Goal: Task Accomplishment & Management: Complete application form

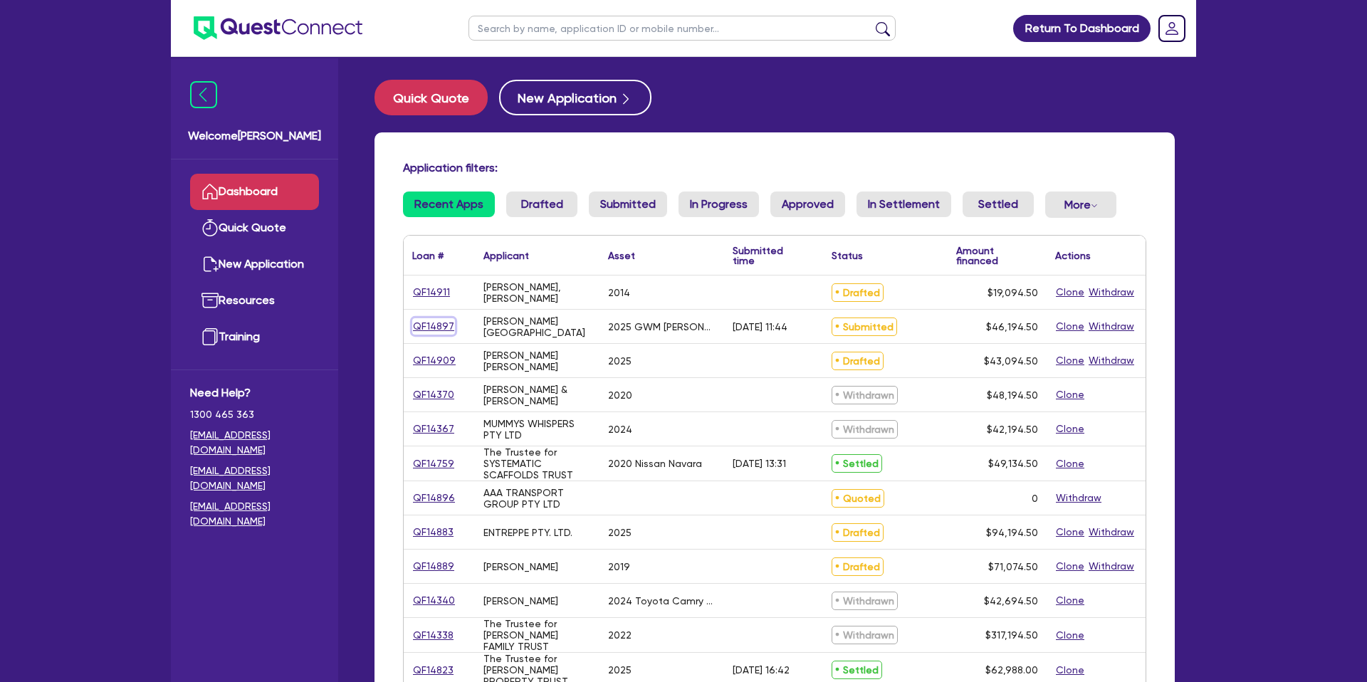
click at [427, 328] on link "QF14897" at bounding box center [433, 326] width 43 height 16
select select "CARS_AND_LIGHT_TRUCKS"
select select "PASSENGER_VEHICLES"
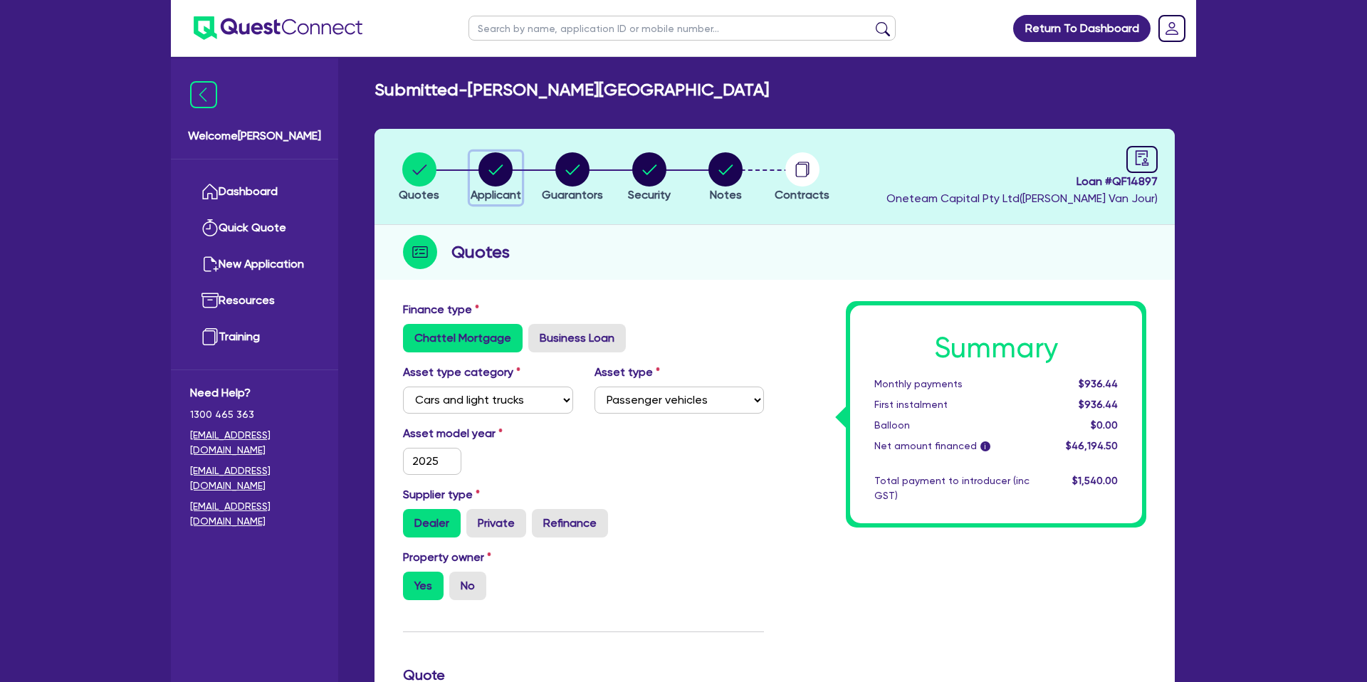
click at [505, 165] on icon "button" at bounding box center [496, 169] width 34 height 34
select select "SOLE_TRADER"
select select "FINANCIAL_INSURANCE"
select select "INVESTMENT_ADVISERS"
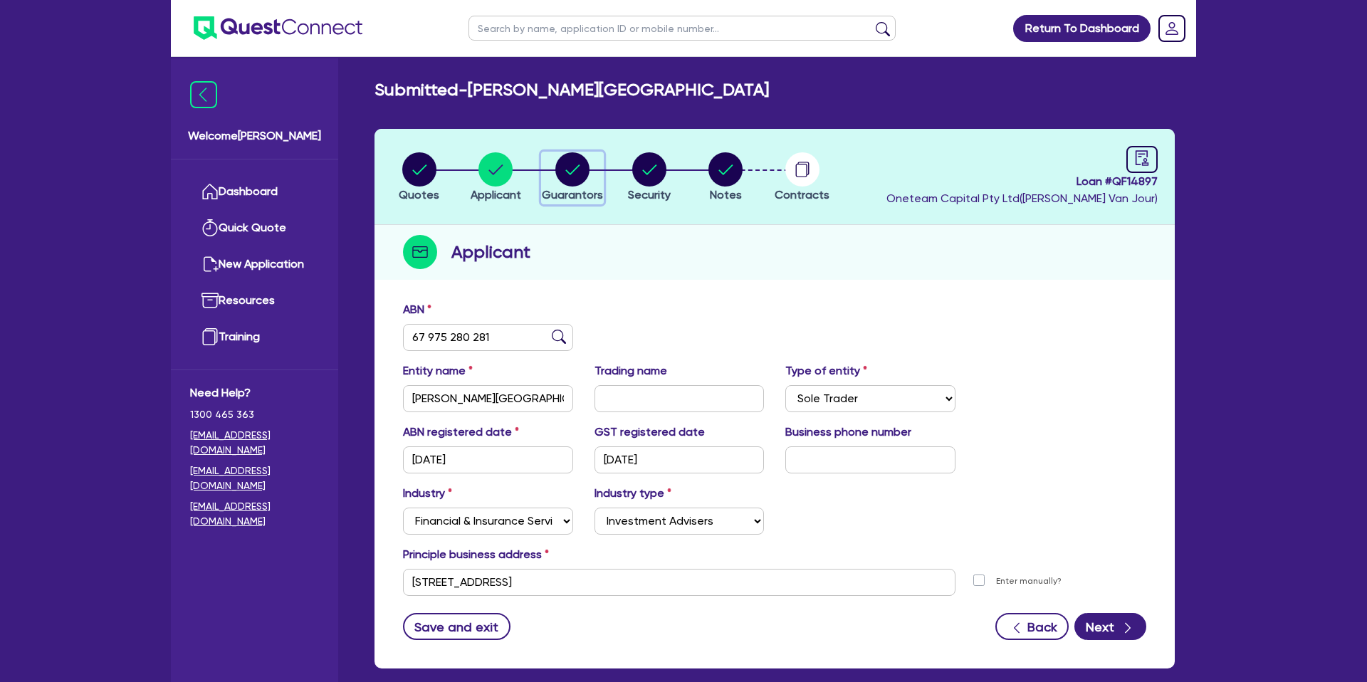
click at [573, 165] on circle "button" at bounding box center [573, 169] width 34 height 34
select select "MRS"
select select "[GEOGRAPHIC_DATA]"
select select "MARRIED"
select select "CASH"
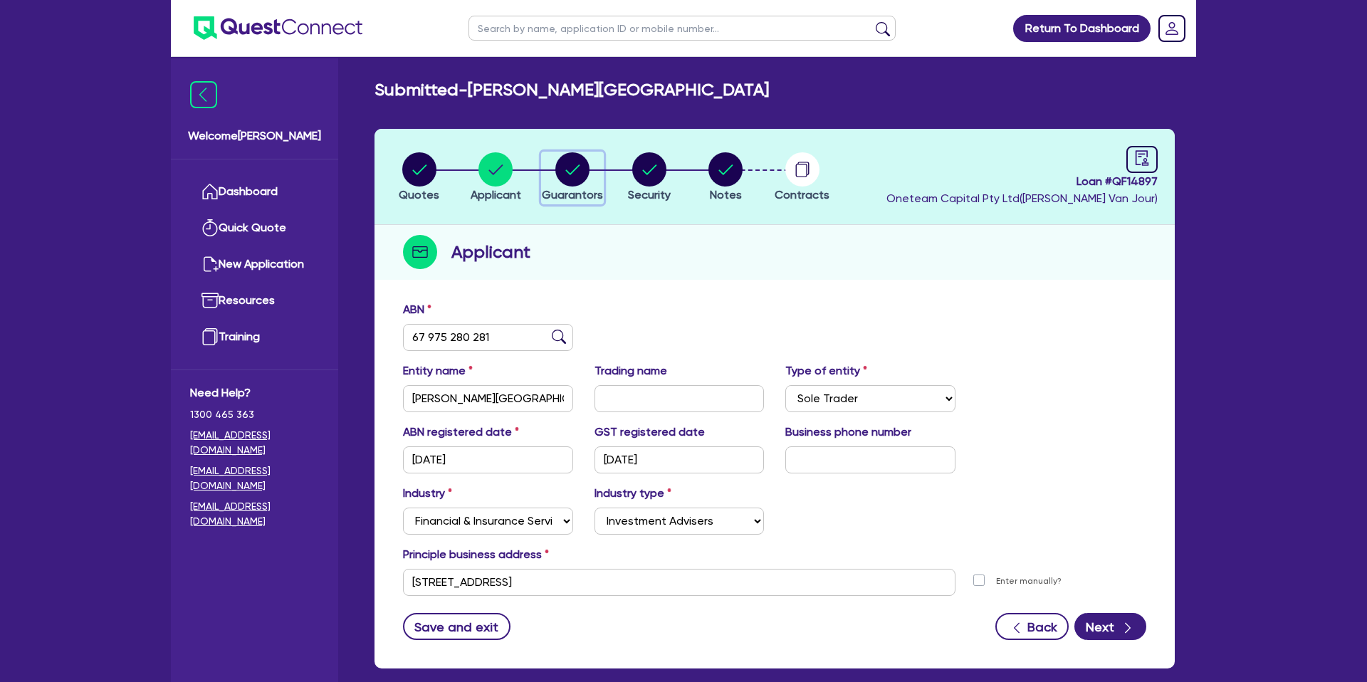
select select "VEHICLE"
select select "VEHICLE_LOAN"
select select "CREDIT_CARD"
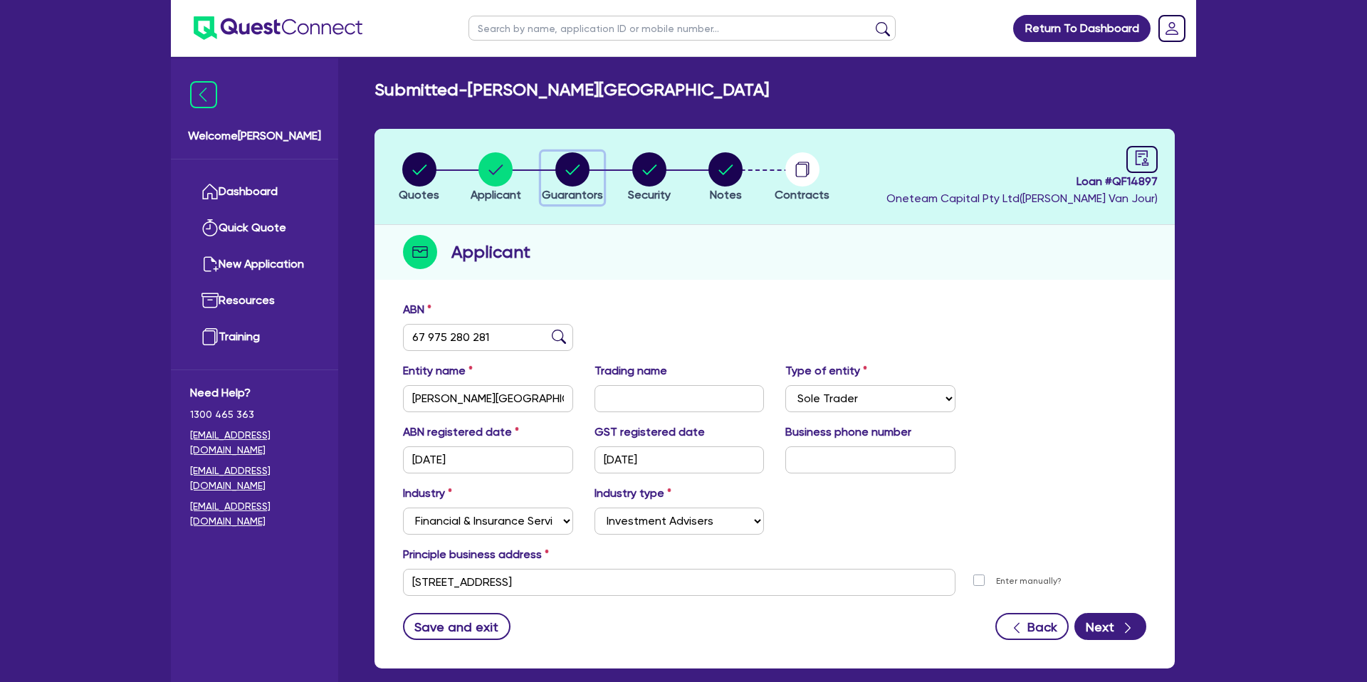
select select "CREDIT_CARD"
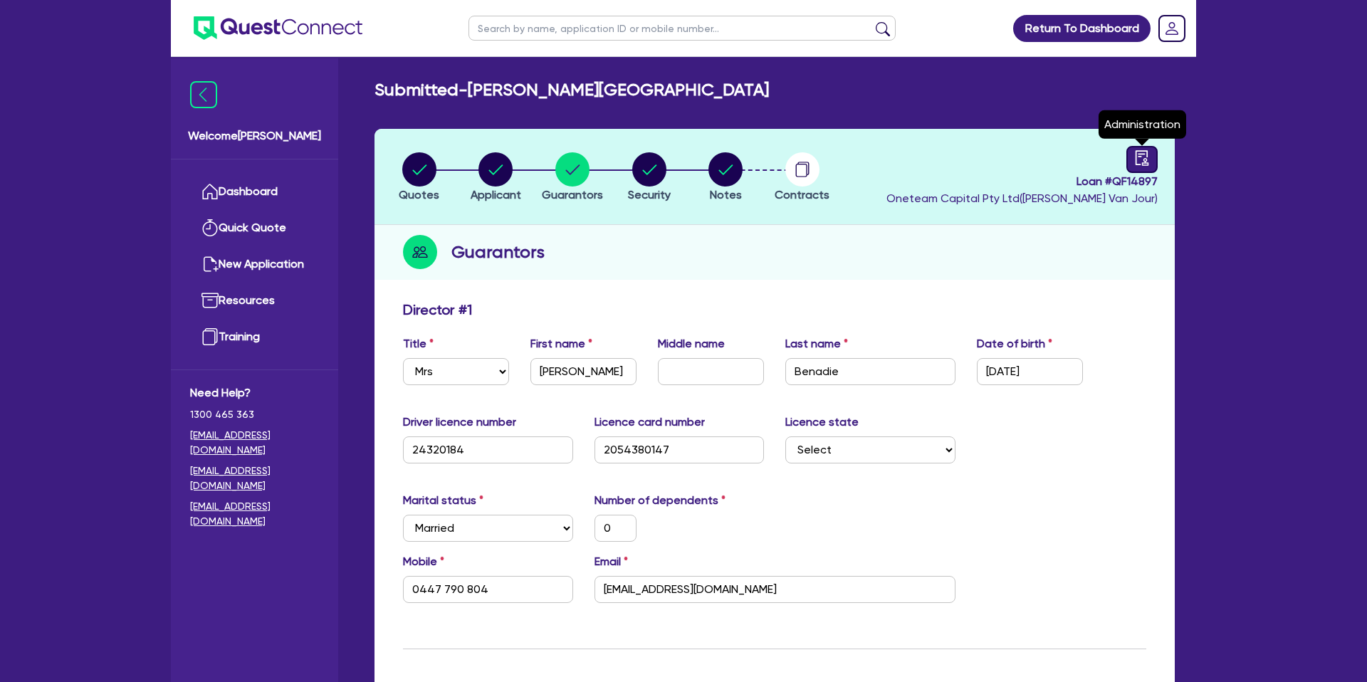
click at [1144, 164] on icon "audit" at bounding box center [1143, 158] width 16 height 16
select select "SUBMITTED_NEW"
select select "Resimac"
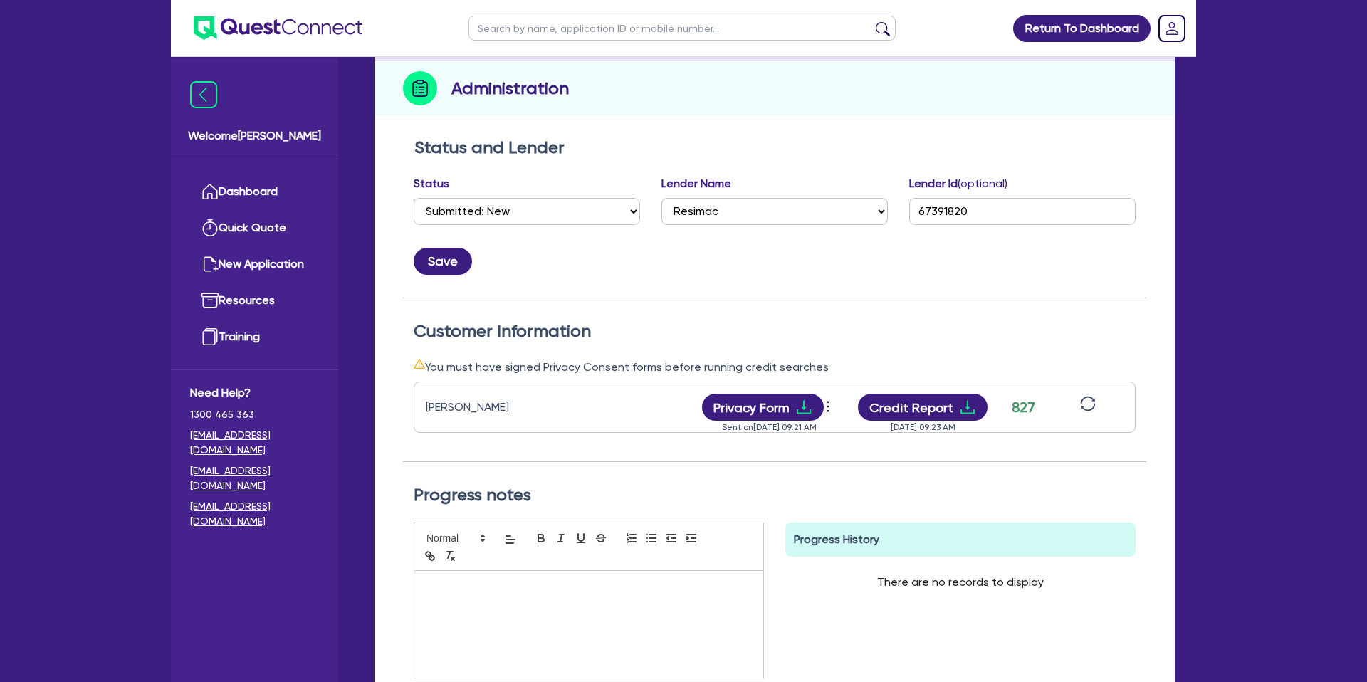
scroll to position [166, 0]
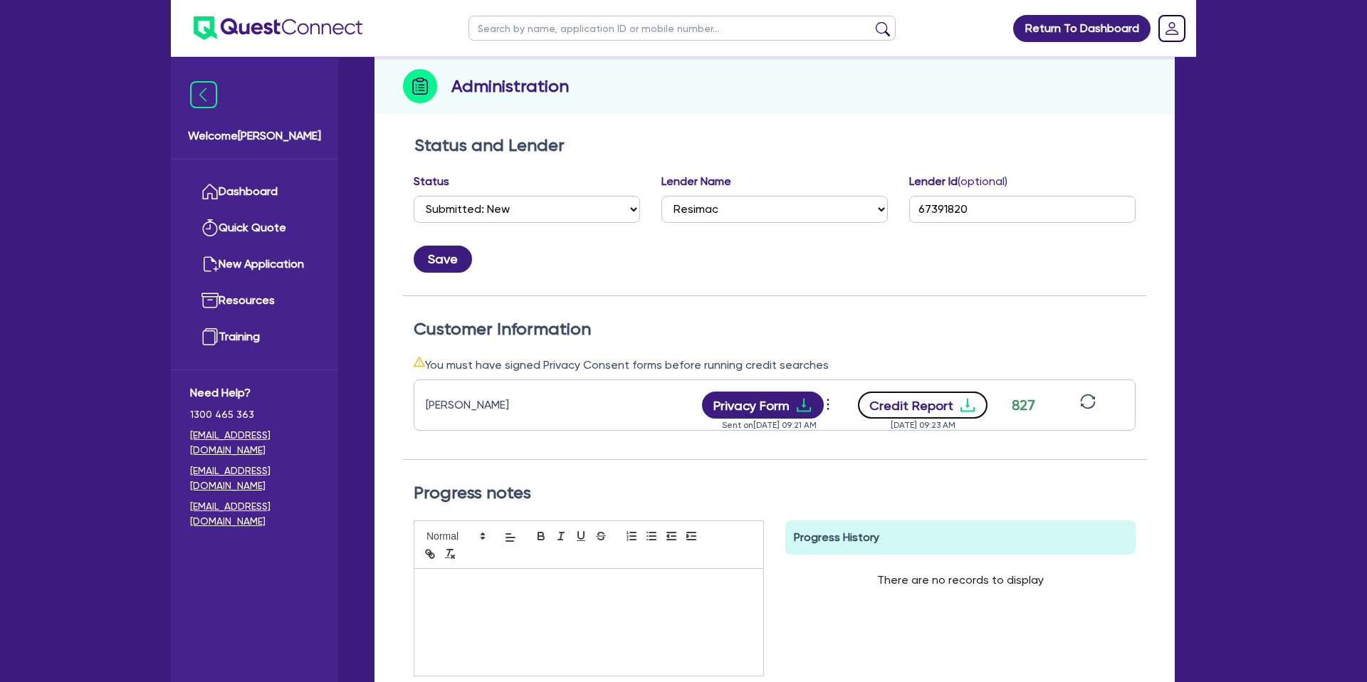
click at [976, 395] on button "Credit Report" at bounding box center [923, 405] width 130 height 27
click at [270, 190] on link "Dashboard" at bounding box center [254, 192] width 129 height 36
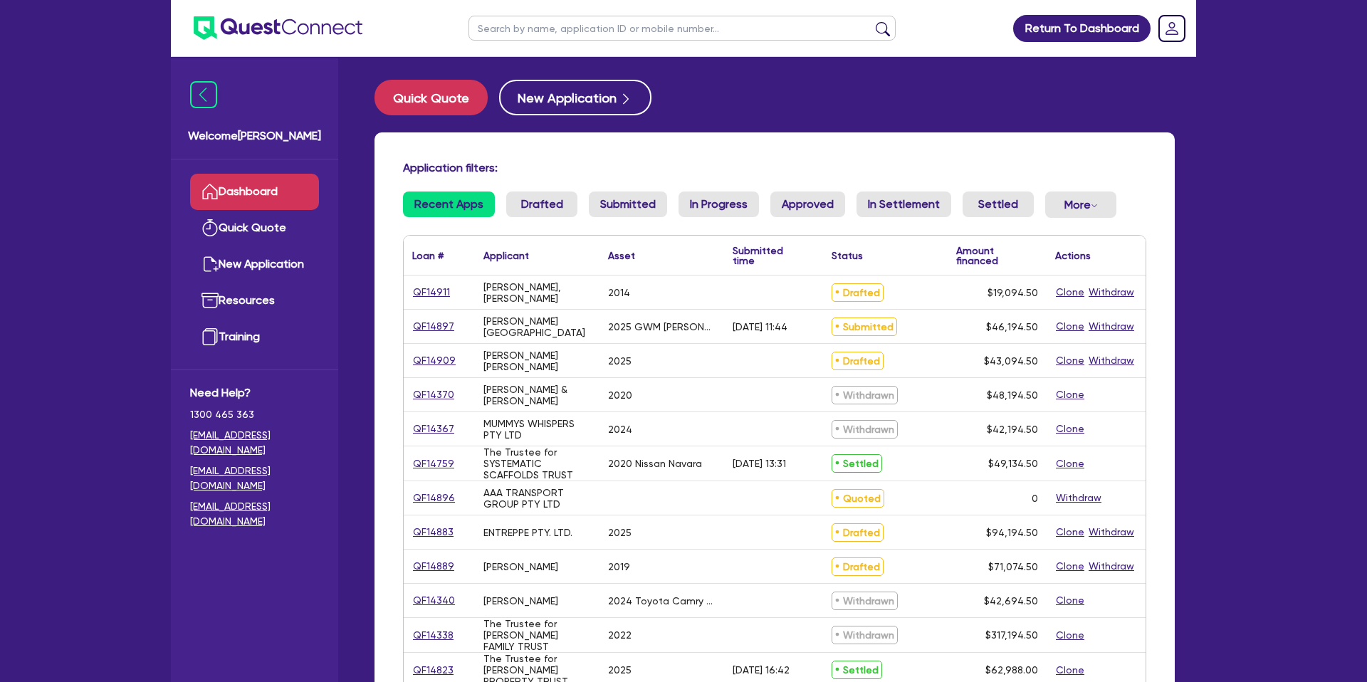
click at [696, 23] on input "text" at bounding box center [682, 28] width 427 height 25
type input "[PERSON_NAME]"
click at [872, 21] on button "submit" at bounding box center [883, 31] width 23 height 20
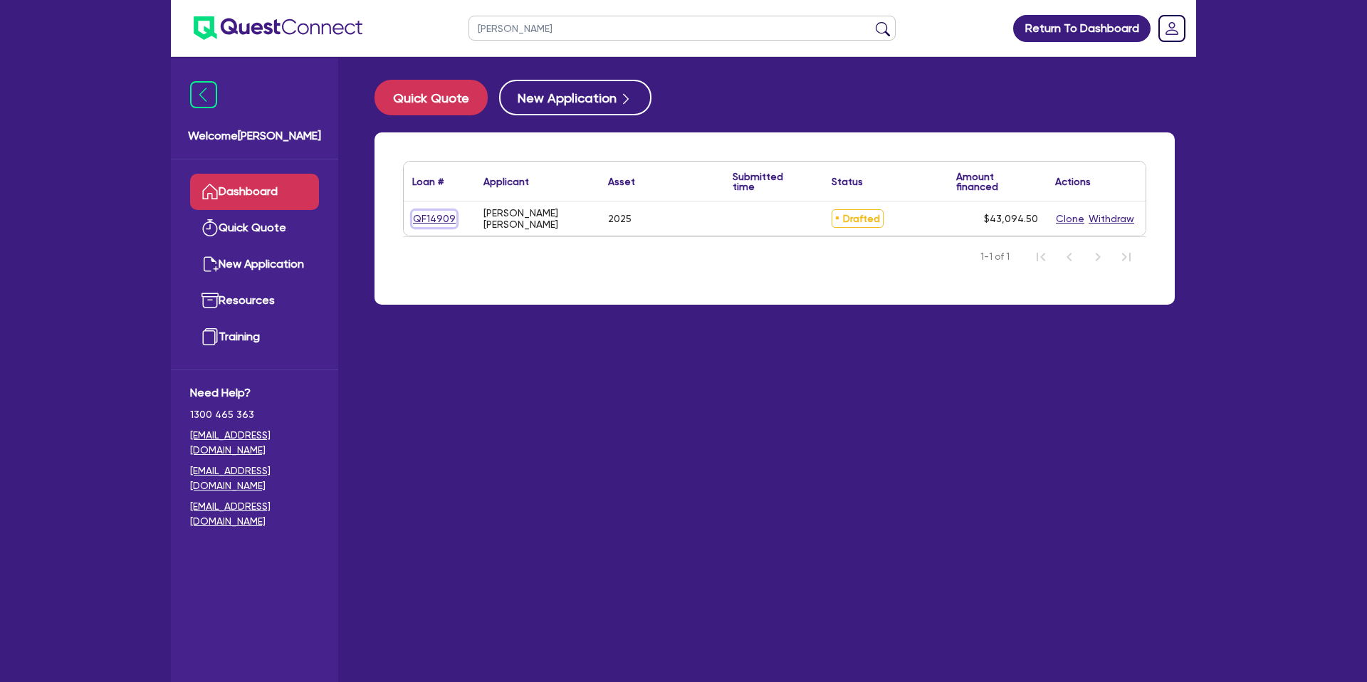
click at [437, 222] on link "QF14909" at bounding box center [434, 219] width 44 height 16
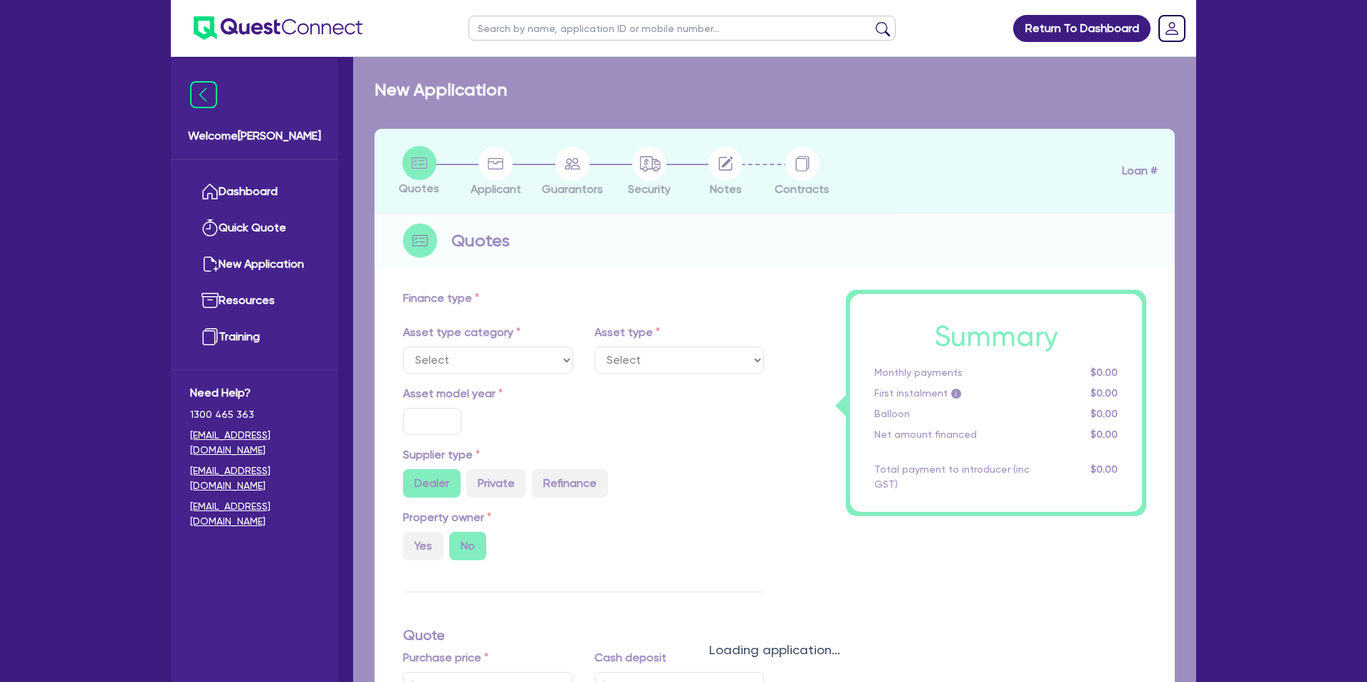
select select "CARS_AND_LIGHT_TRUCKS"
type input "2025"
radio input "true"
type input "53,900"
type input "13,000"
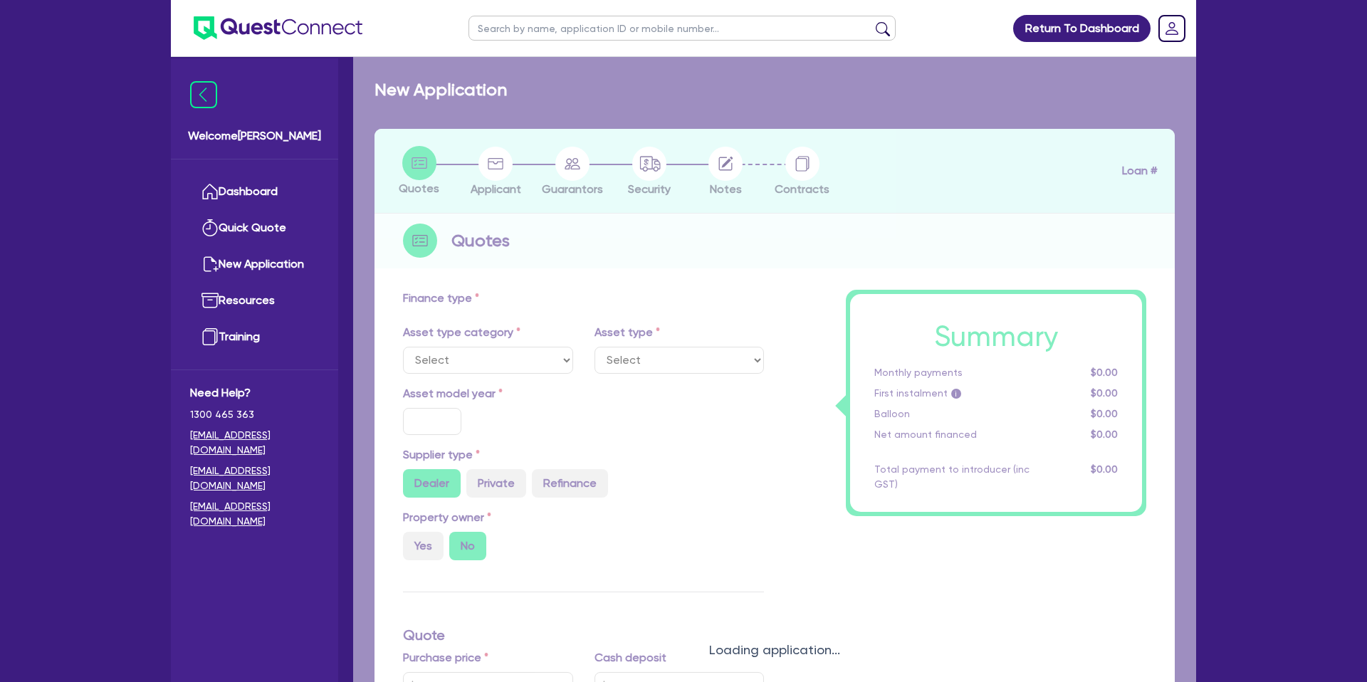
type input "7.99"
type input "1,400"
select select "PASSENGER_VEHICLES"
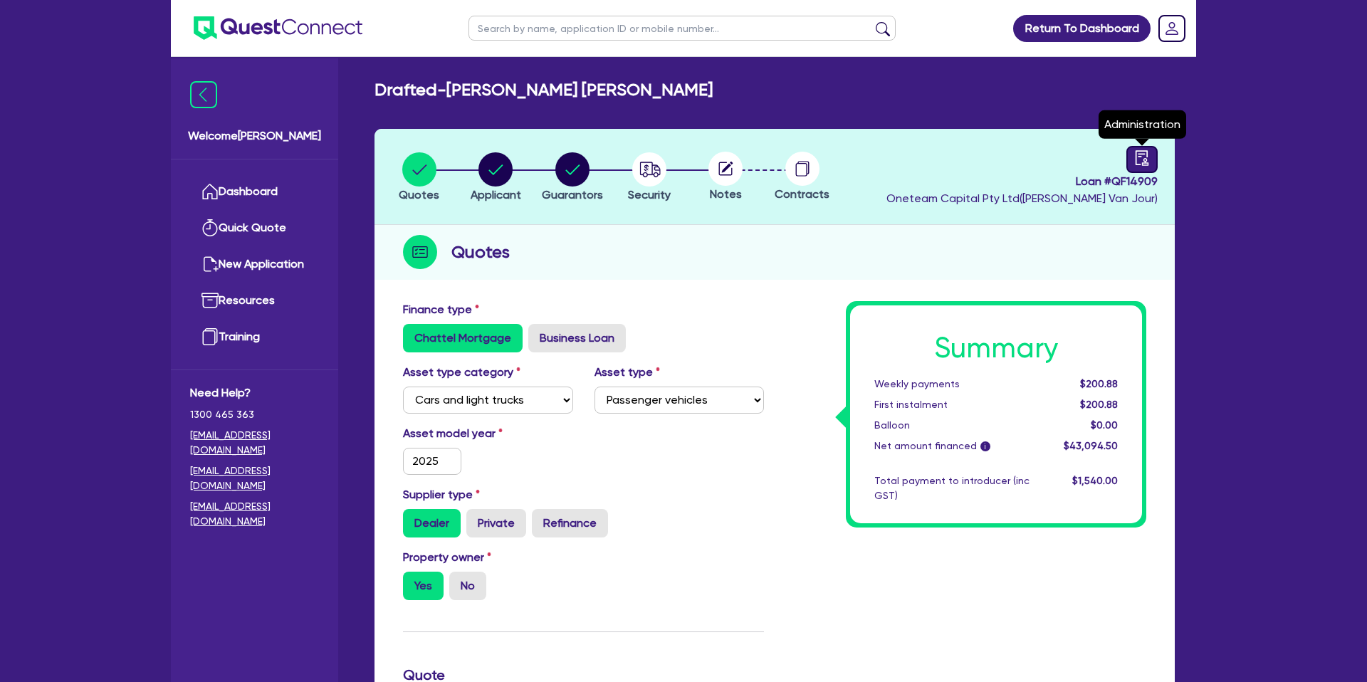
click at [1146, 152] on icon "audit" at bounding box center [1143, 158] width 16 height 16
select select "DRAFTED_NEW"
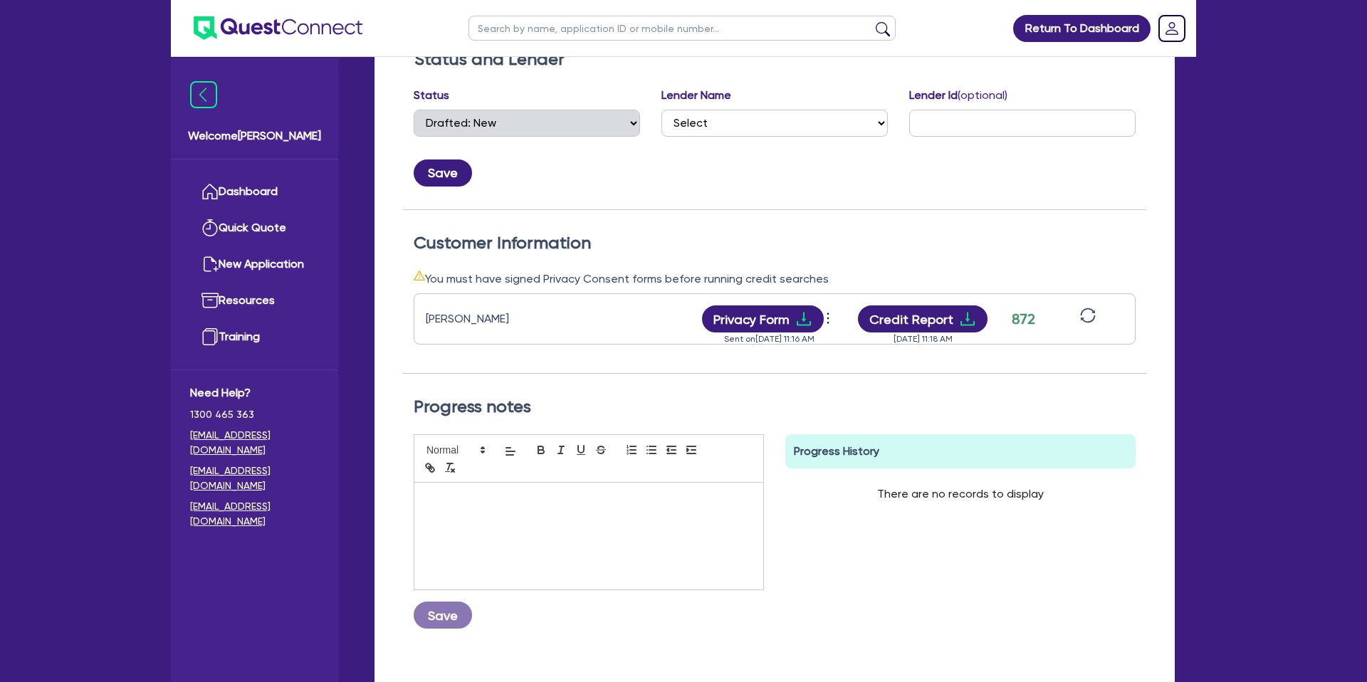
click at [699, 347] on div "[PERSON_NAME] Privacy Form View log Send new privacy form Sent on [DATE] 11:16 …" at bounding box center [775, 330] width 722 height 85
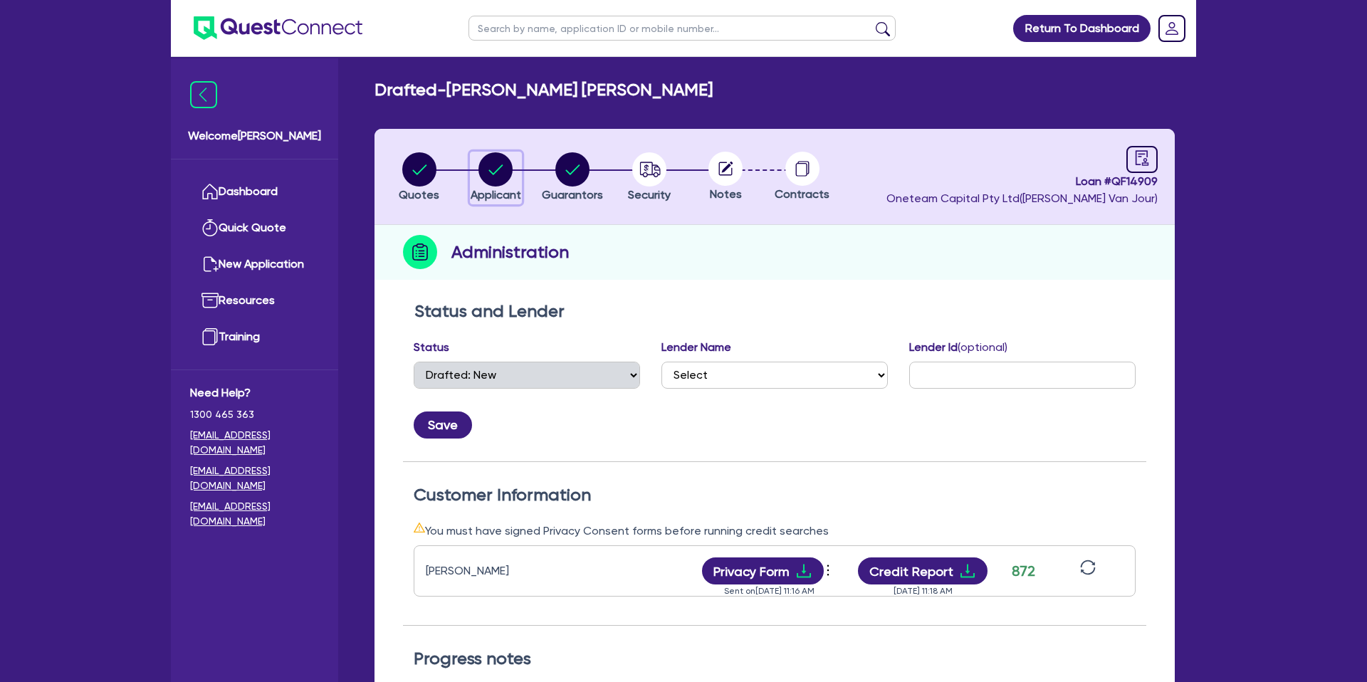
click at [498, 168] on circle "button" at bounding box center [496, 169] width 34 height 34
select select "SOLE_TRADER"
select select "ADMINISTRATIVE_SUPPORT"
select select "EMPLOYMENT"
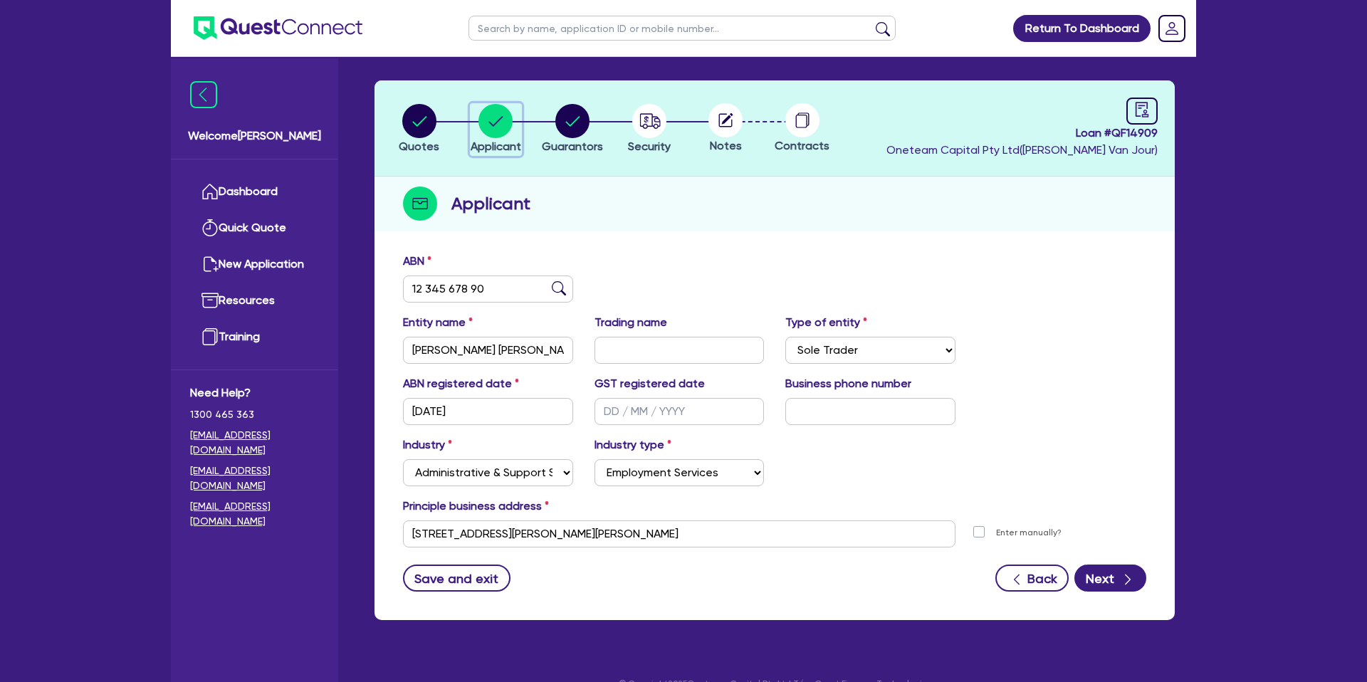
scroll to position [53, 0]
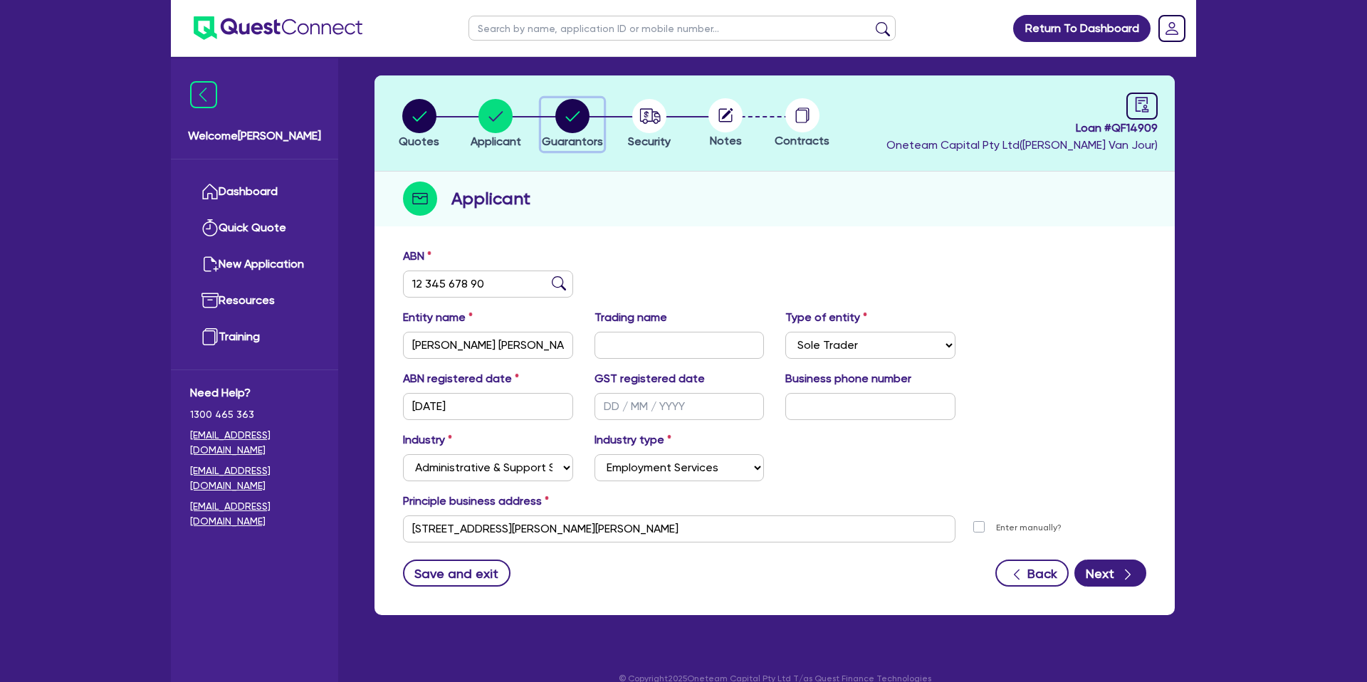
click at [563, 112] on circle "button" at bounding box center [573, 116] width 34 height 34
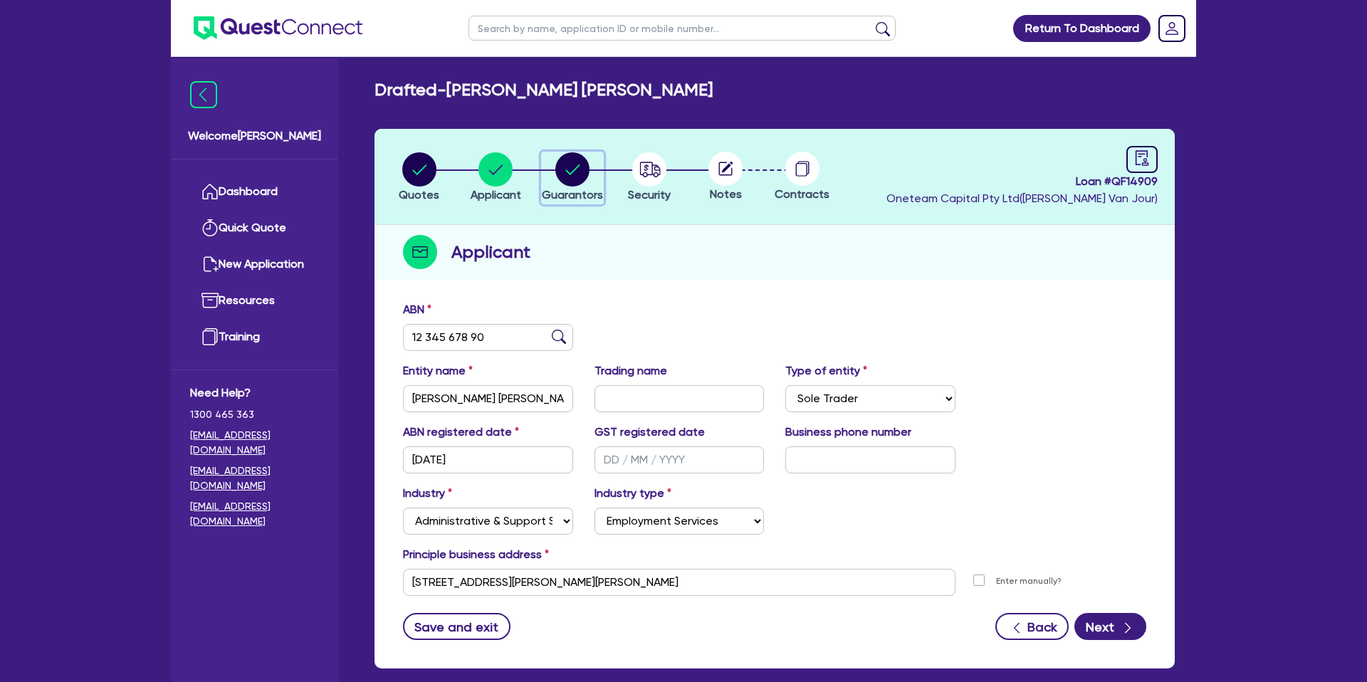
select select "MR"
select select "[GEOGRAPHIC_DATA]"
select select "MARRIED"
select select "PROPERTY"
select select "CASH"
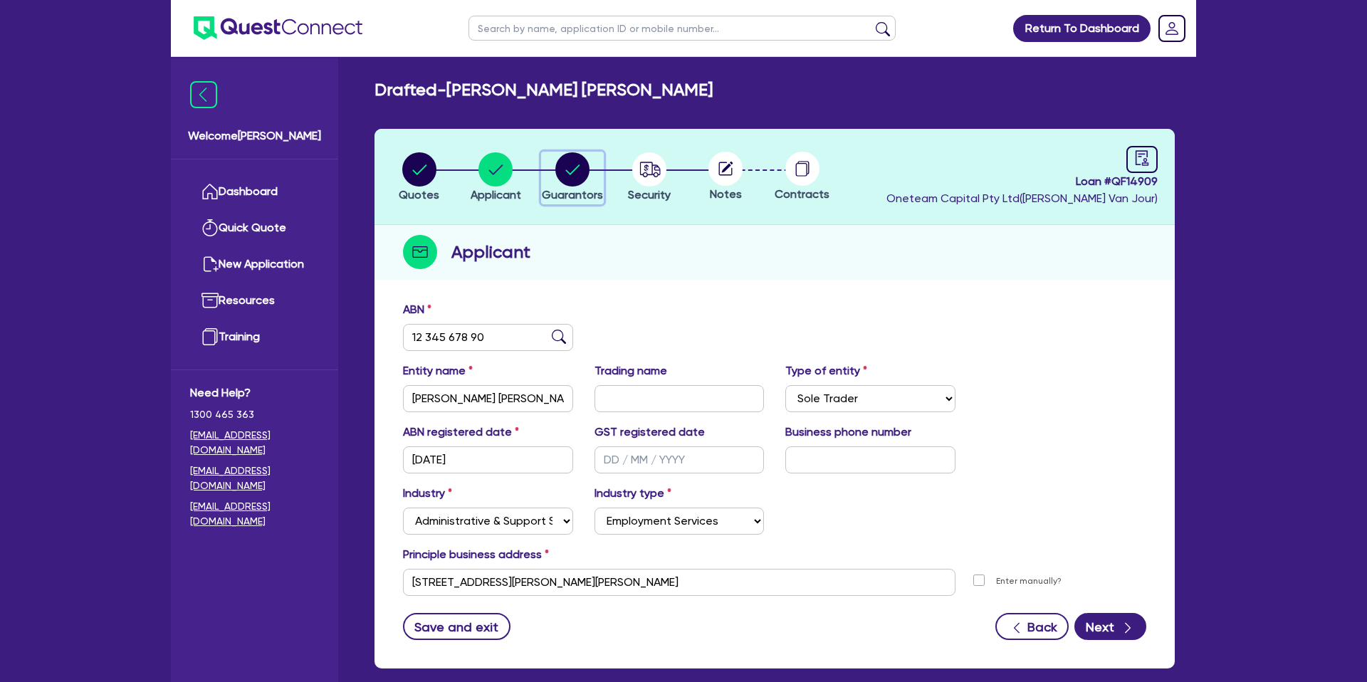
select select "VEHICLE"
select select "MORTGAGE"
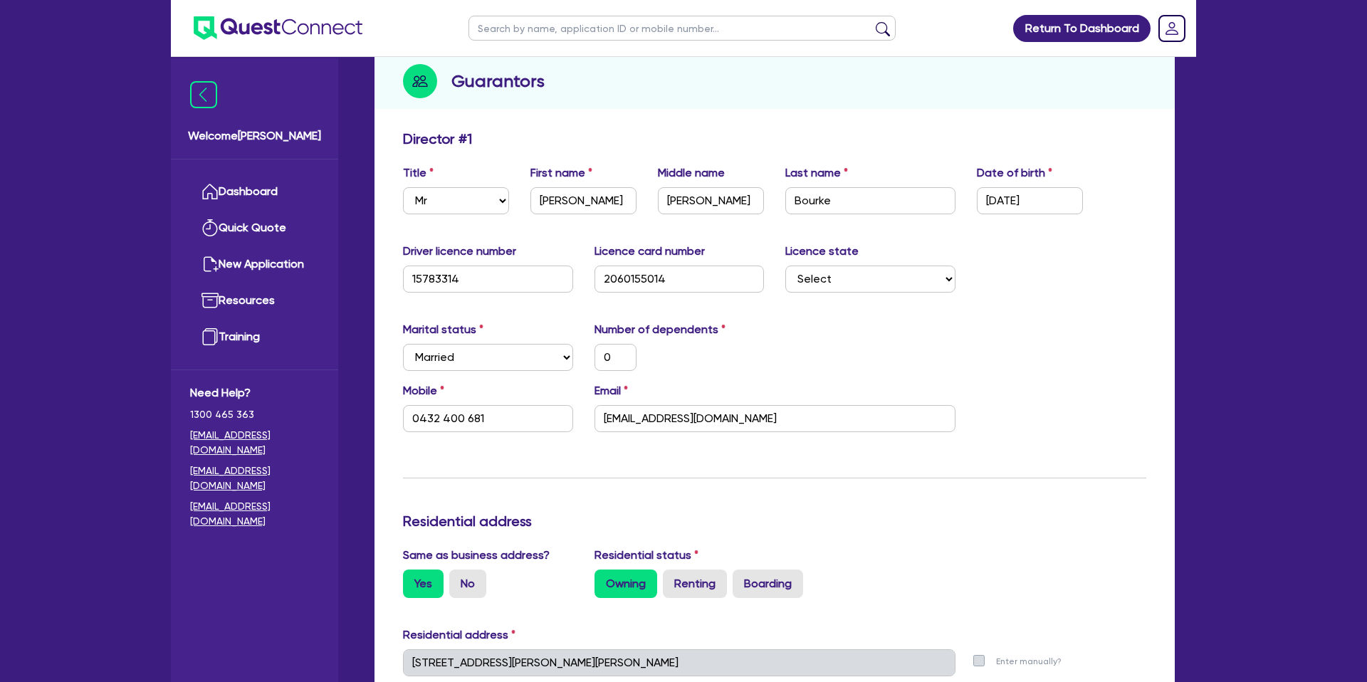
scroll to position [182, 0]
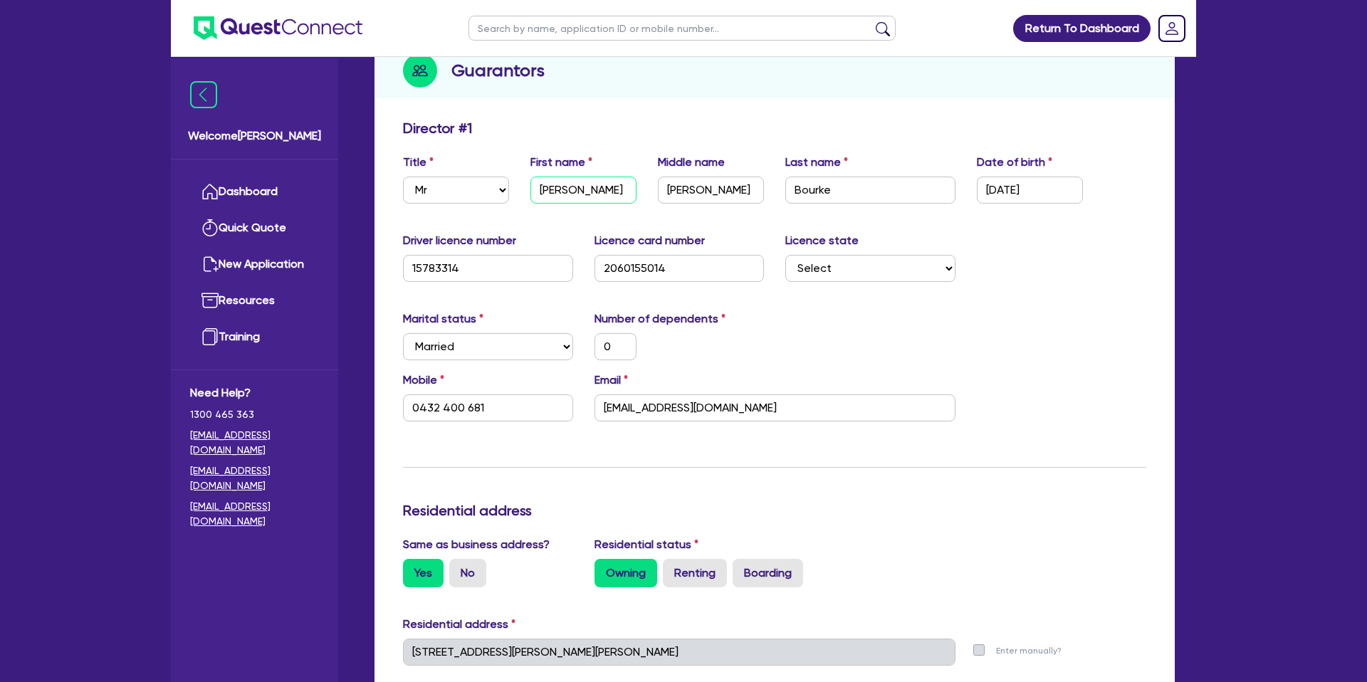
click at [562, 197] on input "[PERSON_NAME]" at bounding box center [584, 190] width 106 height 27
click at [1023, 189] on input "[DATE]" at bounding box center [1030, 190] width 106 height 27
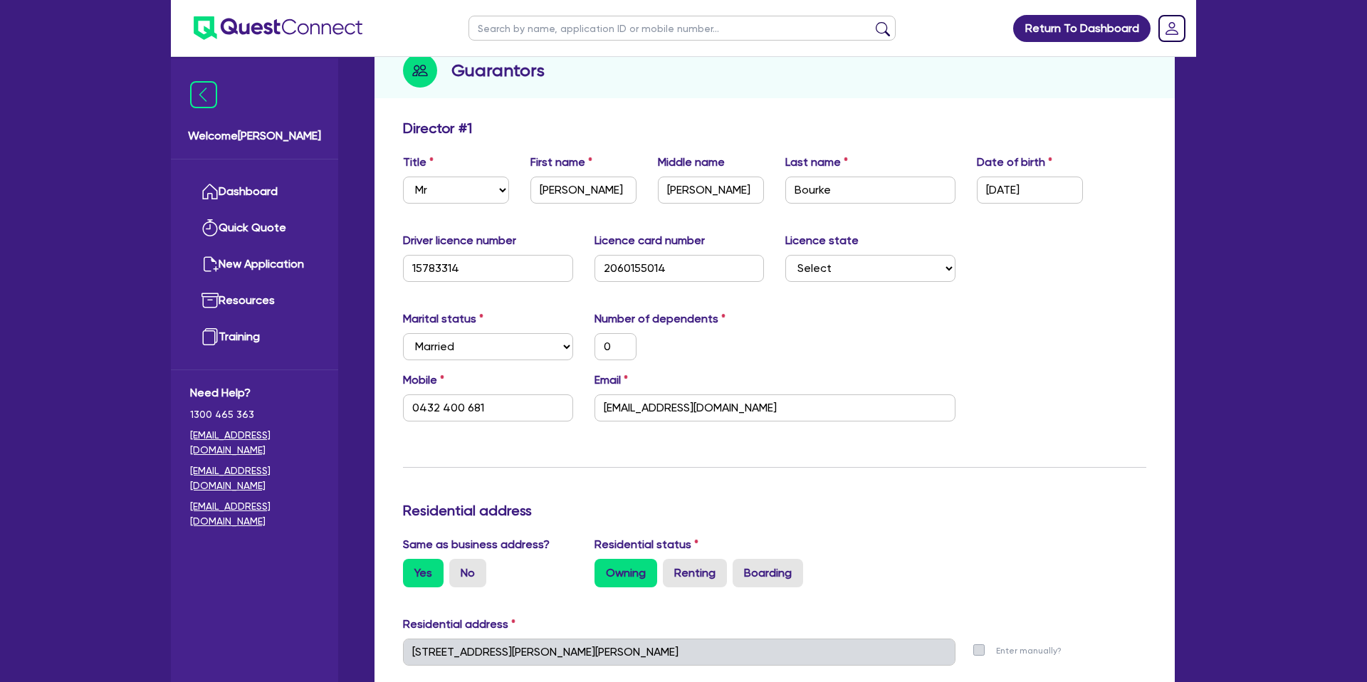
drag, startPoint x: 744, startPoint y: 323, endPoint x: 614, endPoint y: 279, distance: 136.9
click at [744, 323] on div "Number of dependents 0" at bounding box center [680, 336] width 192 height 50
click at [436, 269] on input "15783314" at bounding box center [488, 268] width 170 height 27
drag, startPoint x: 407, startPoint y: 406, endPoint x: 575, endPoint y: 384, distance: 170.2
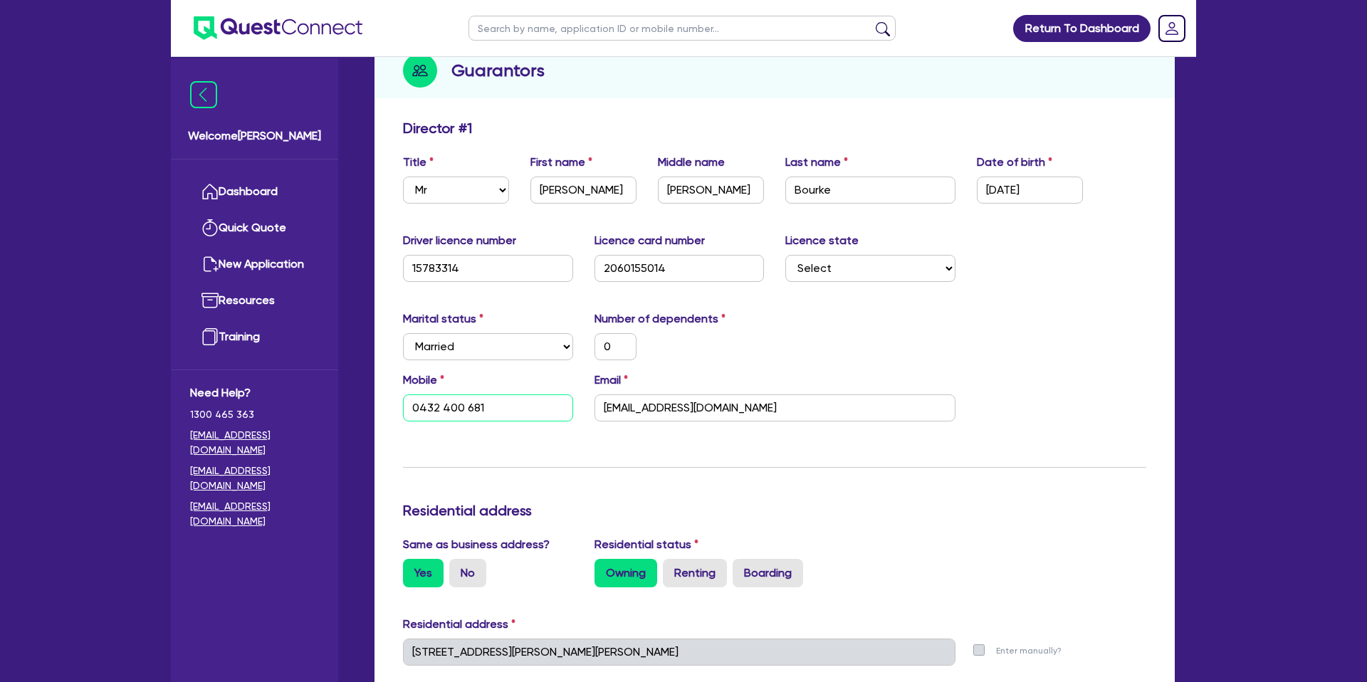
click at [523, 413] on input "0432 400 681" at bounding box center [488, 408] width 170 height 27
drag, startPoint x: 761, startPoint y: 400, endPoint x: 684, endPoint y: 418, distance: 79.1
click at [760, 400] on input "[EMAIL_ADDRESS][DOMAIN_NAME]" at bounding box center [775, 408] width 361 height 27
click at [672, 415] on input "[EMAIL_ADDRESS][DOMAIN_NAME]" at bounding box center [775, 408] width 361 height 27
click at [671, 413] on input "[EMAIL_ADDRESS][DOMAIN_NAME]" at bounding box center [775, 408] width 361 height 27
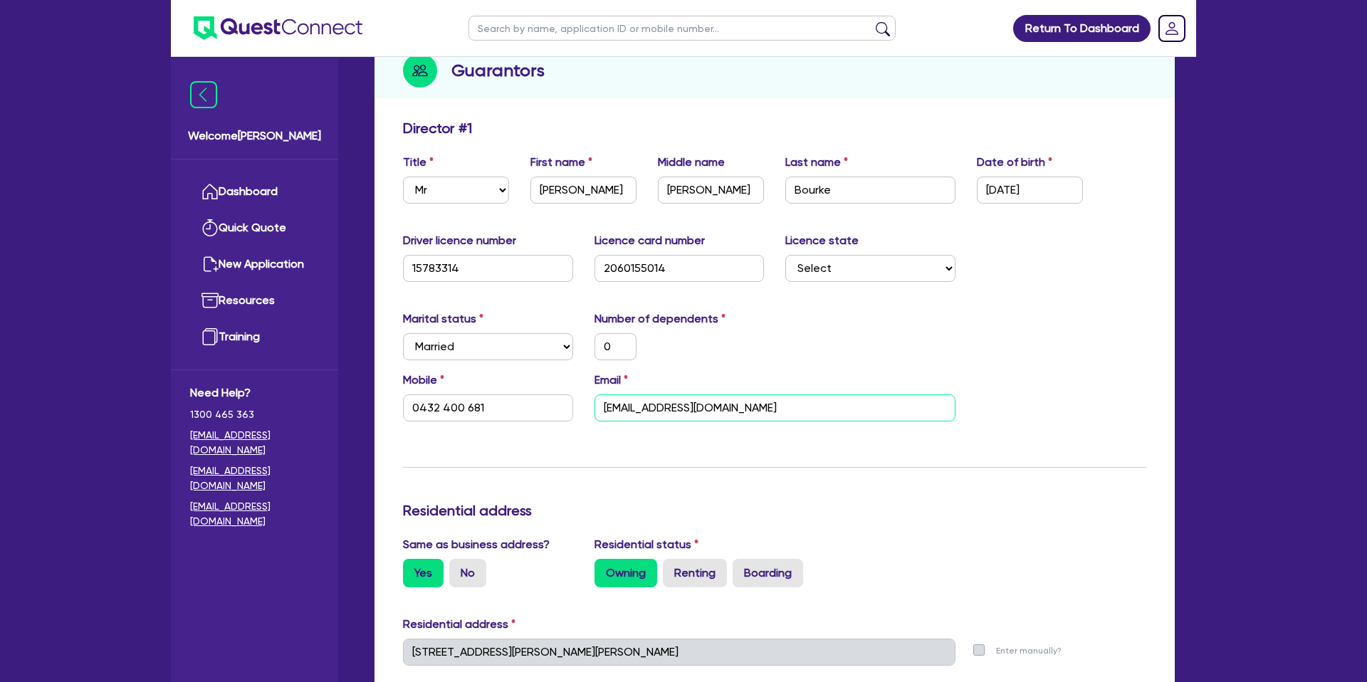
click at [671, 413] on input "[EMAIL_ADDRESS][DOMAIN_NAME]" at bounding box center [775, 408] width 361 height 27
click at [808, 360] on div "Marital status Select [DEMOGRAPHIC_DATA] Married De Facto / Partner Number of d…" at bounding box center [774, 341] width 765 height 61
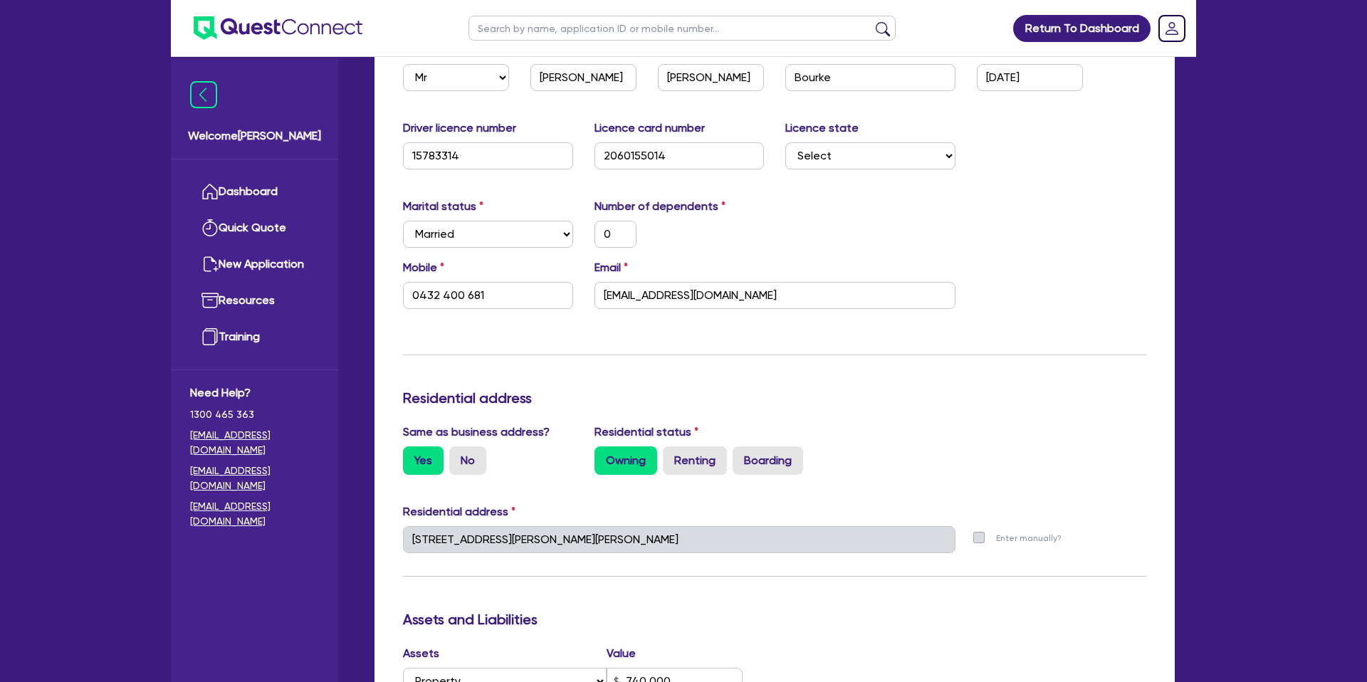
scroll to position [316, 0]
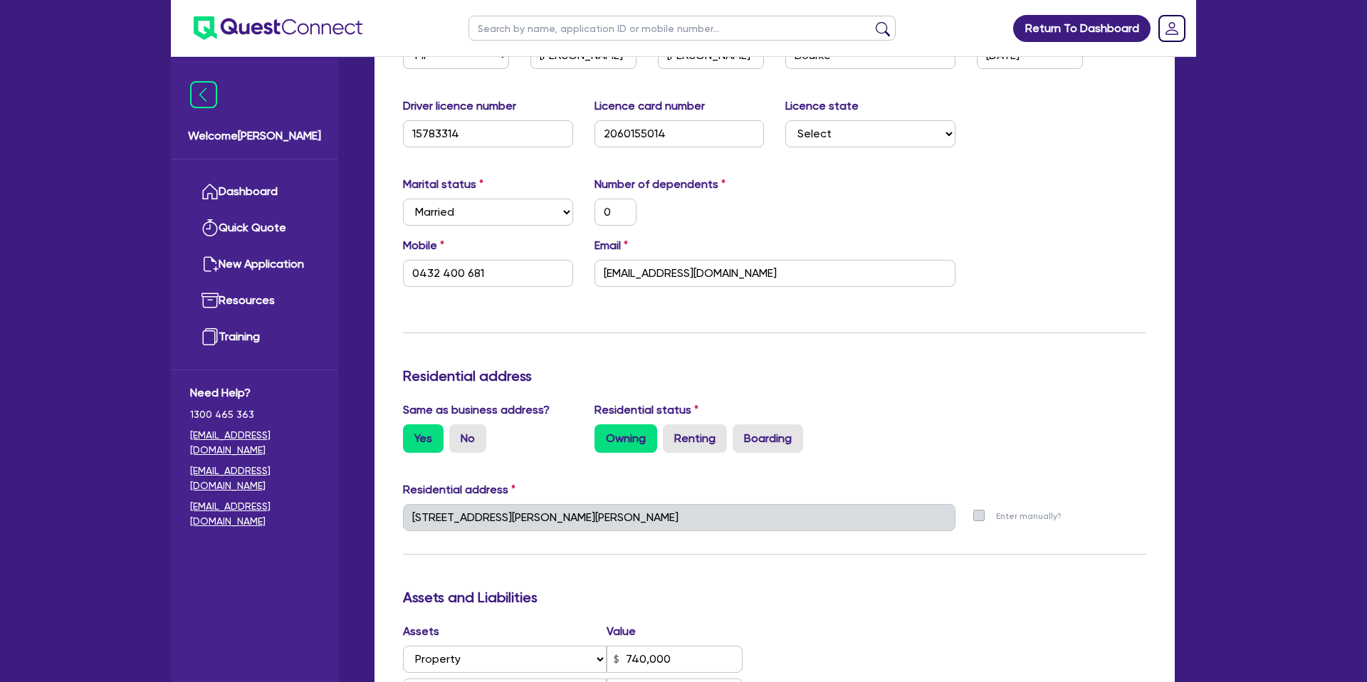
click at [353, 506] on div "Drafted - [PERSON_NAME] [PERSON_NAME] Quotes Applicant [GEOGRAPHIC_DATA] Securi…" at bounding box center [774, 553] width 843 height 1578
click at [835, 335] on div "Update residential status for Director #1 Boarding is only acceptable when the …" at bounding box center [775, 544] width 744 height 1119
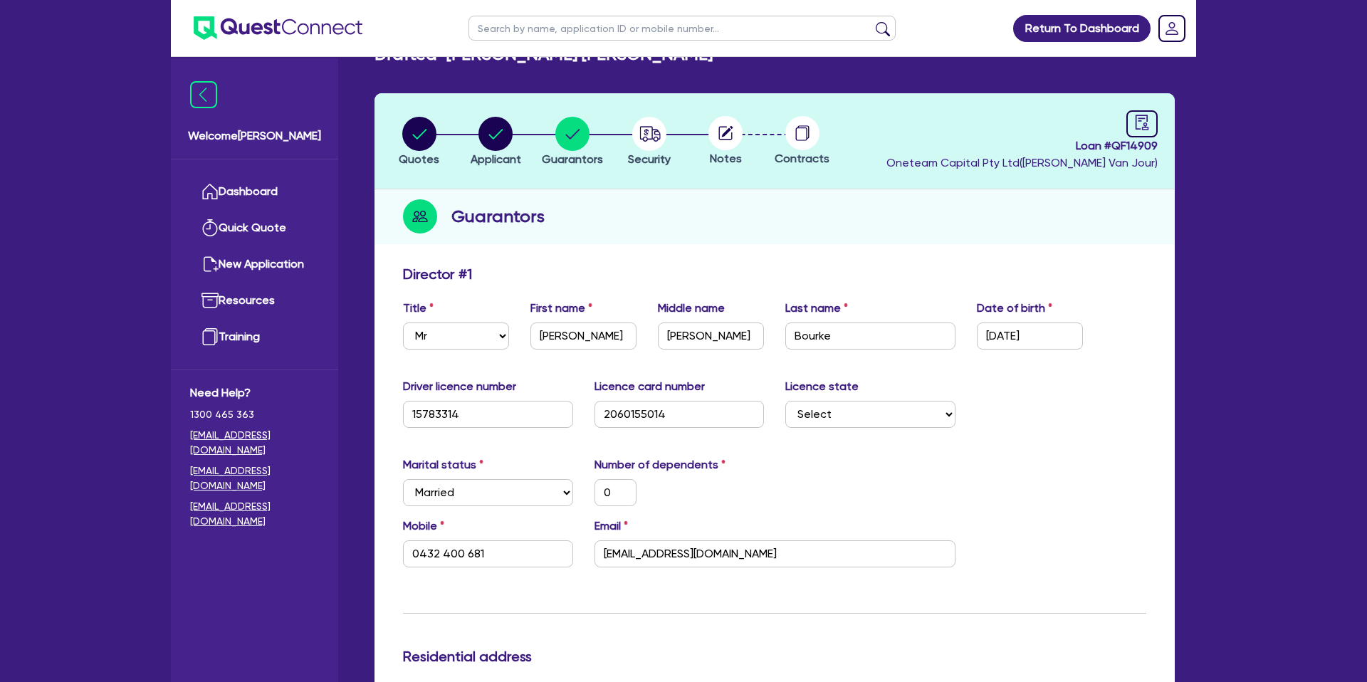
scroll to position [0, 0]
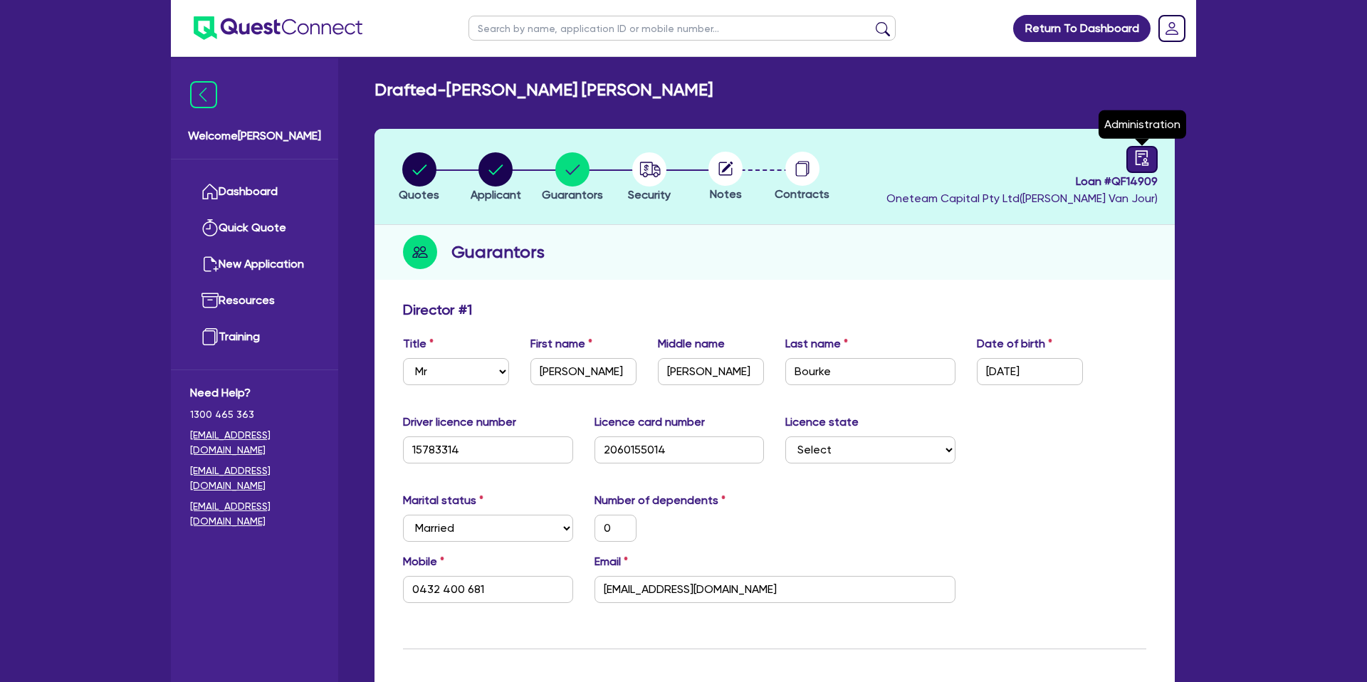
click at [1147, 152] on icon "audit" at bounding box center [1142, 157] width 13 height 15
select select "DRAFTED_NEW"
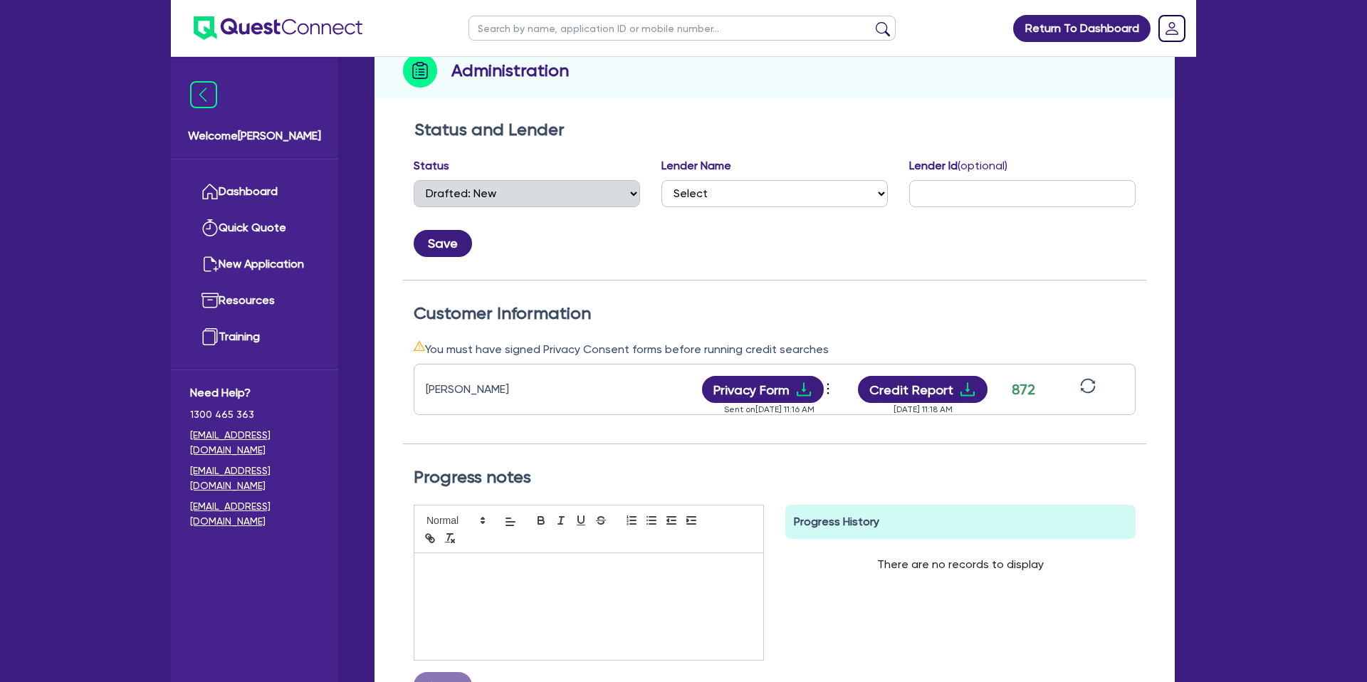
scroll to position [185, 0]
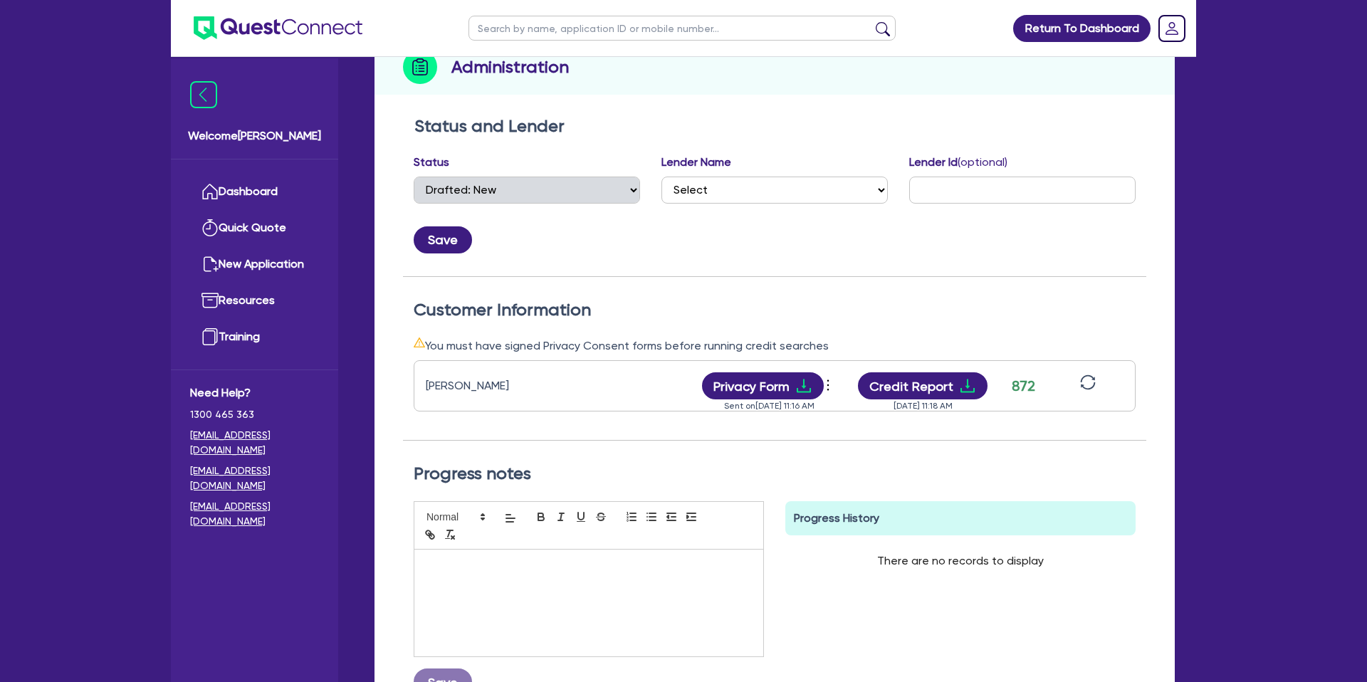
click at [966, 400] on div "[PERSON_NAME] Privacy Form View log Send new privacy form Sent on [DATE] 11:16 …" at bounding box center [775, 385] width 722 height 51
click at [969, 381] on icon "download" at bounding box center [967, 385] width 17 height 17
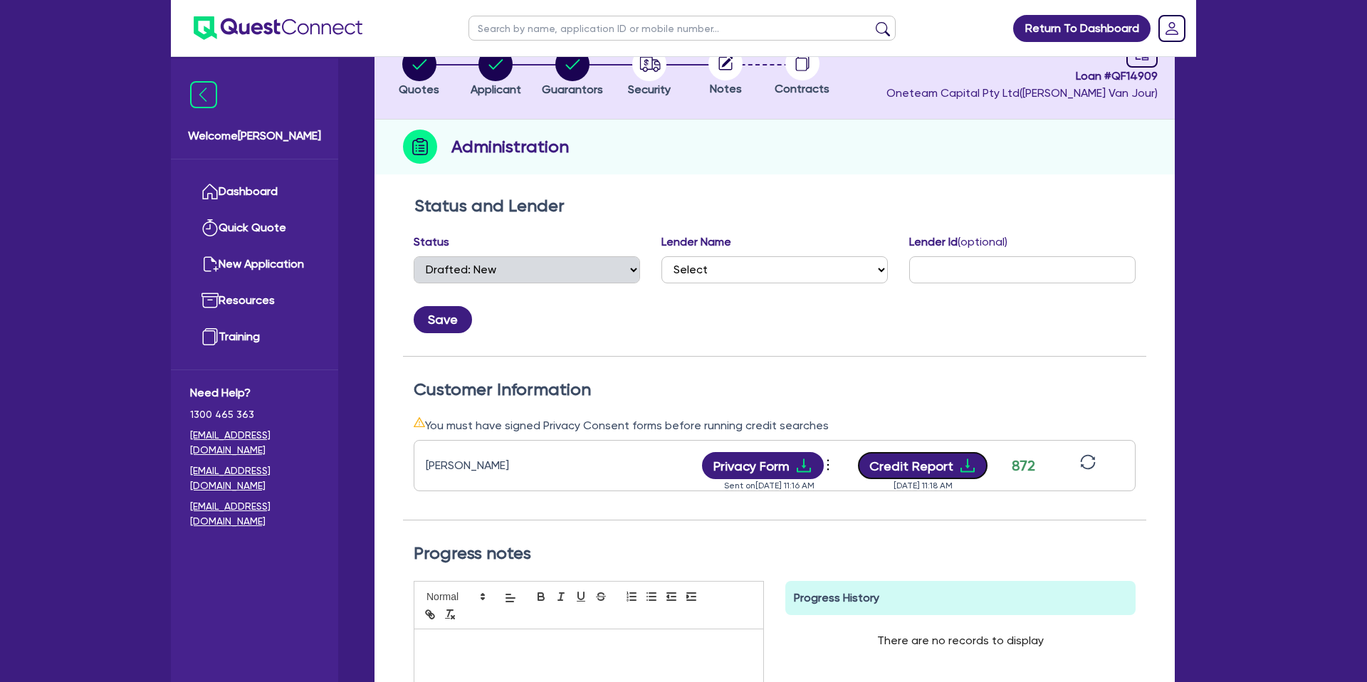
scroll to position [0, 0]
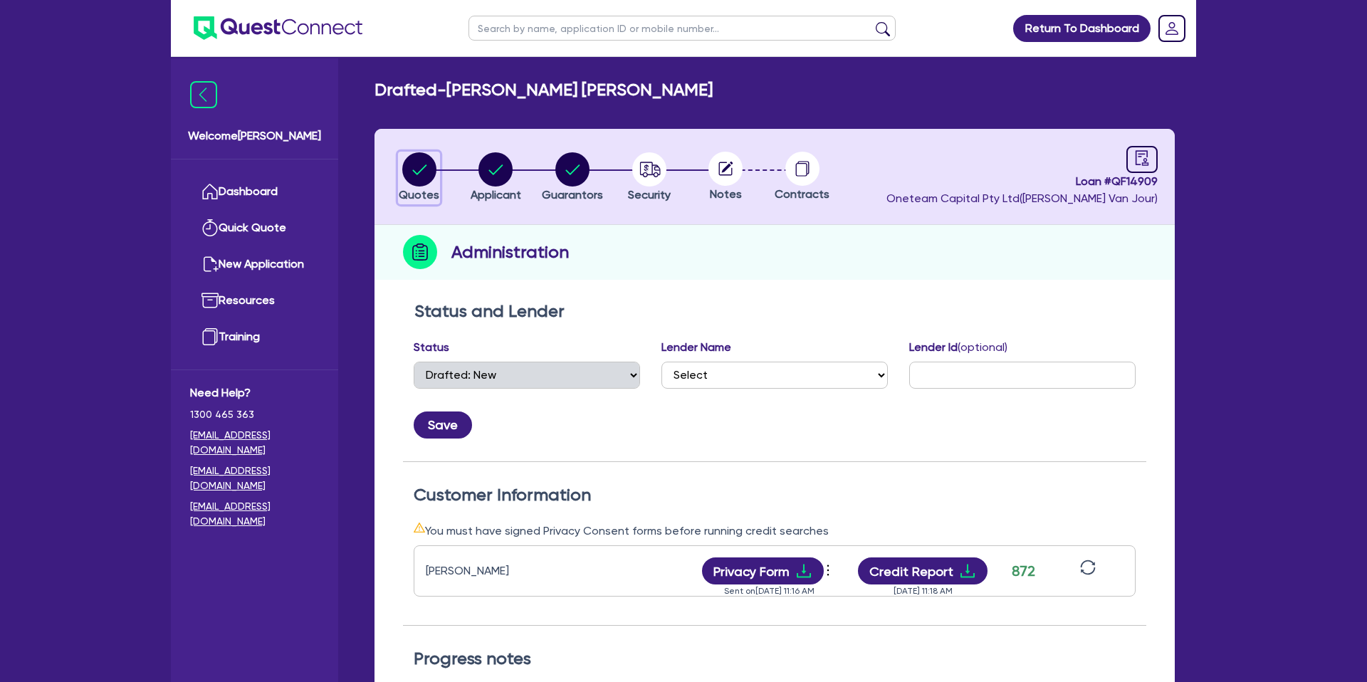
click at [403, 165] on circle "button" at bounding box center [419, 169] width 34 height 34
select select "CARS_AND_LIGHT_TRUCKS"
select select "PASSENGER_VEHICLES"
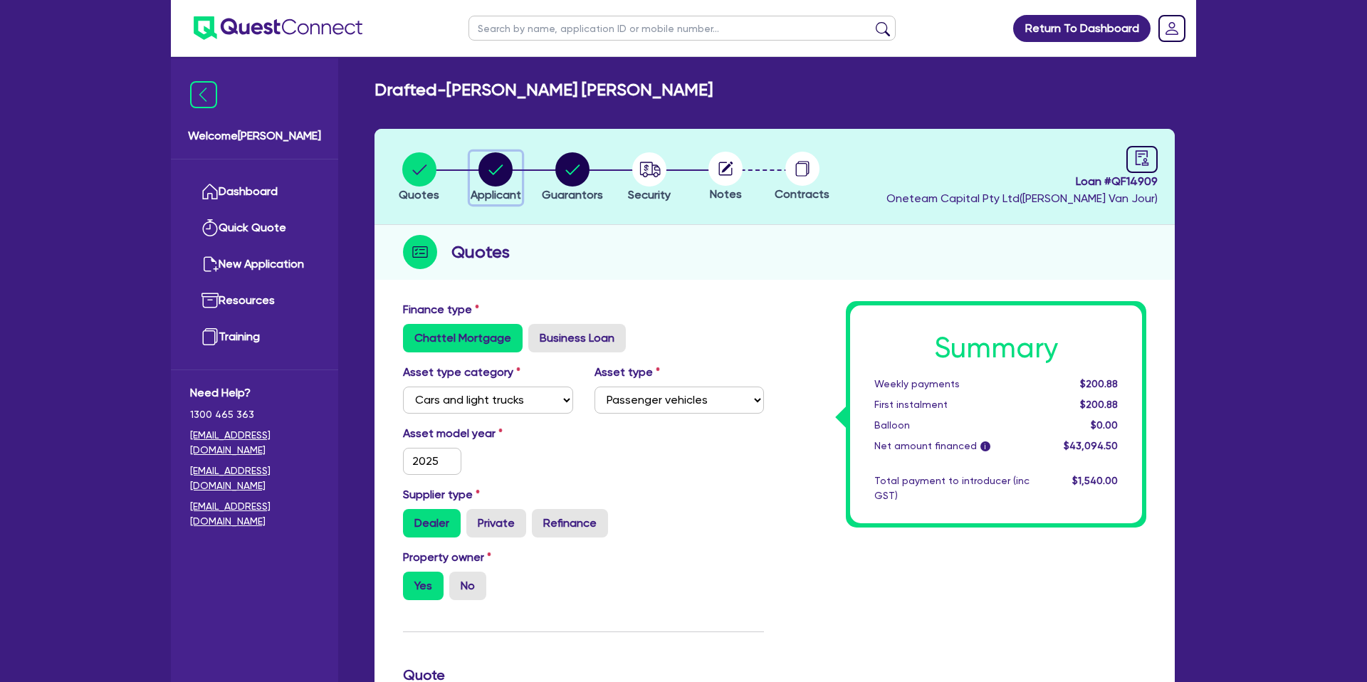
click at [509, 178] on circle "button" at bounding box center [496, 169] width 34 height 34
select select "SOLE_TRADER"
select select "ADMINISTRATIVE_SUPPORT"
select select "EMPLOYMENT"
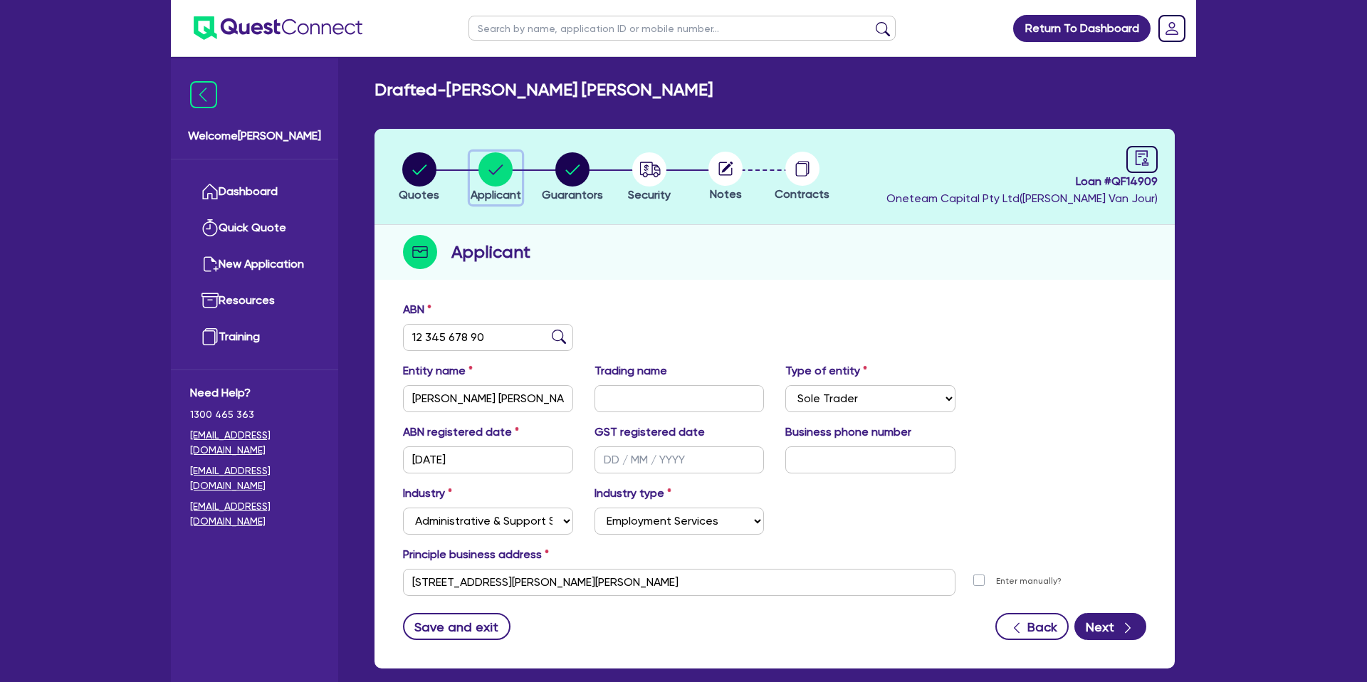
scroll to position [29, 0]
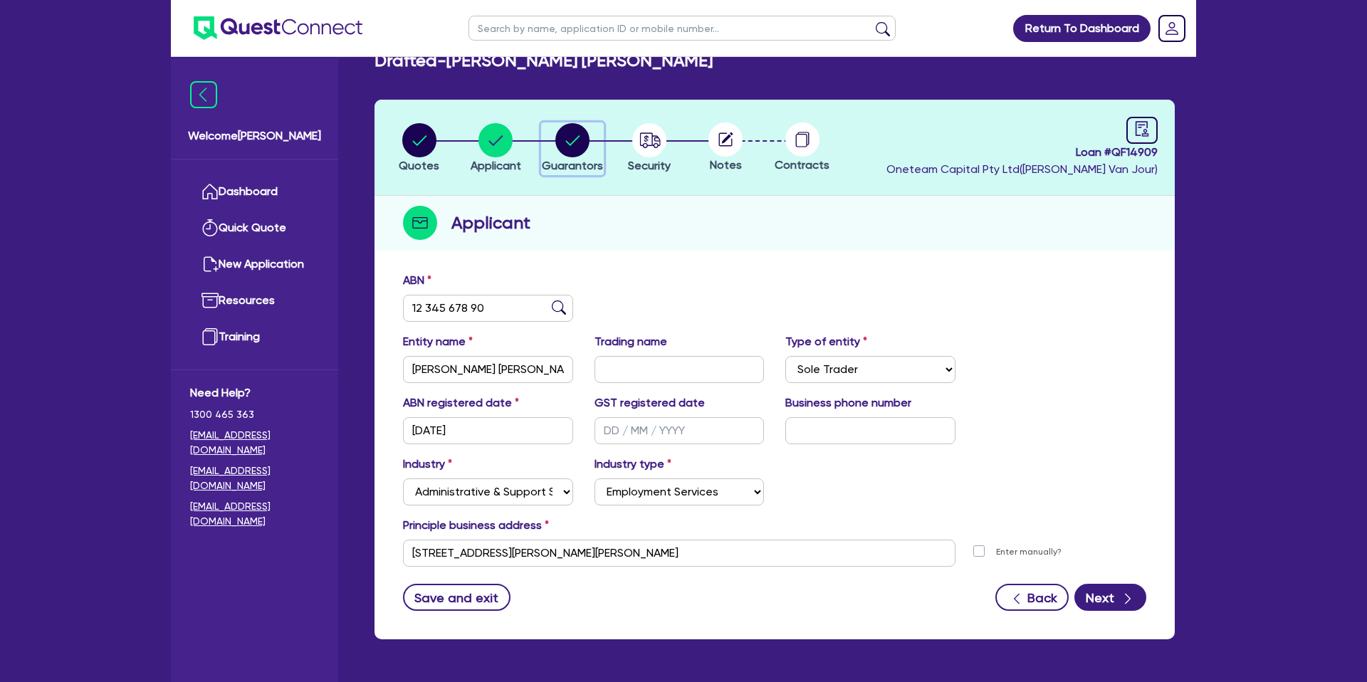
click at [585, 148] on circle "button" at bounding box center [573, 140] width 34 height 34
select select "MR"
select select "[GEOGRAPHIC_DATA]"
select select "MARRIED"
select select "PROPERTY"
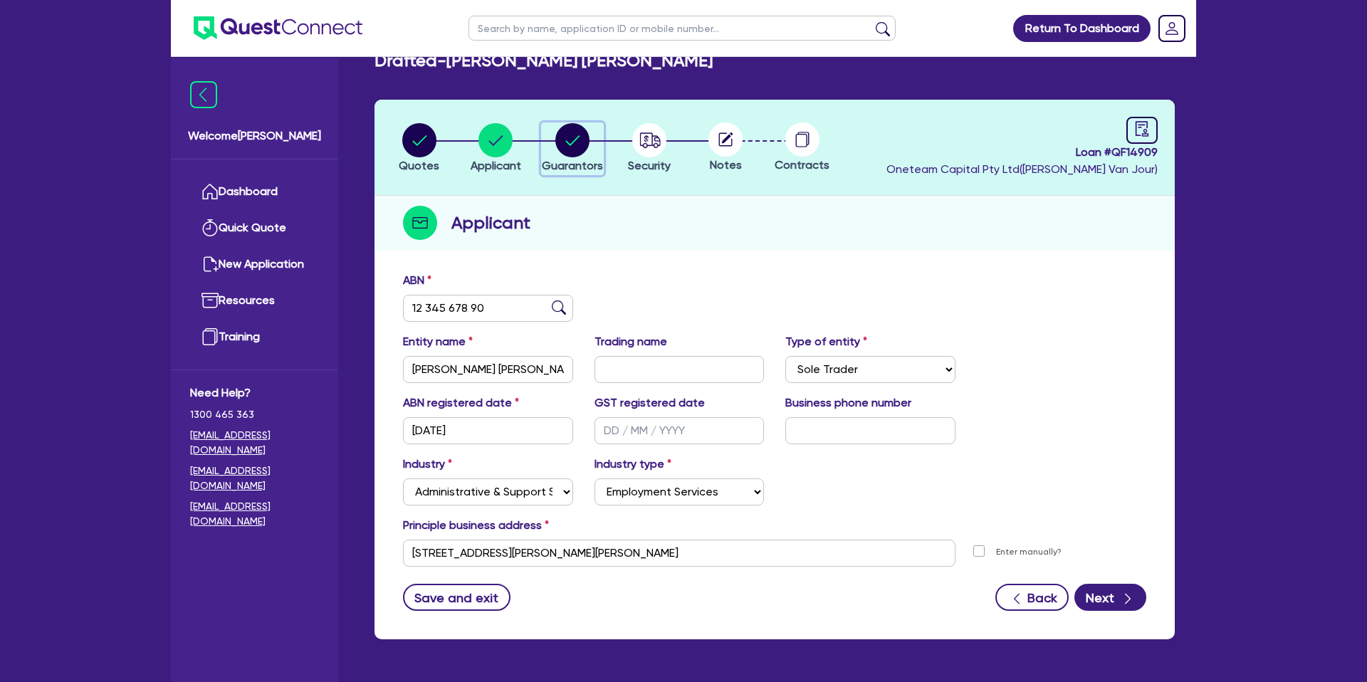
select select "CASH"
select select "VEHICLE"
select select "MORTGAGE"
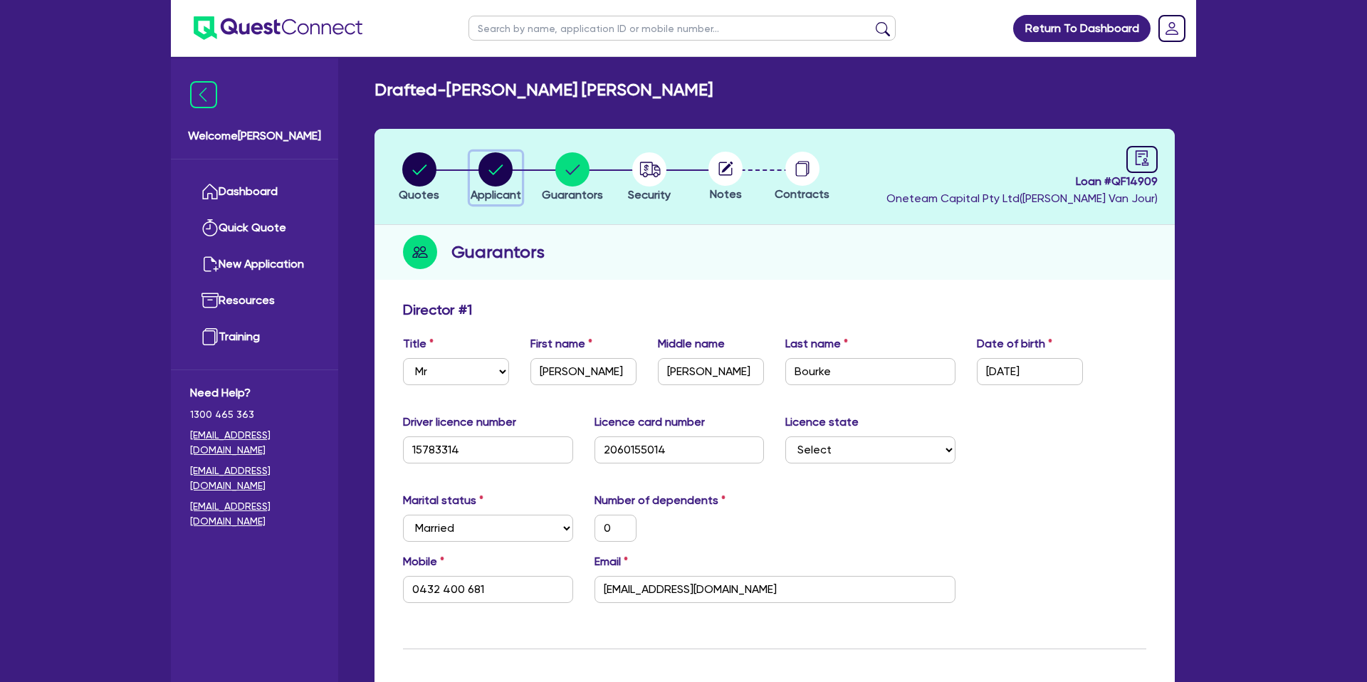
click at [505, 160] on circle "button" at bounding box center [496, 169] width 34 height 34
select select "SOLE_TRADER"
select select "ADMINISTRATIVE_SUPPORT"
select select "EMPLOYMENT"
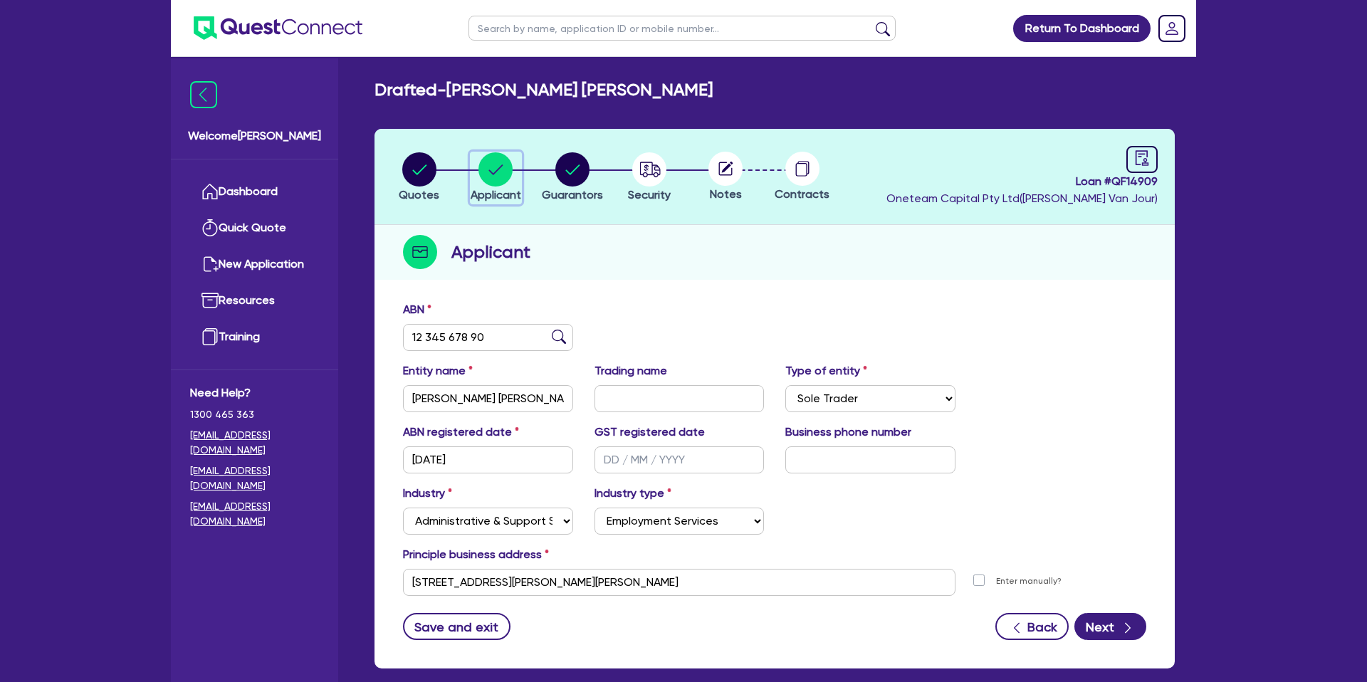
scroll to position [73, 0]
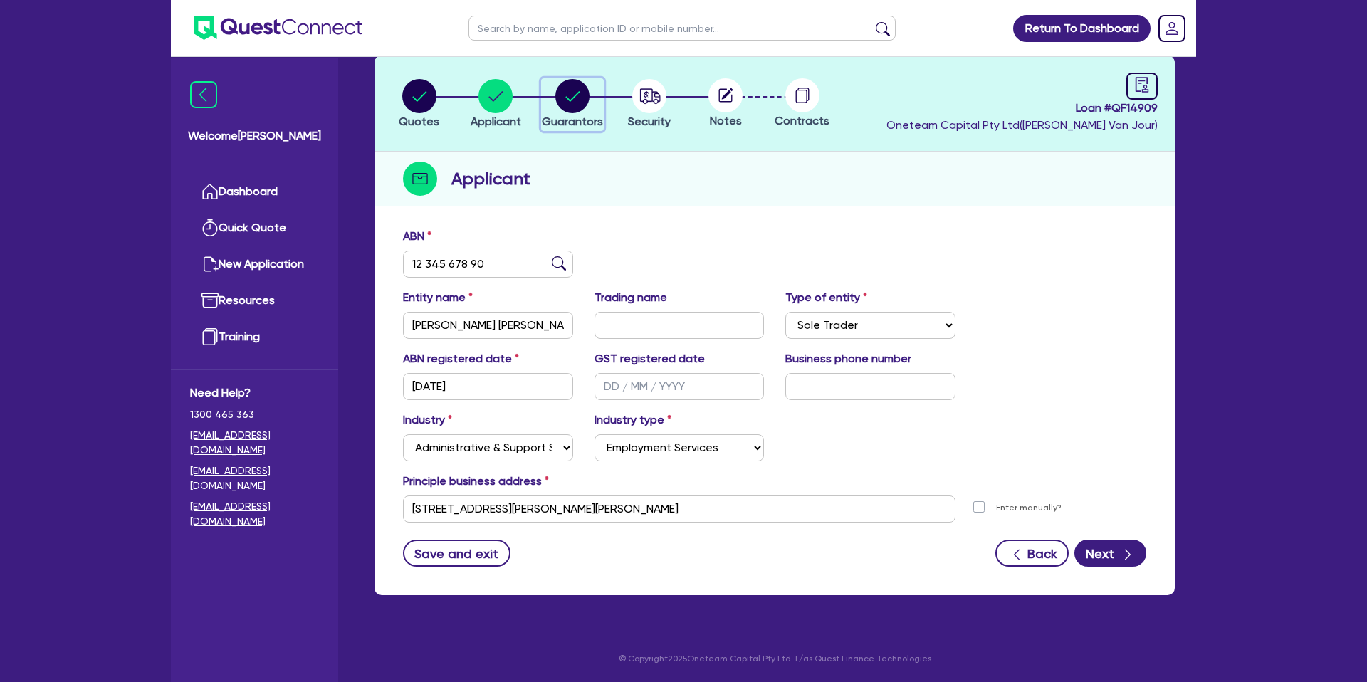
click at [570, 100] on icon "button" at bounding box center [573, 96] width 14 height 10
select select "MR"
select select "[GEOGRAPHIC_DATA]"
select select "MARRIED"
select select "PROPERTY"
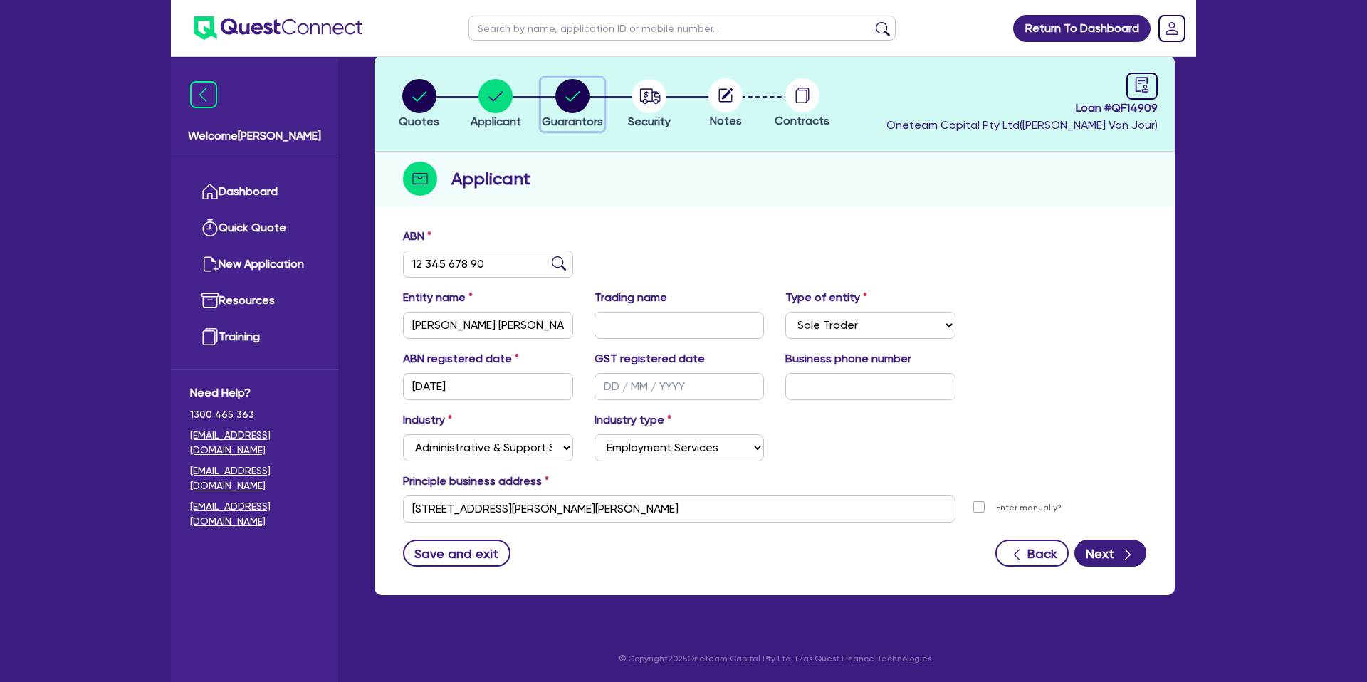
select select "CASH"
select select "VEHICLE"
select select "MORTGAGE"
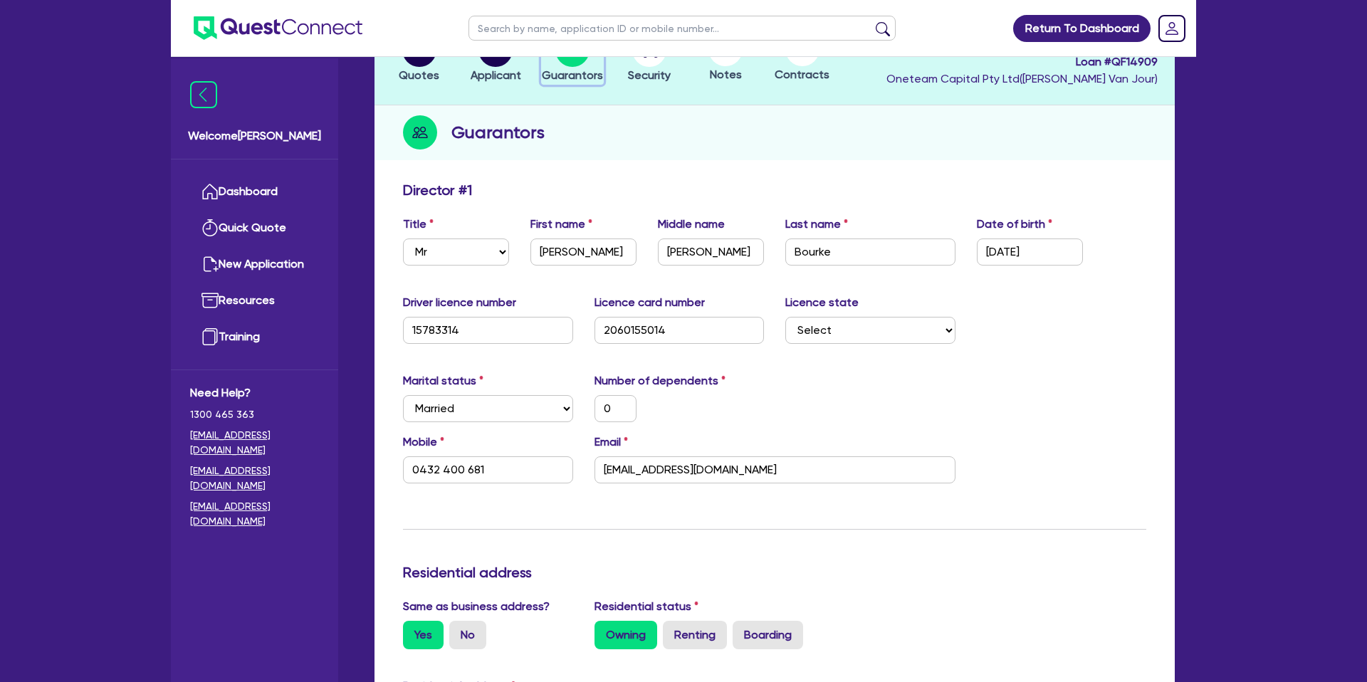
scroll to position [121, 0]
click at [674, 463] on input "[EMAIL_ADDRESS][DOMAIN_NAME]" at bounding box center [775, 468] width 361 height 27
click at [674, 464] on input "[EMAIL_ADDRESS][DOMAIN_NAME]" at bounding box center [775, 468] width 361 height 27
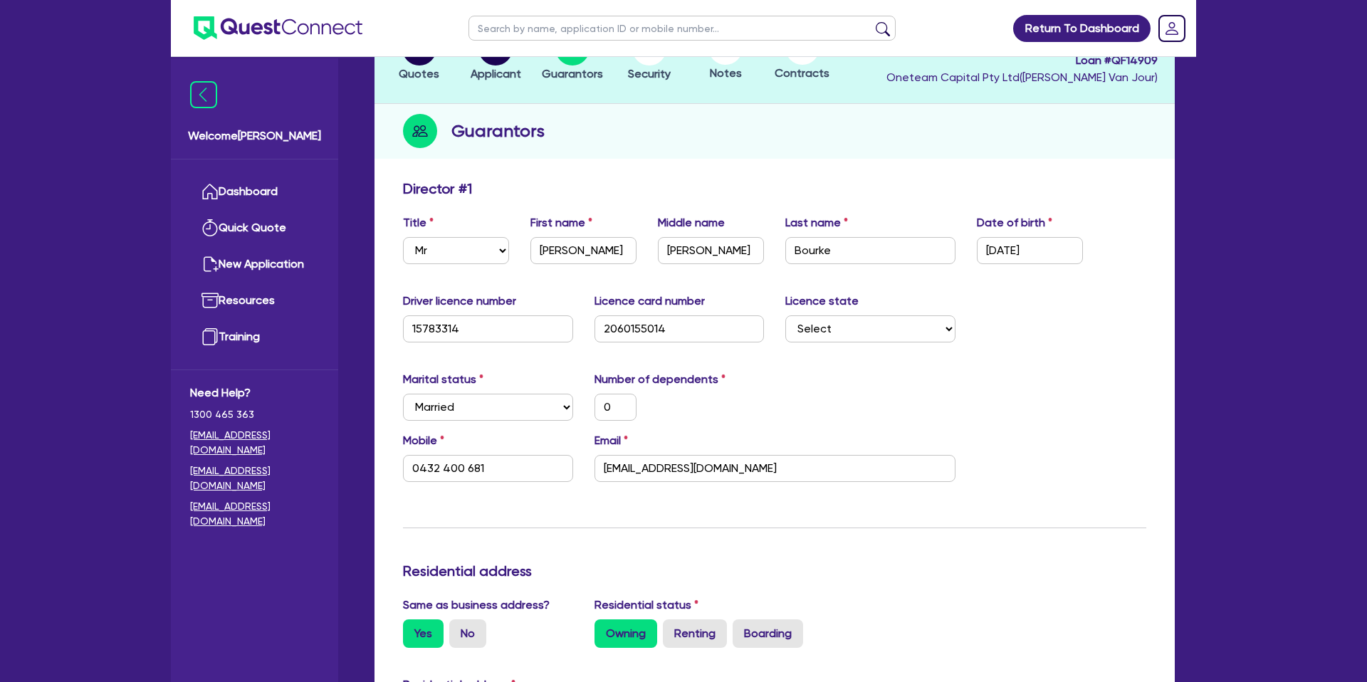
drag, startPoint x: 750, startPoint y: 407, endPoint x: 577, endPoint y: 456, distance: 179.7
click at [750, 408] on div "0" at bounding box center [680, 407] width 192 height 27
click at [449, 469] on input "0432 400 681" at bounding box center [488, 468] width 170 height 27
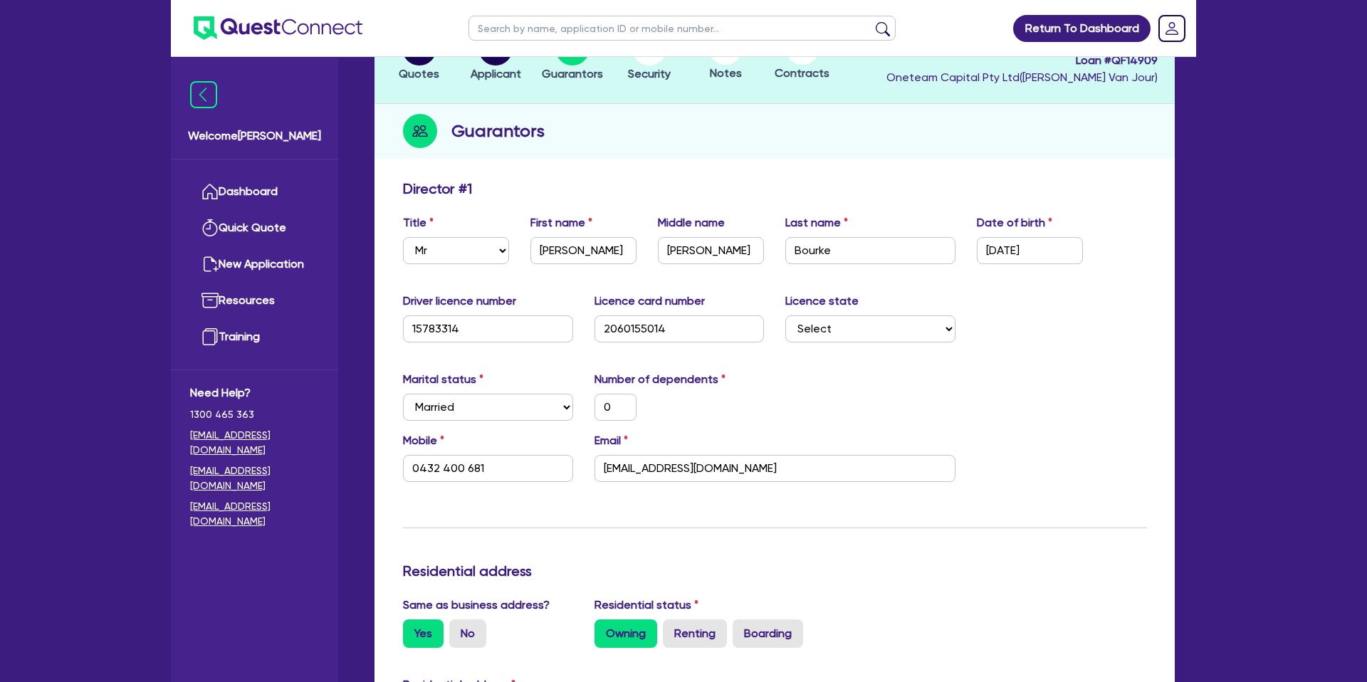
click at [533, 137] on h2 "Guarantors" at bounding box center [498, 131] width 93 height 26
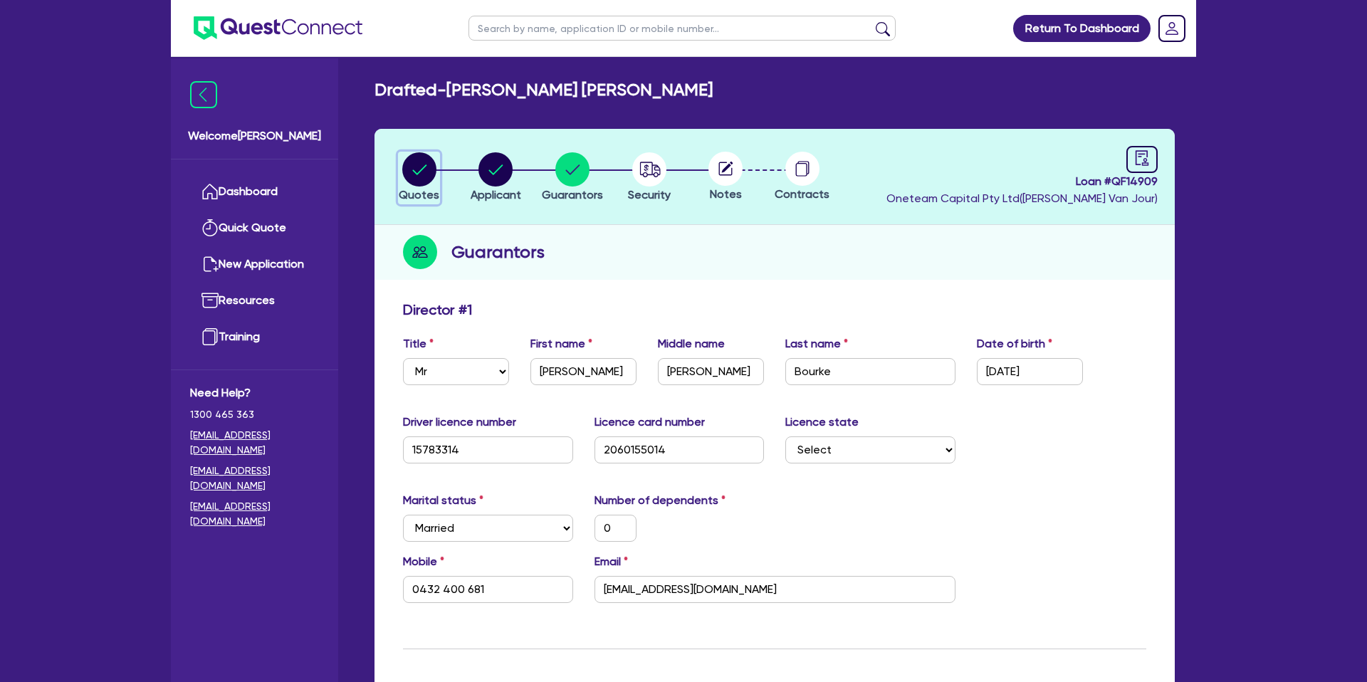
click at [426, 172] on circle "button" at bounding box center [419, 169] width 34 height 34
select select "CARS_AND_LIGHT_TRUCKS"
select select "PASSENGER_VEHICLES"
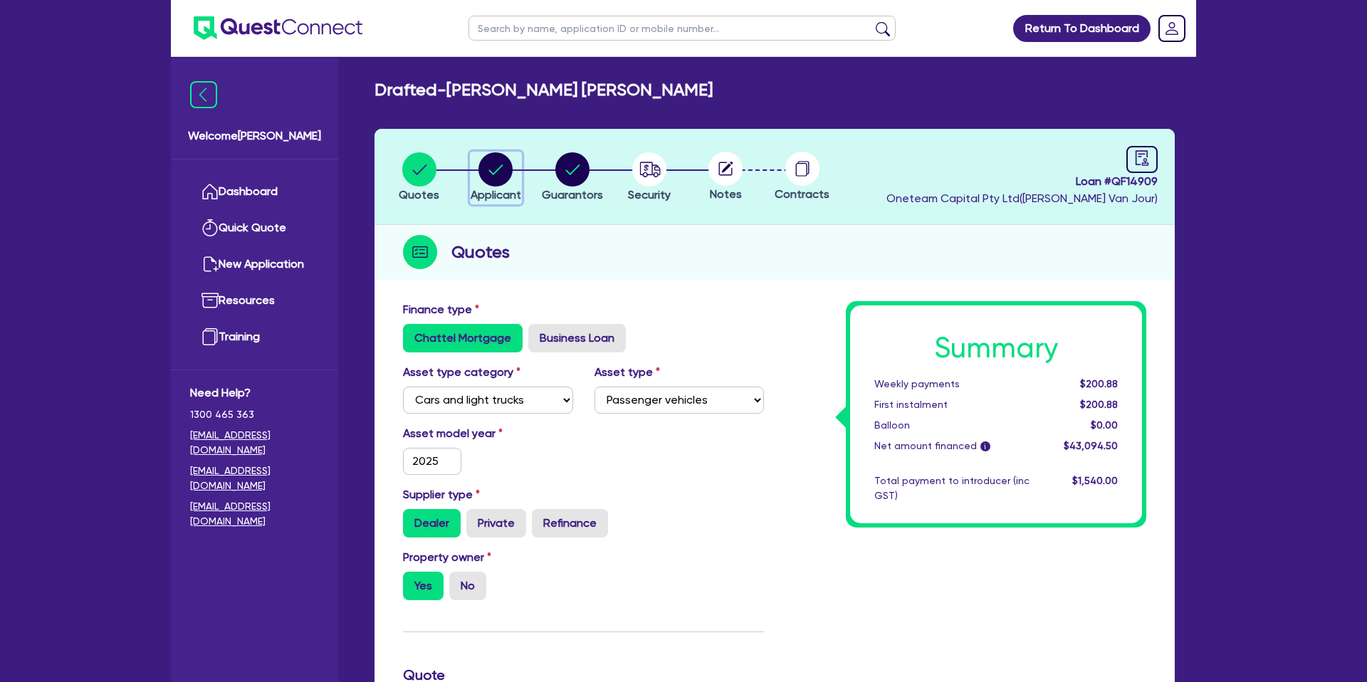
click at [503, 165] on icon "button" at bounding box center [496, 170] width 14 height 10
select select "SOLE_TRADER"
select select "ADMINISTRATIVE_SUPPORT"
select select "EMPLOYMENT"
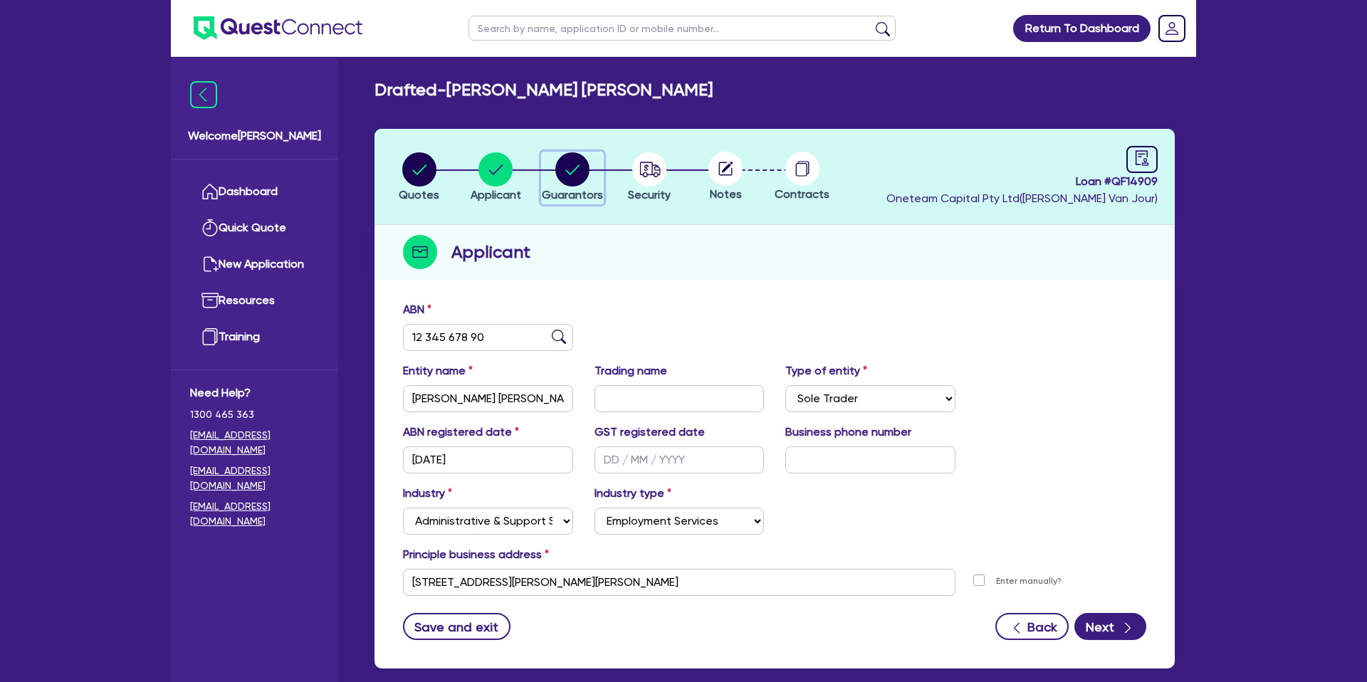
click at [577, 166] on circle "button" at bounding box center [573, 169] width 34 height 34
select select "MR"
select select "[GEOGRAPHIC_DATA]"
select select "MARRIED"
select select "PROPERTY"
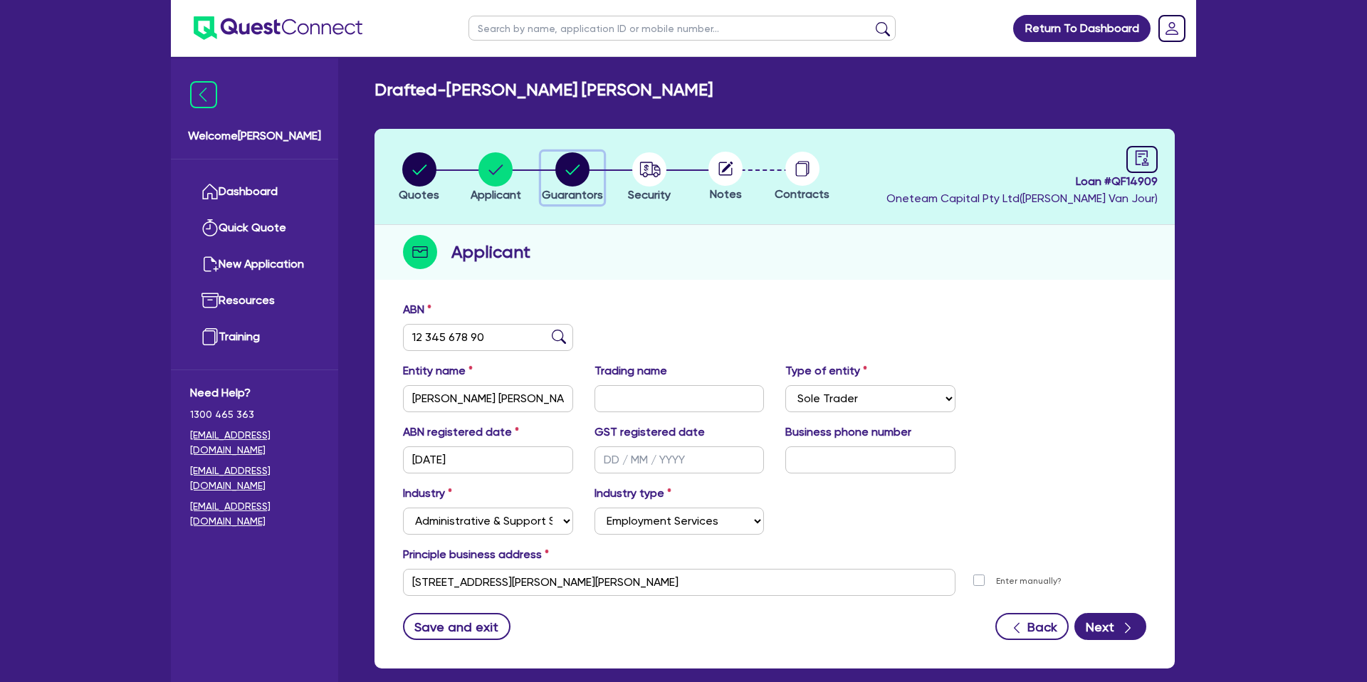
select select "CASH"
select select "VEHICLE"
select select "MORTGAGE"
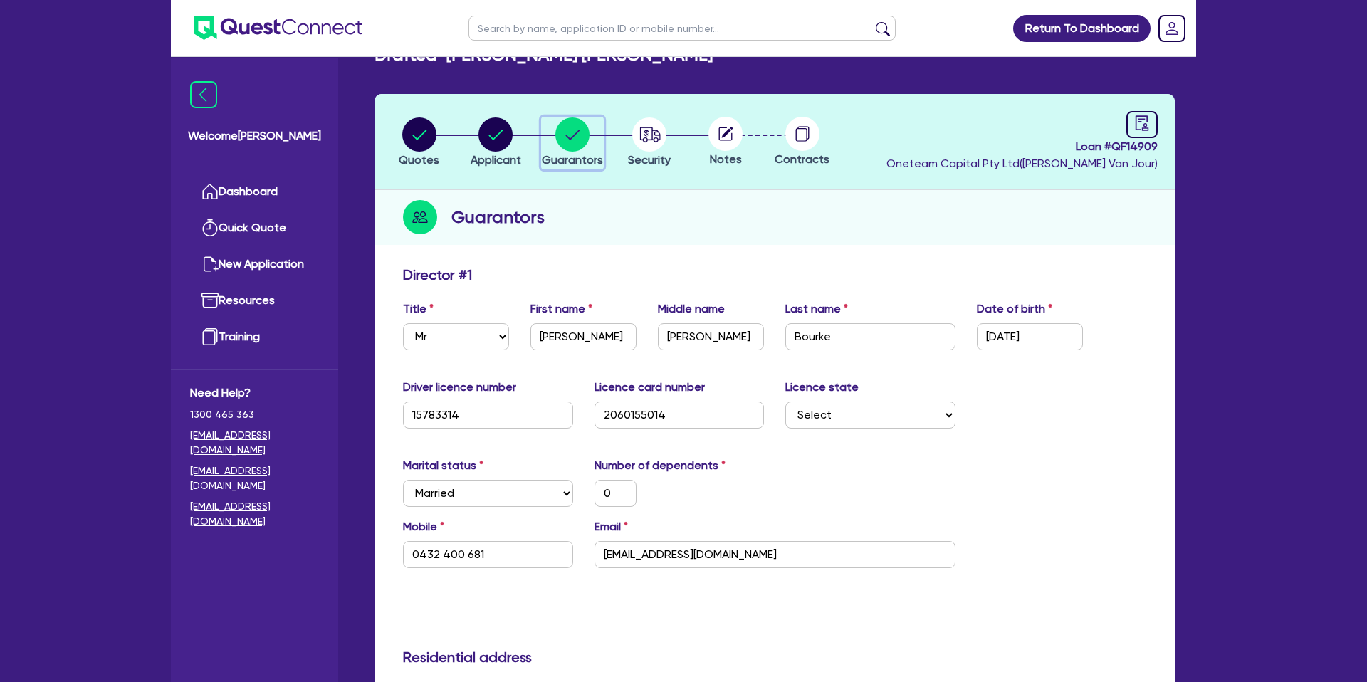
scroll to position [36, 0]
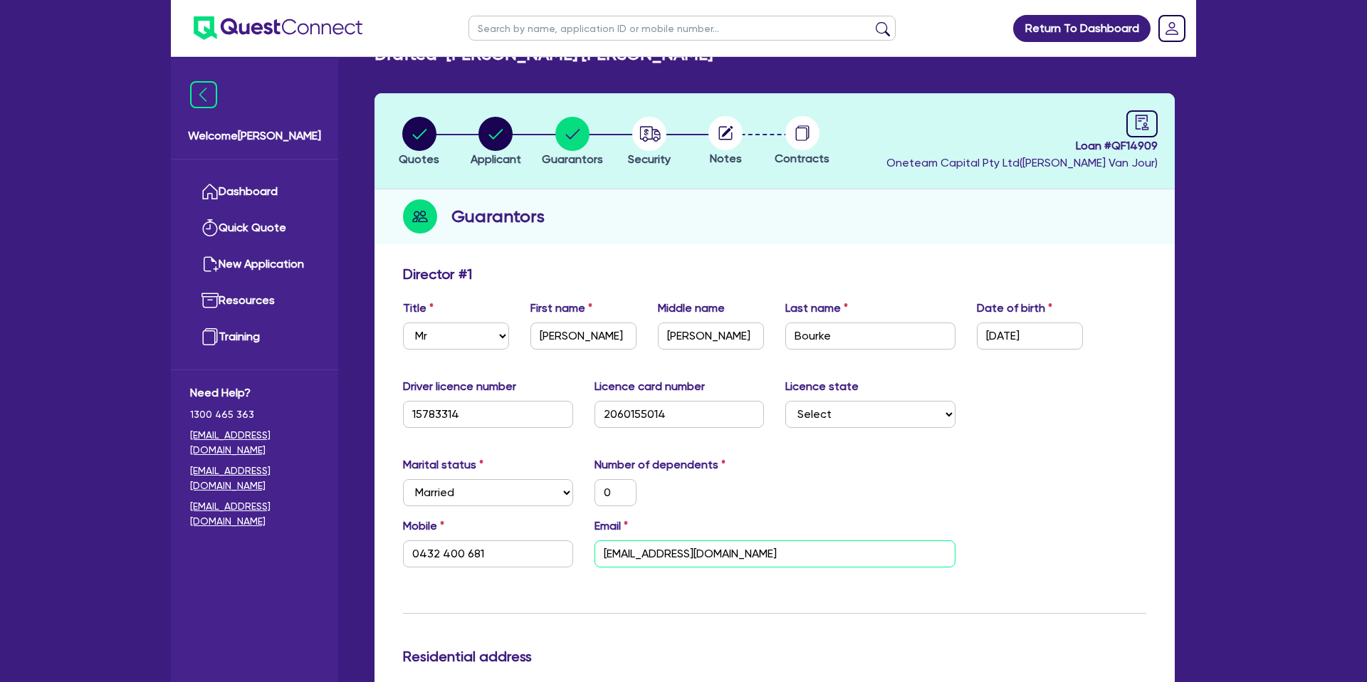
click at [667, 549] on input "[EMAIL_ADDRESS][DOMAIN_NAME]" at bounding box center [775, 554] width 361 height 27
click at [667, 550] on input "[EMAIL_ADDRESS][DOMAIN_NAME]" at bounding box center [775, 554] width 361 height 27
click at [667, 551] on input "[EMAIL_ADDRESS][DOMAIN_NAME]" at bounding box center [775, 554] width 361 height 27
drag, startPoint x: 834, startPoint y: 430, endPoint x: 749, endPoint y: 457, distance: 89.7
click at [833, 430] on div "Driver licence number [DRIVERS_LICENSE_NUMBER] Licence card number [DRIVERS_LIC…" at bounding box center [774, 408] width 765 height 61
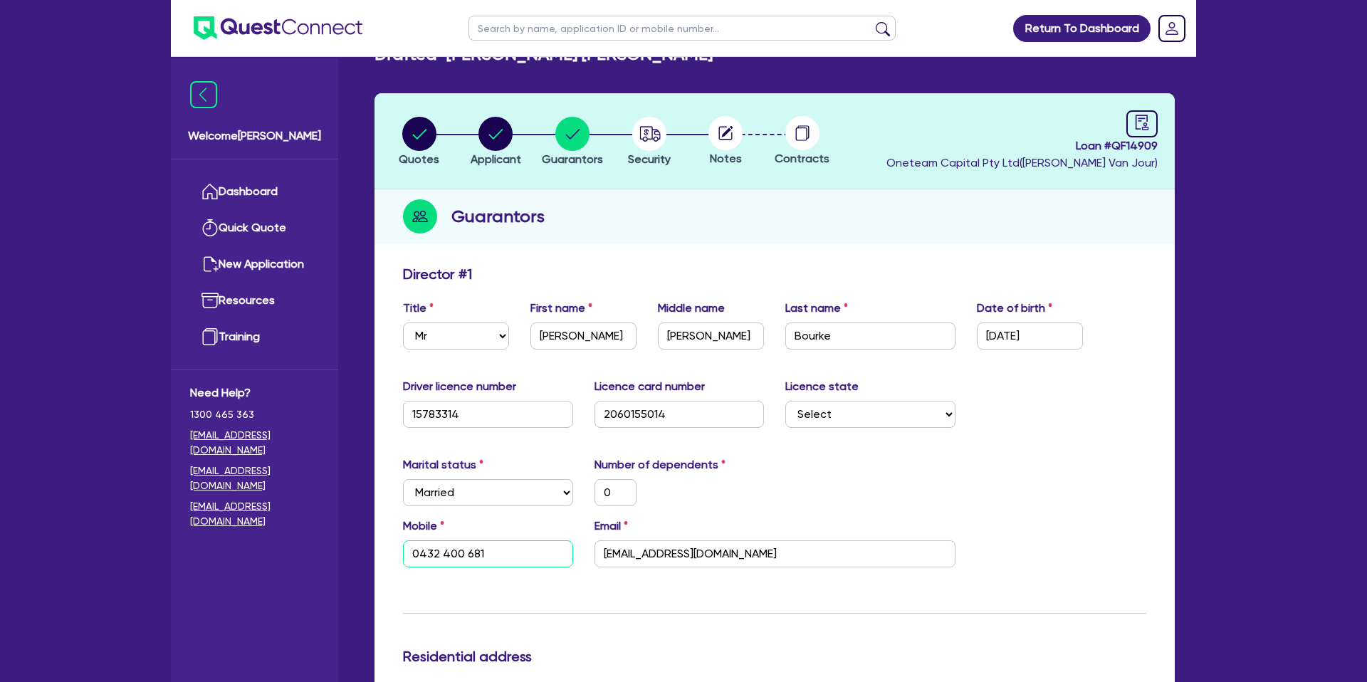
click at [429, 558] on input "0432 400 681" at bounding box center [488, 554] width 170 height 27
click at [429, 557] on input "0432 400 681" at bounding box center [488, 554] width 170 height 27
click at [465, 549] on input "0432 400 681" at bounding box center [488, 554] width 170 height 27
click at [464, 549] on input "0432 400 681" at bounding box center [488, 554] width 170 height 27
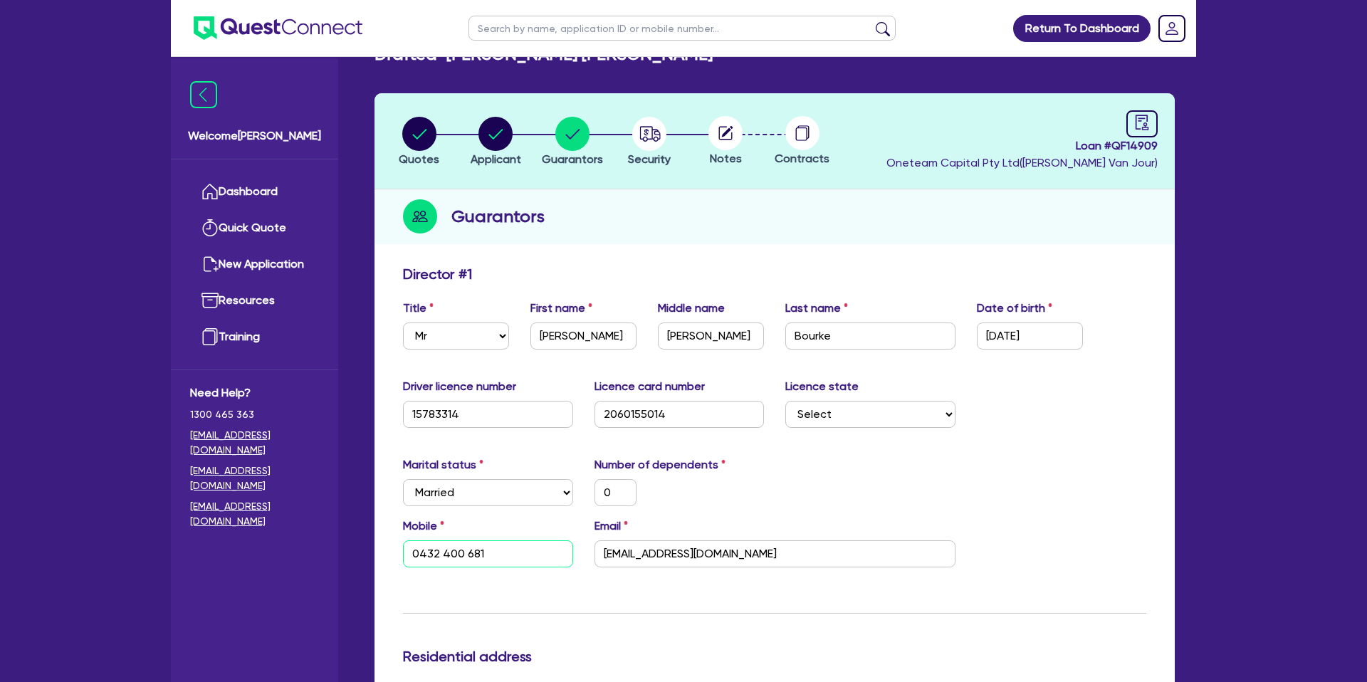
click at [464, 549] on input "0432 400 681" at bounding box center [488, 554] width 170 height 27
click at [464, 550] on input "0432 400 681" at bounding box center [488, 554] width 170 height 27
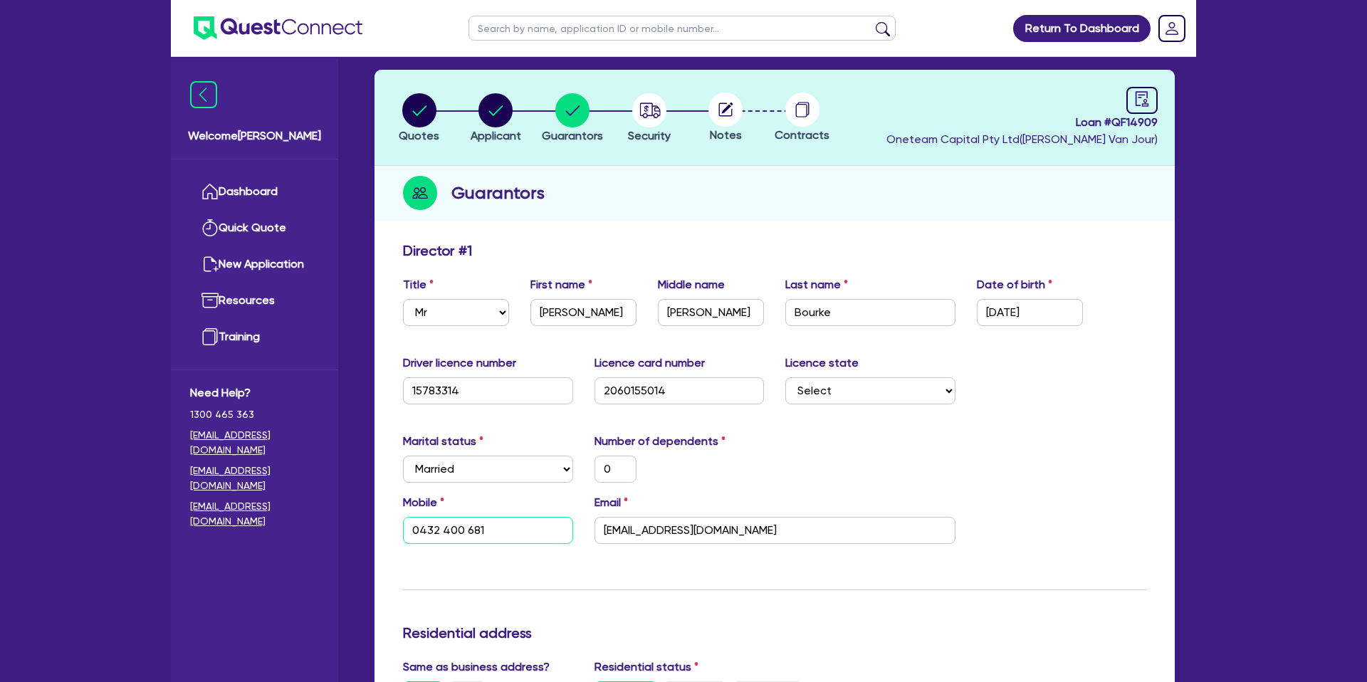
scroll to position [0, 0]
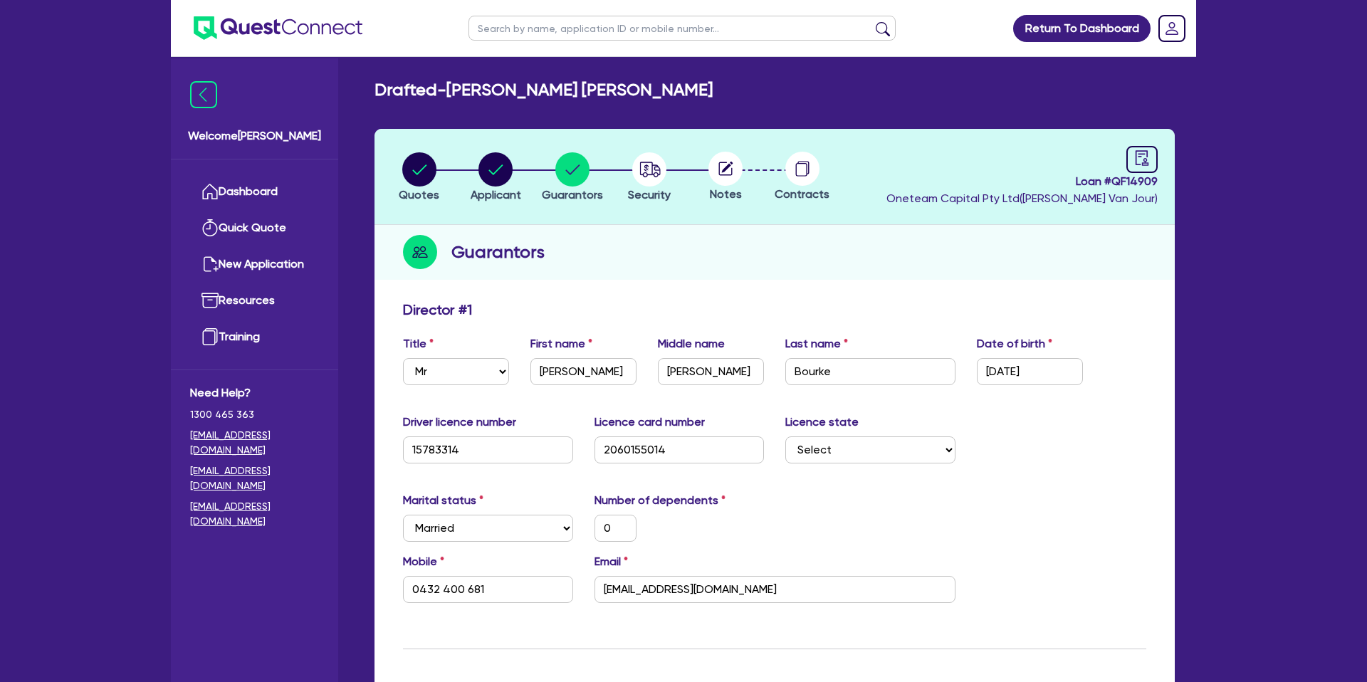
drag, startPoint x: 1031, startPoint y: 539, endPoint x: 1037, endPoint y: 533, distance: 9.1
click at [1037, 533] on div "Marital status Select [DEMOGRAPHIC_DATA] Married De Facto / Partner Number of d…" at bounding box center [774, 522] width 765 height 61
click at [485, 165] on circle "button" at bounding box center [496, 169] width 34 height 34
select select "SOLE_TRADER"
select select "ADMINISTRATIVE_SUPPORT"
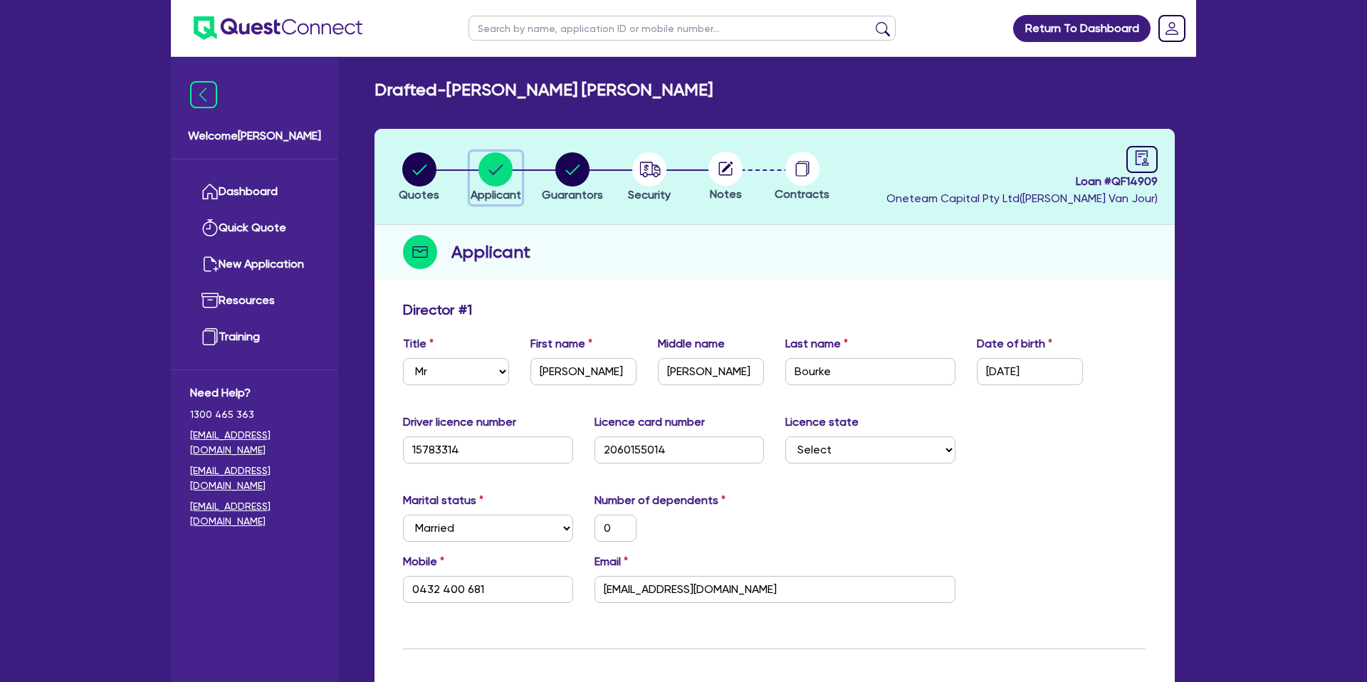
select select "EMPLOYMENT"
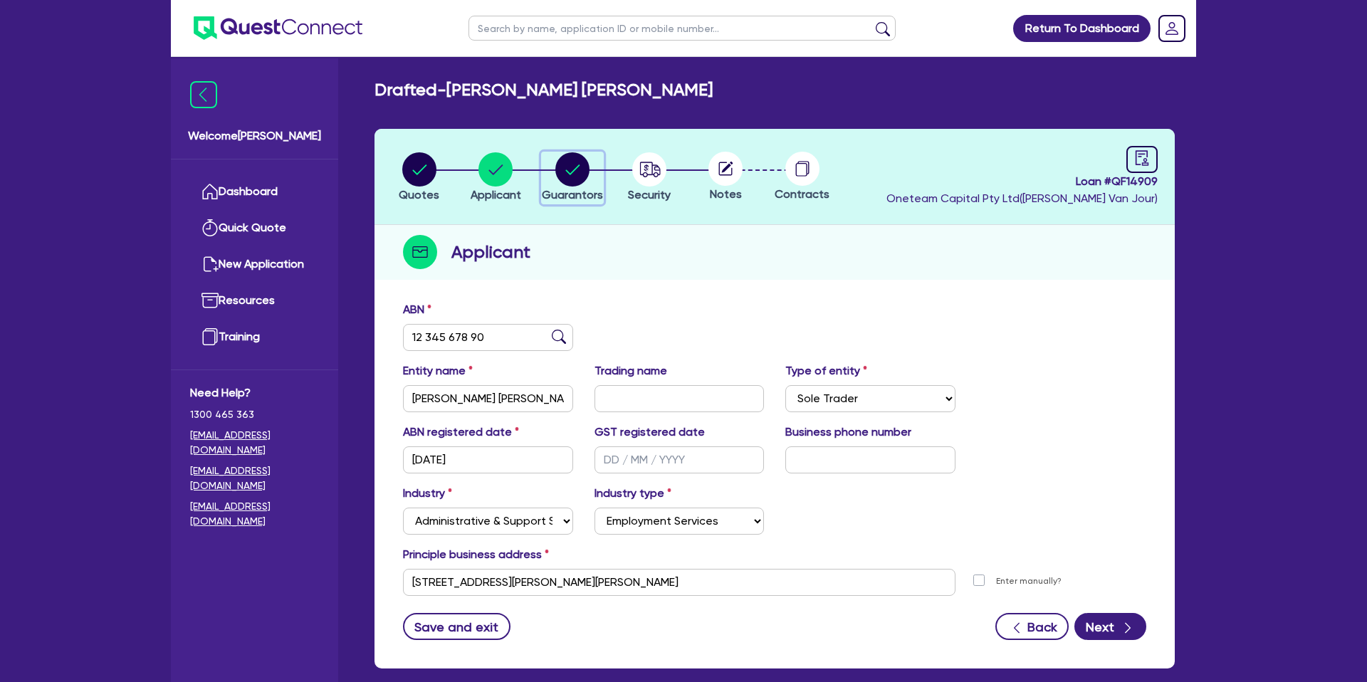
click at [558, 170] on circle "button" at bounding box center [573, 169] width 34 height 34
select select "MR"
select select "[GEOGRAPHIC_DATA]"
select select "MARRIED"
select select "PROPERTY"
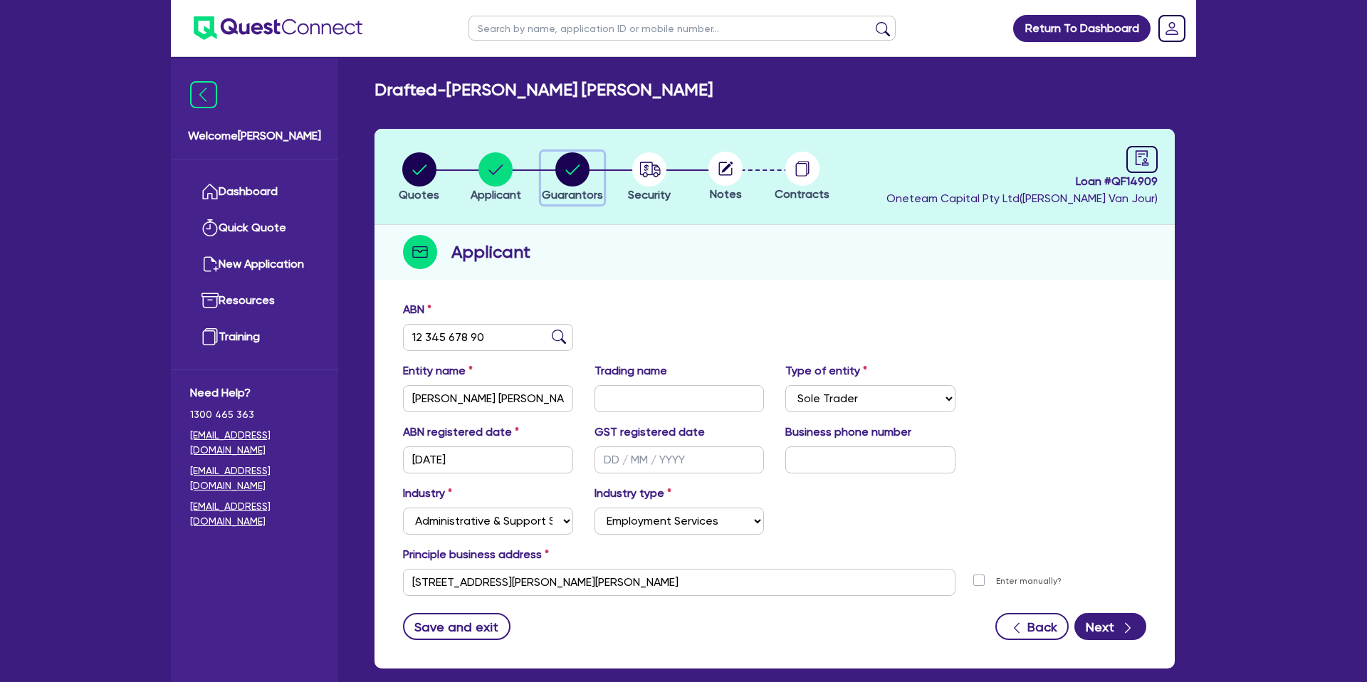
select select "CASH"
select select "VEHICLE"
select select "MORTGAGE"
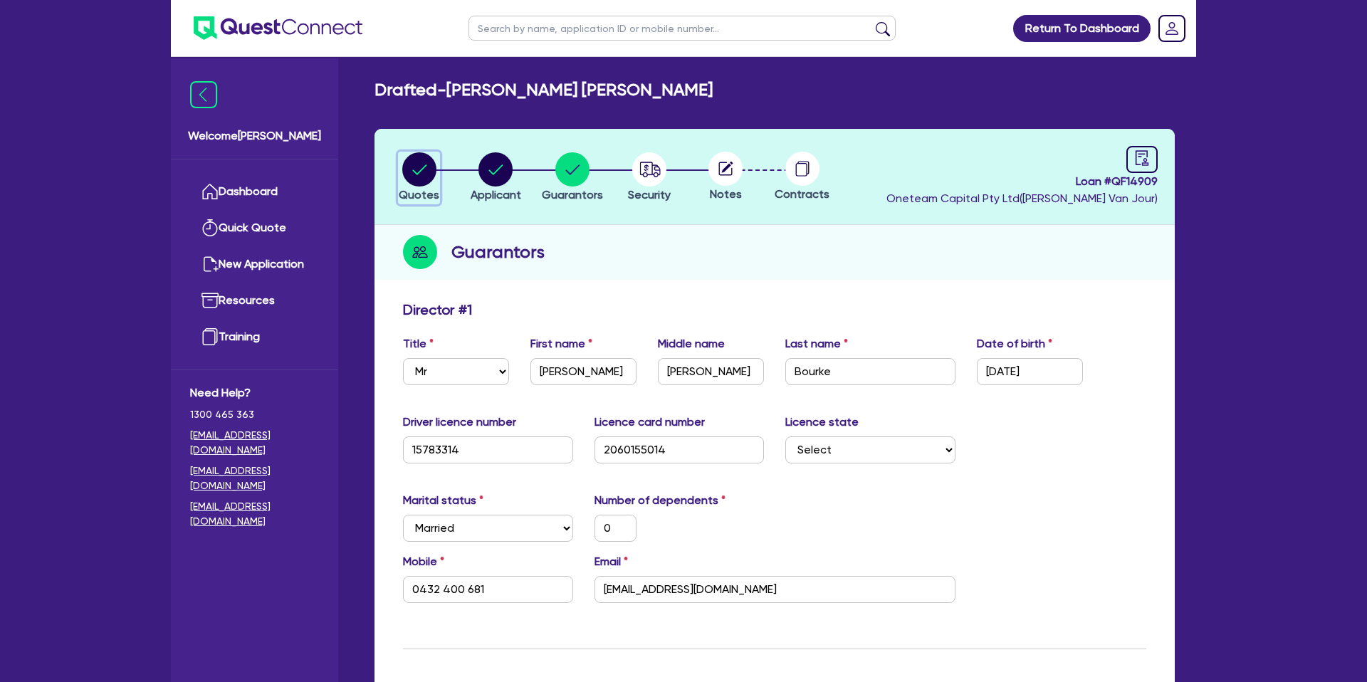
click at [422, 168] on icon "button" at bounding box center [419, 170] width 14 height 10
select select "CARS_AND_LIGHT_TRUCKS"
select select "PASSENGER_VEHICLES"
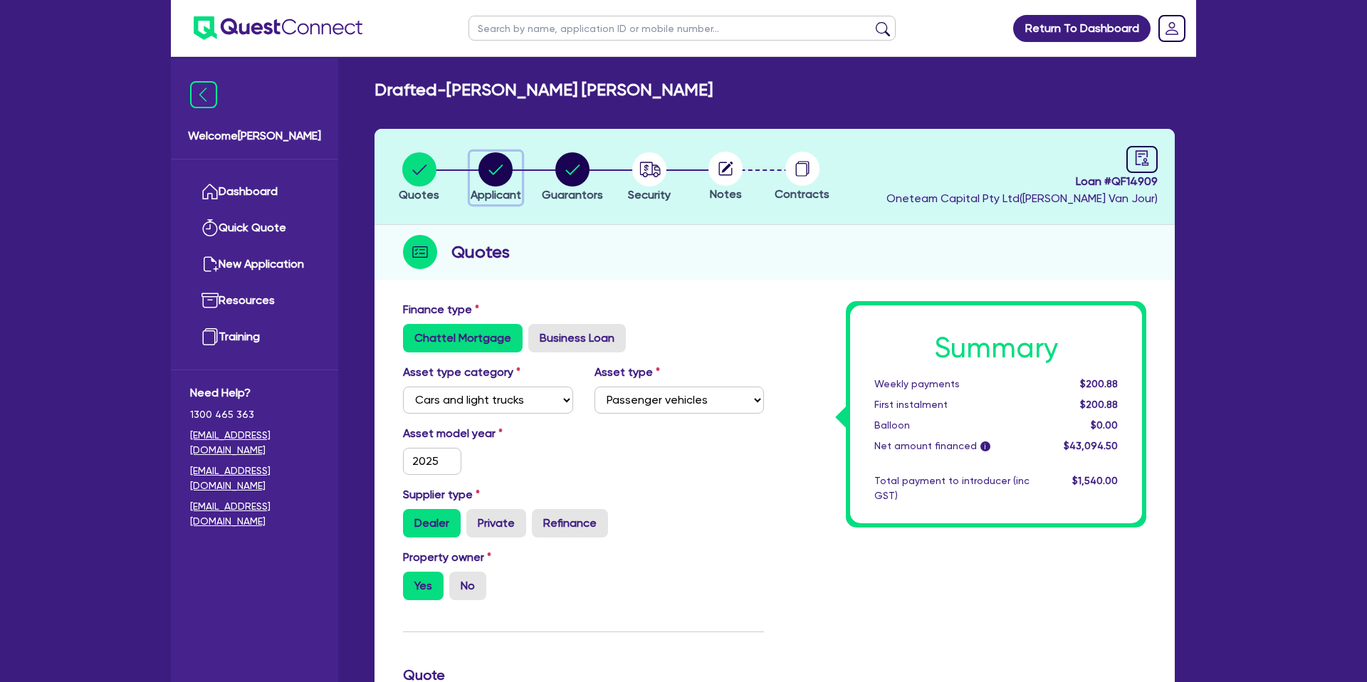
click at [506, 175] on circle "button" at bounding box center [496, 169] width 34 height 34
select select "SOLE_TRADER"
select select "ADMINISTRATIVE_SUPPORT"
select select "EMPLOYMENT"
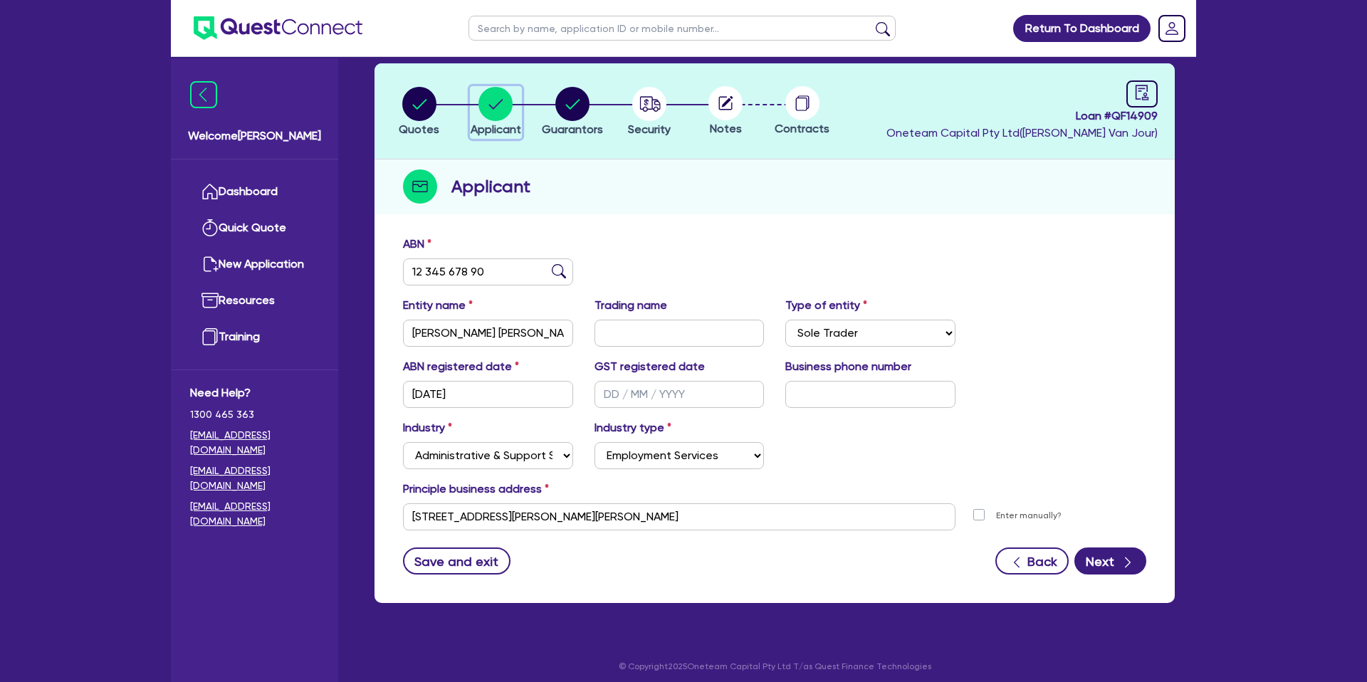
scroll to position [73, 0]
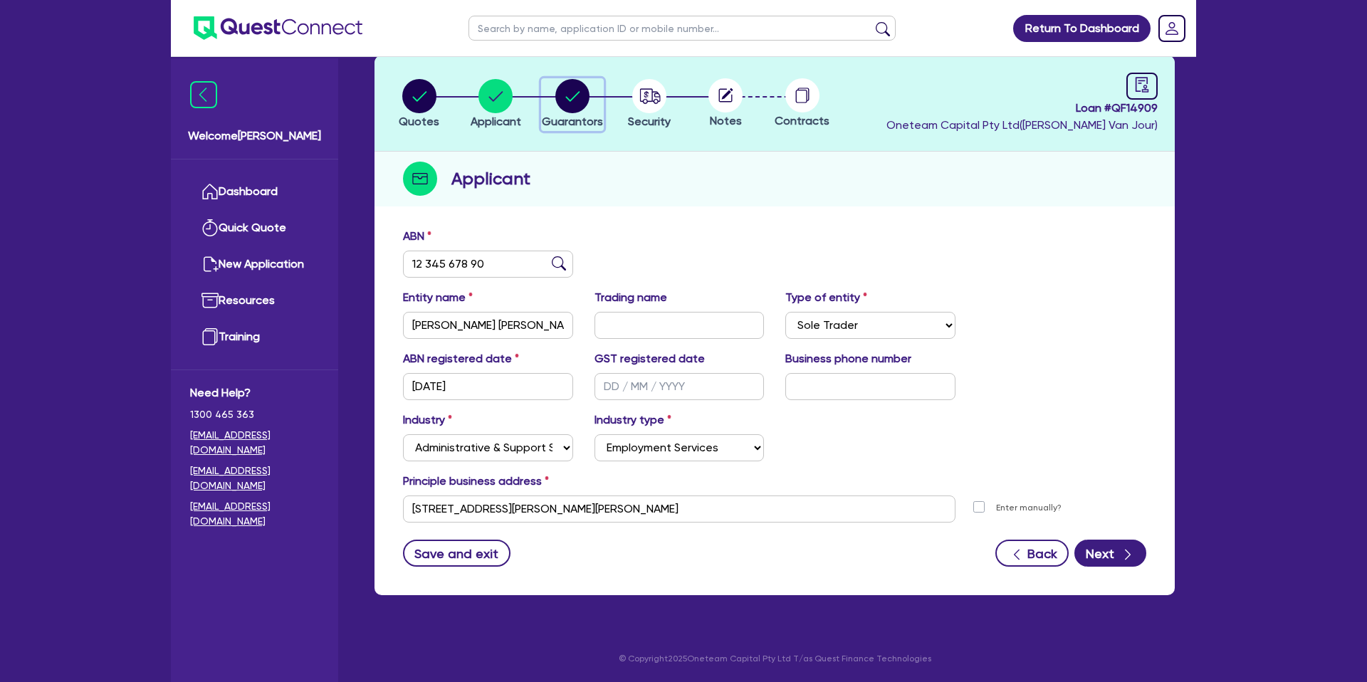
click at [568, 97] on circle "button" at bounding box center [573, 96] width 34 height 34
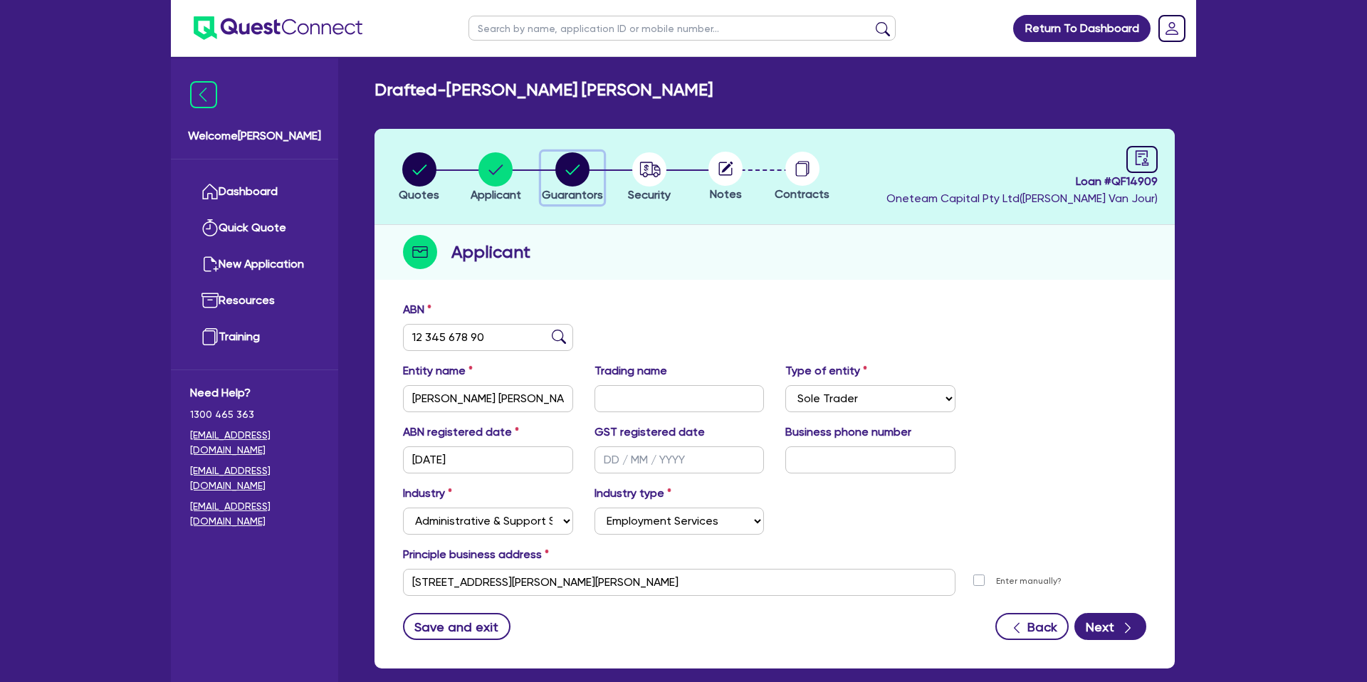
select select "MR"
select select "[GEOGRAPHIC_DATA]"
select select "MARRIED"
select select "PROPERTY"
select select "CASH"
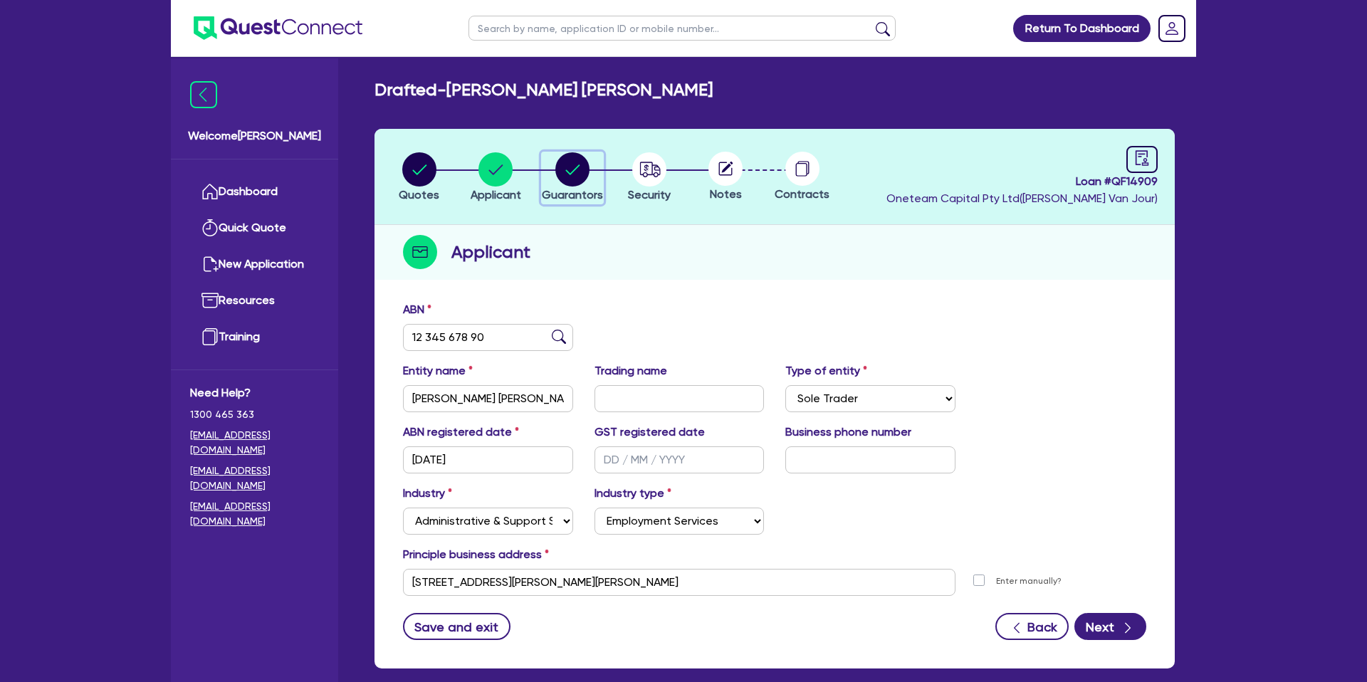
select select "VEHICLE"
select select "MORTGAGE"
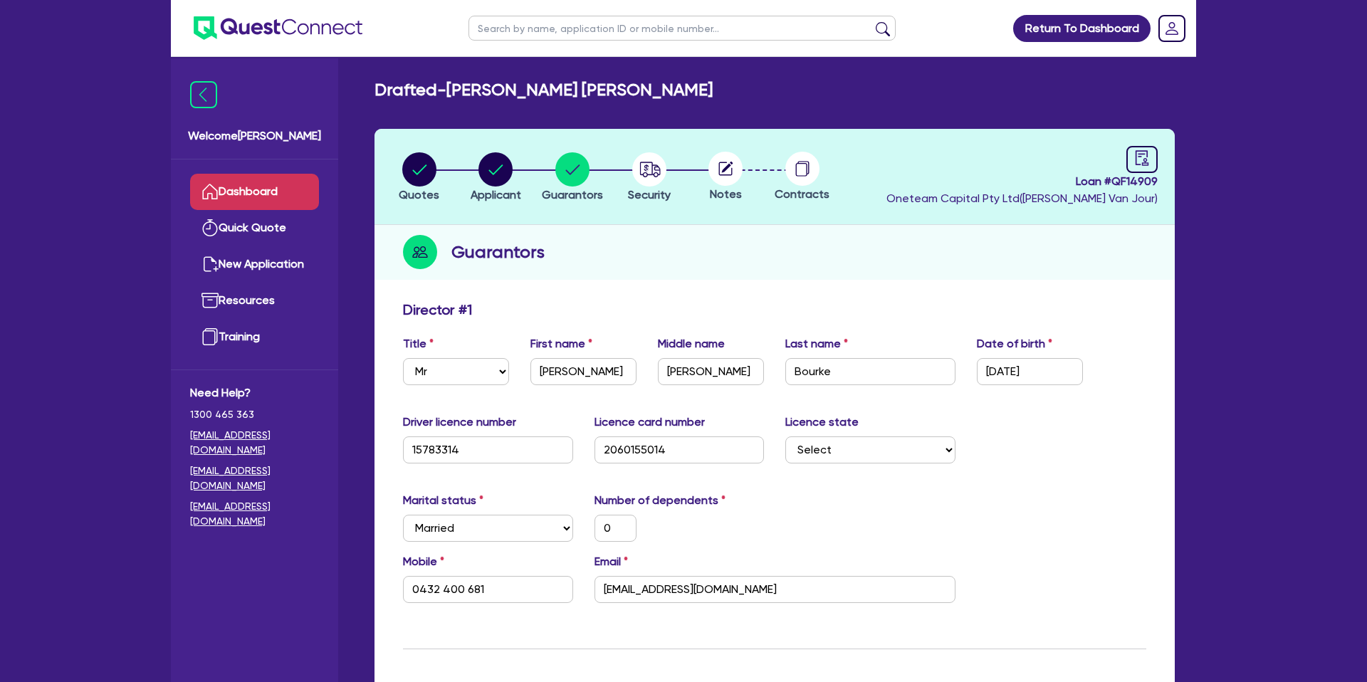
click at [267, 185] on link "Dashboard" at bounding box center [254, 192] width 129 height 36
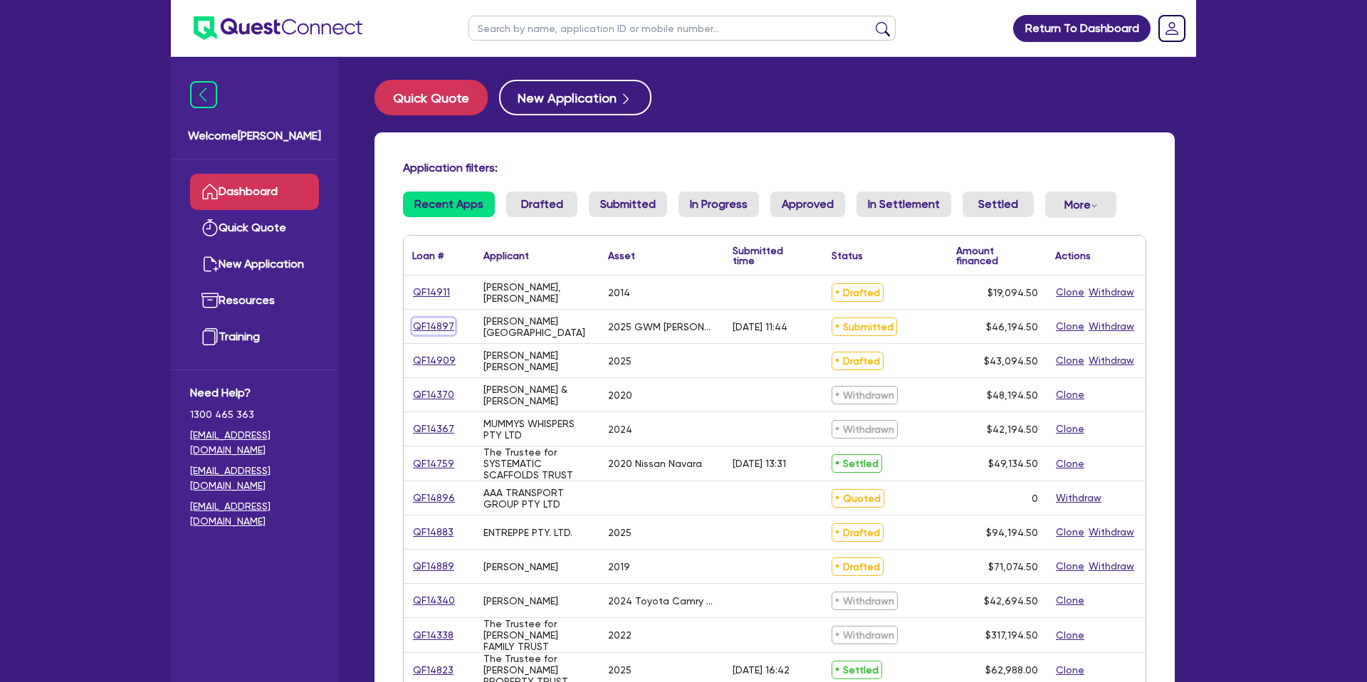
click at [436, 331] on link "QF14897" at bounding box center [433, 326] width 43 height 16
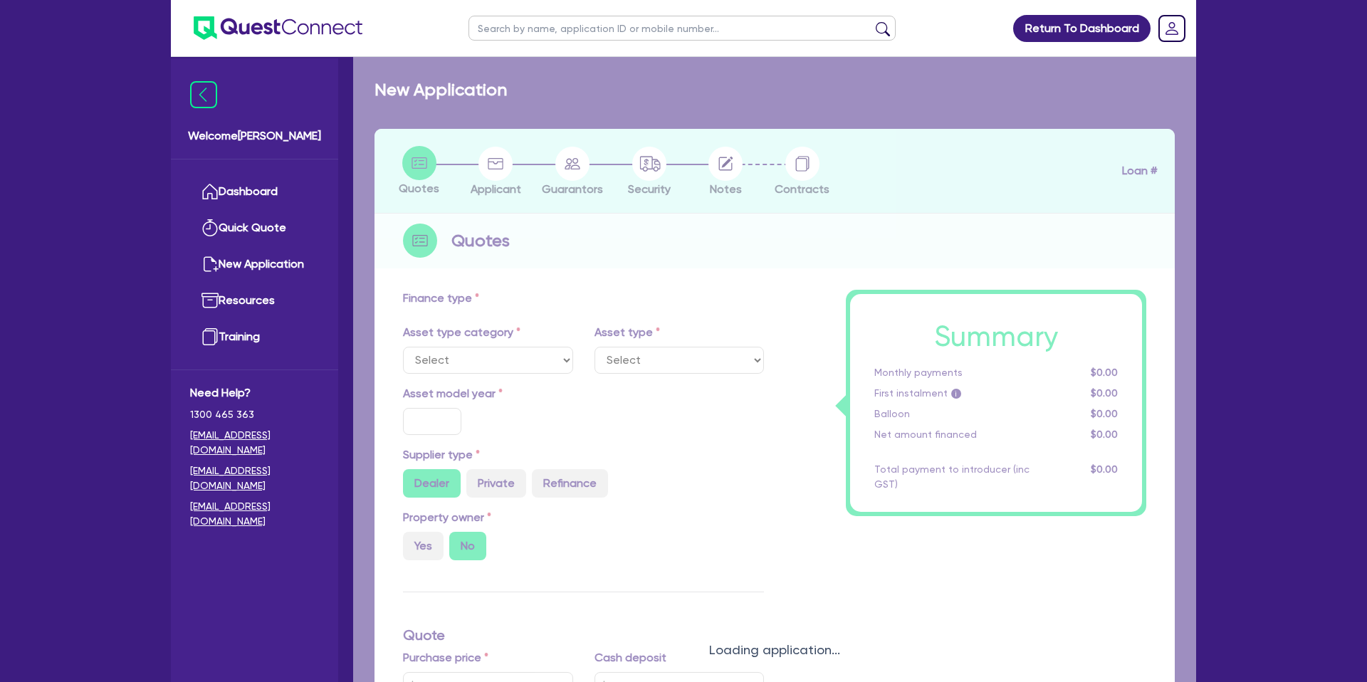
select select "CARS_AND_LIGHT_TRUCKS"
type input "2025"
radio input "true"
type input "51,000"
type input "7,000"
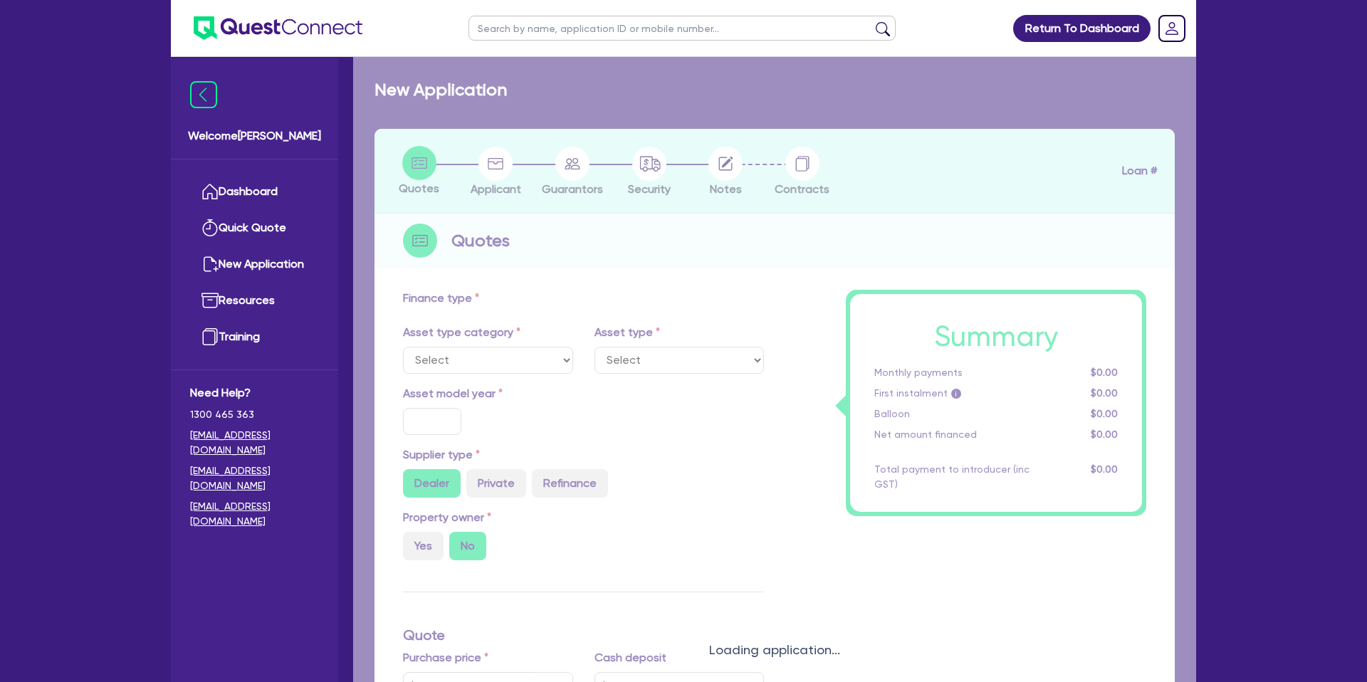
type input "7.99"
type input "1,400"
select select "PASSENGER_VEHICLES"
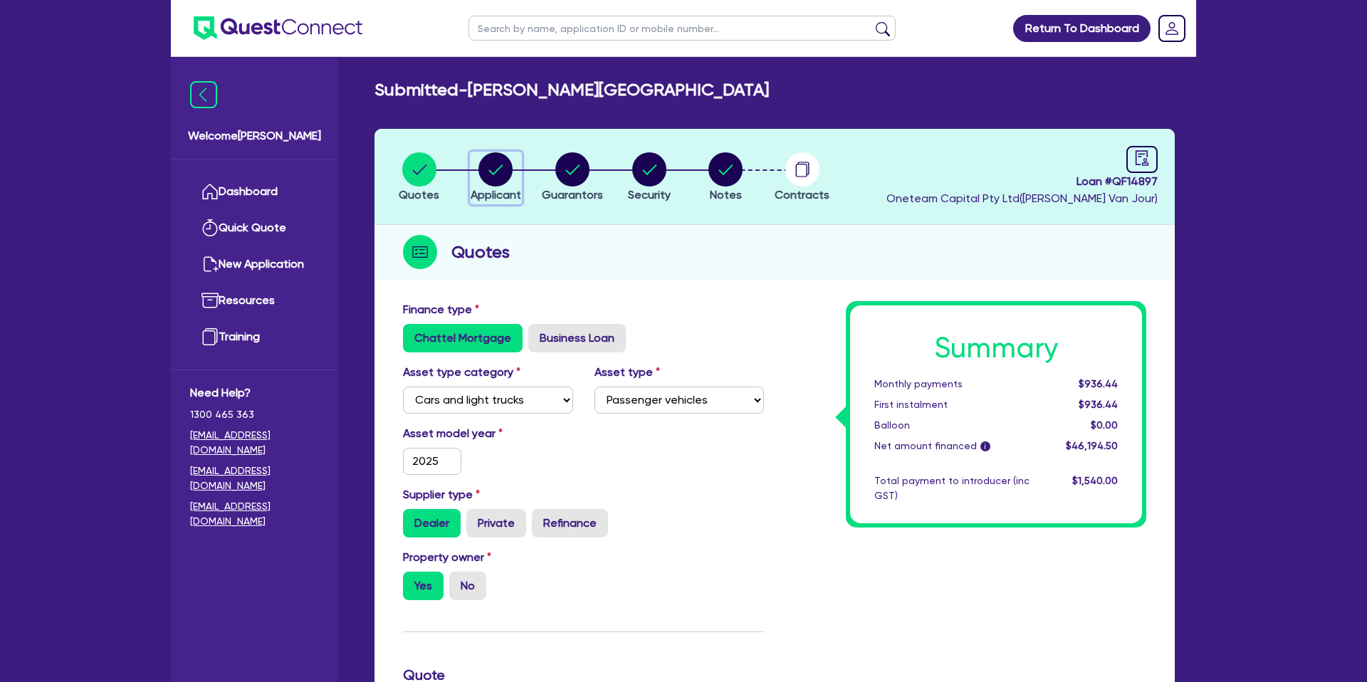
click at [499, 174] on circle "button" at bounding box center [496, 169] width 34 height 34
select select "SOLE_TRADER"
select select "FINANCIAL_INSURANCE"
select select "INVESTMENT_ADVISERS"
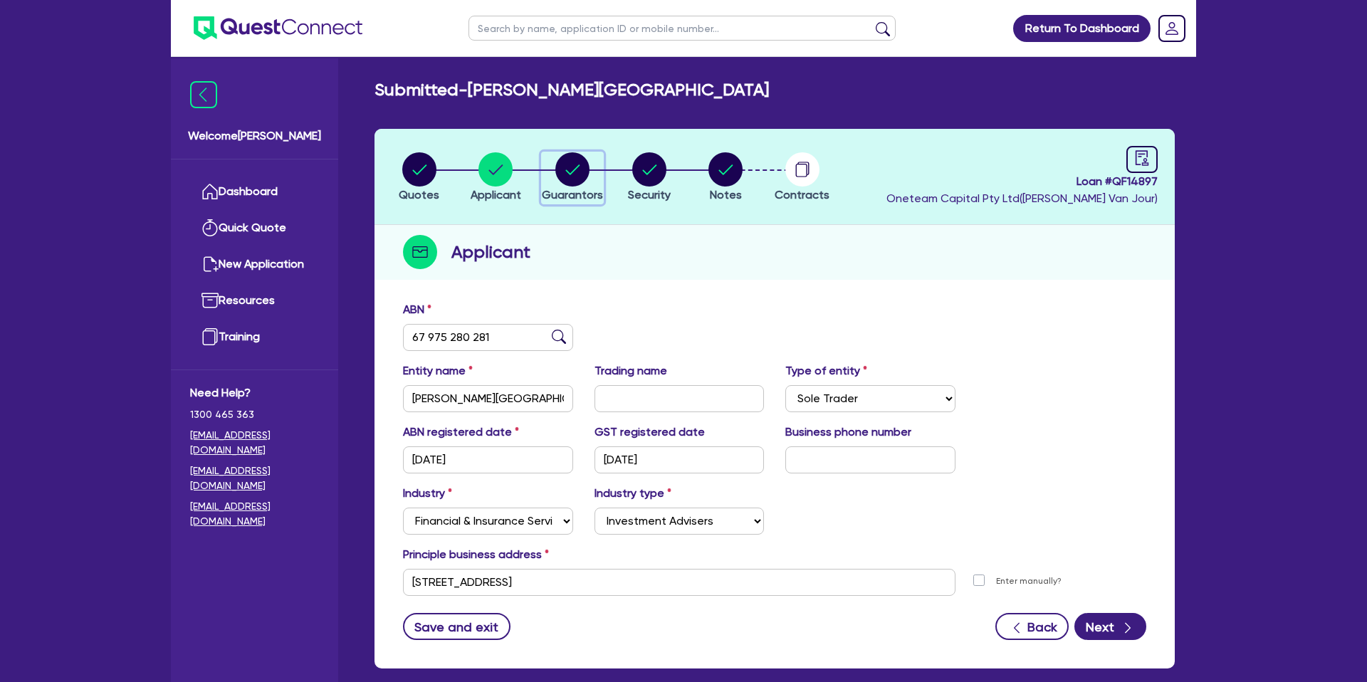
click at [570, 162] on circle "button" at bounding box center [573, 169] width 34 height 34
select select "MRS"
select select "[GEOGRAPHIC_DATA]"
select select "MARRIED"
select select "CASH"
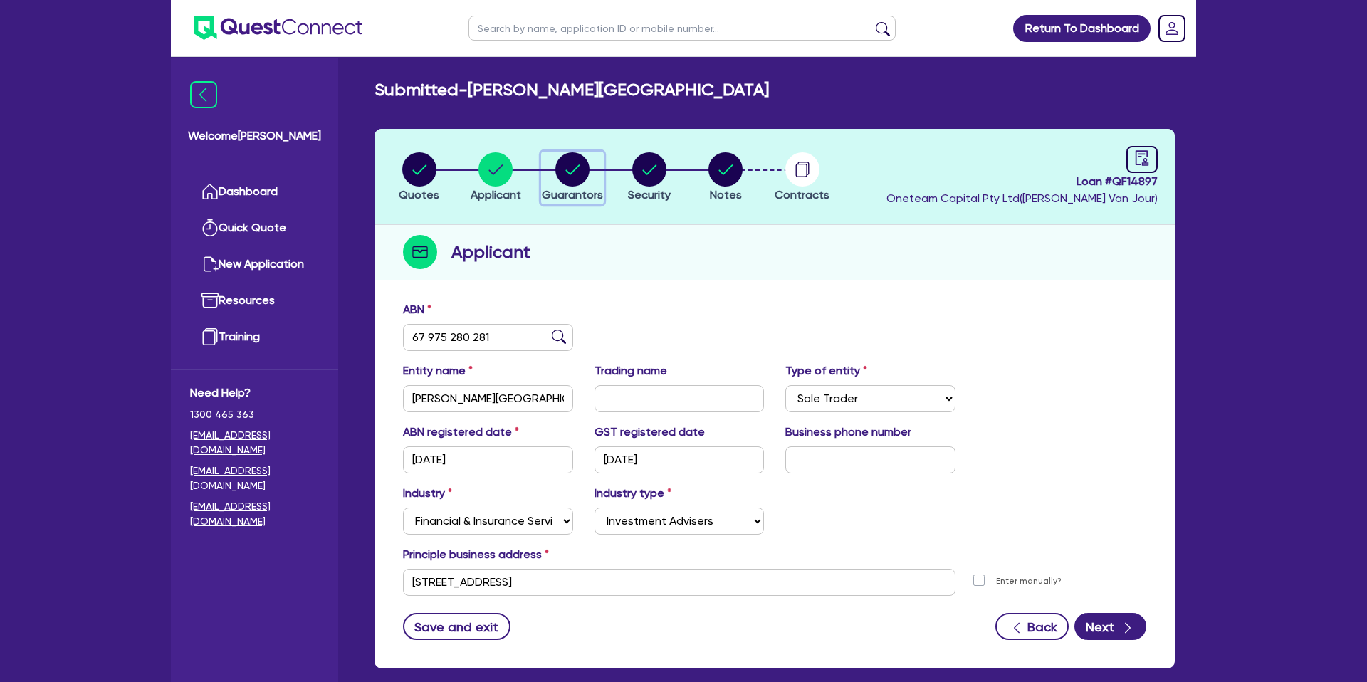
select select "VEHICLE"
select select "VEHICLE_LOAN"
select select "CREDIT_CARD"
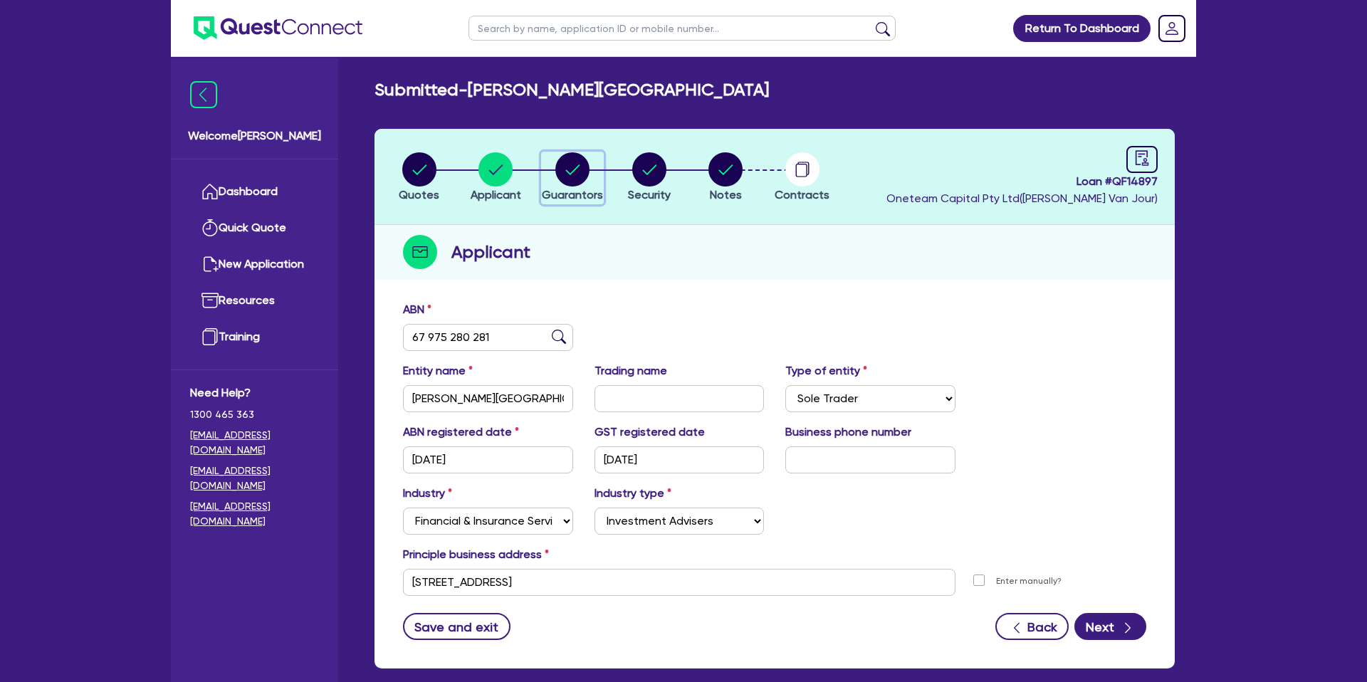
select select "CREDIT_CARD"
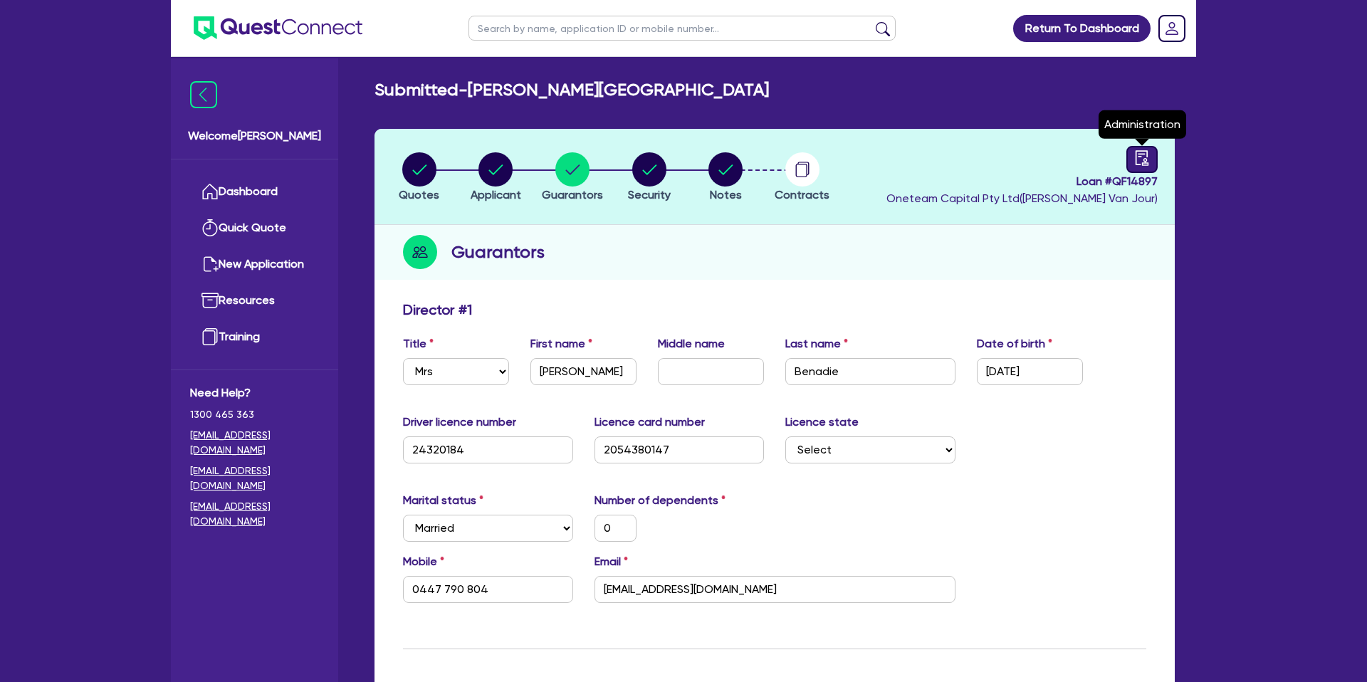
click at [1139, 158] on icon "audit" at bounding box center [1143, 158] width 16 height 16
select select "SUBMITTED_NEW"
select select "Resimac"
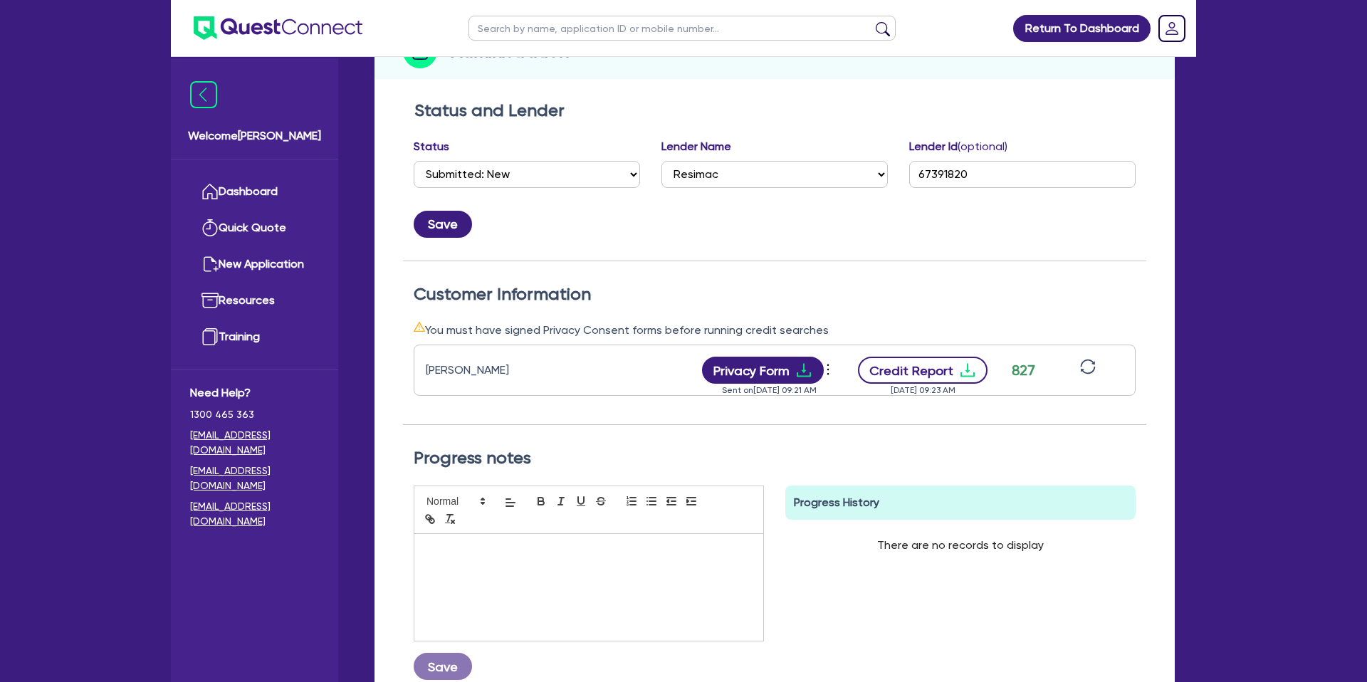
scroll to position [202, 0]
click at [968, 363] on icon "download" at bounding box center [967, 369] width 17 height 17
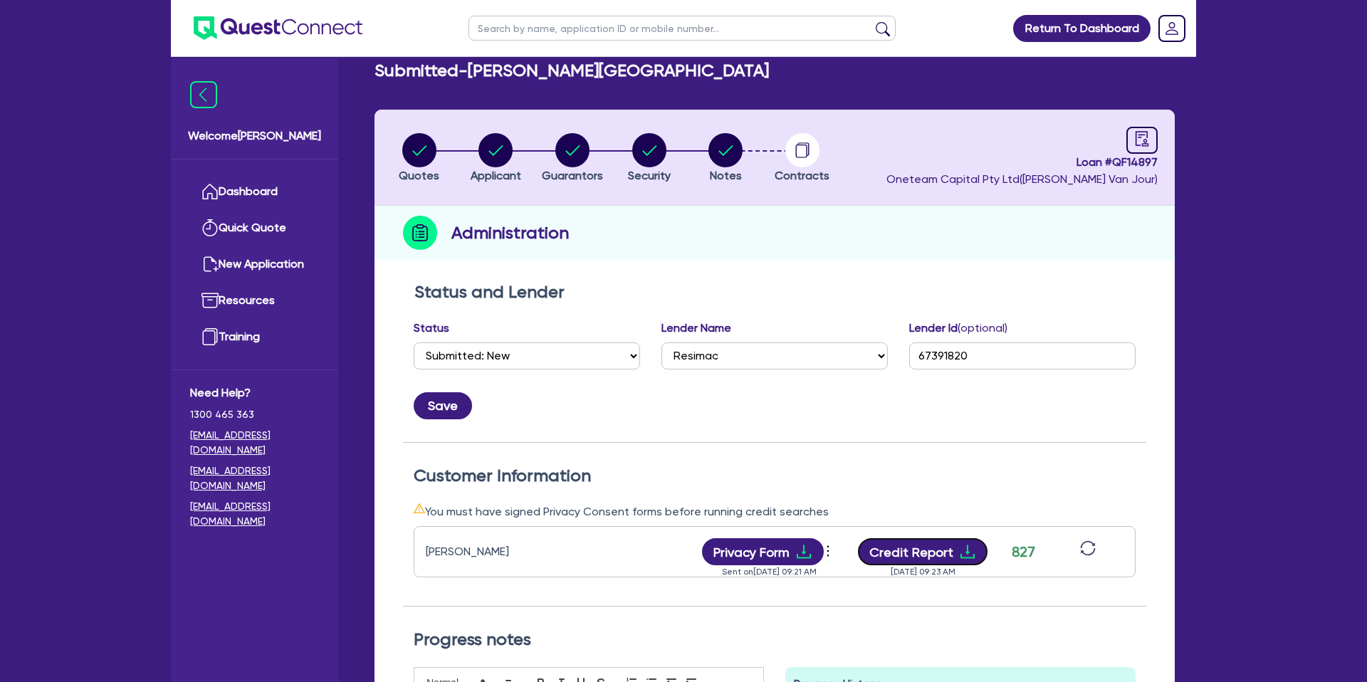
scroll to position [0, 0]
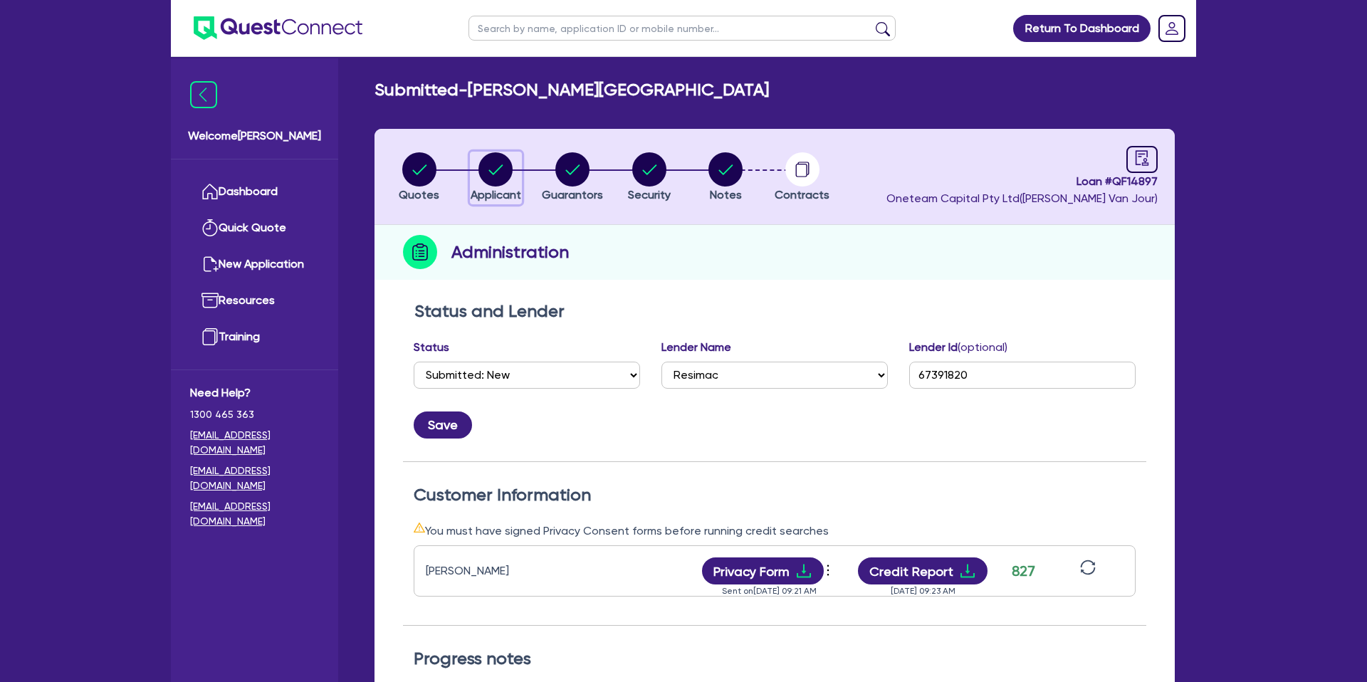
click at [506, 176] on circle "button" at bounding box center [496, 169] width 34 height 34
select select "SOLE_TRADER"
select select "FINANCIAL_INSURANCE"
select select "INVESTMENT_ADVISERS"
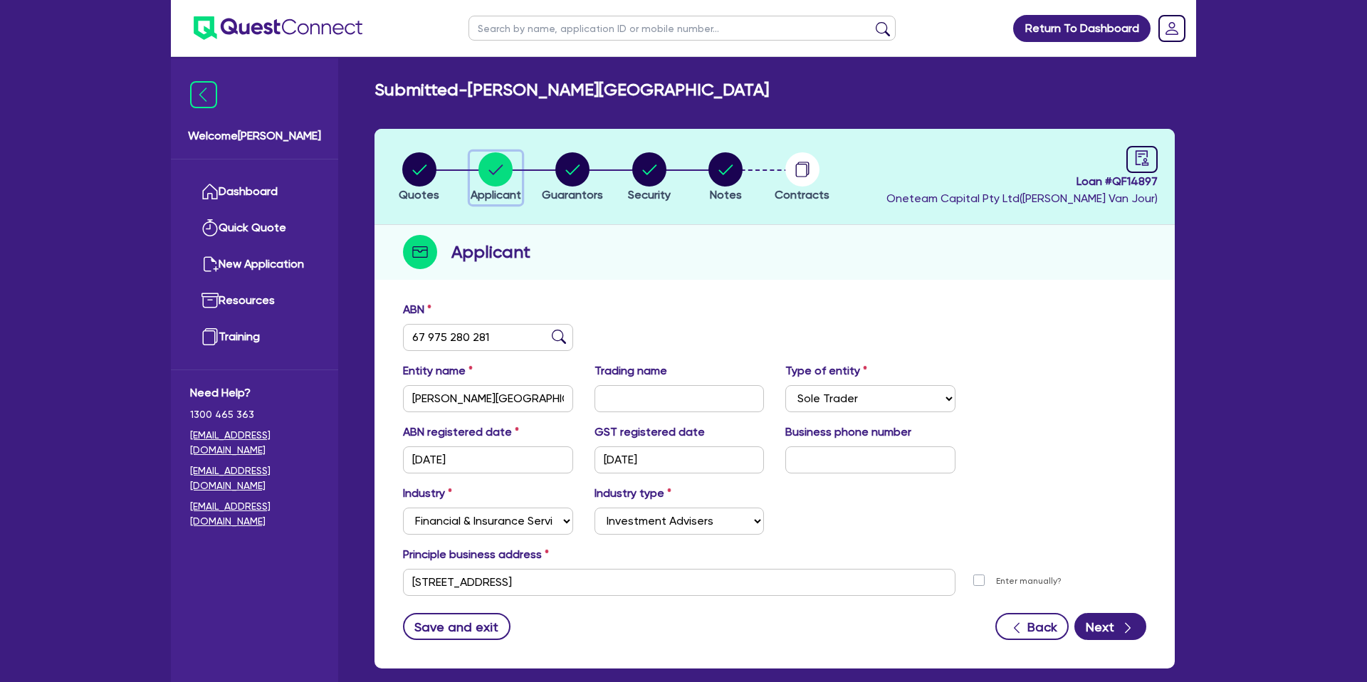
scroll to position [9, 0]
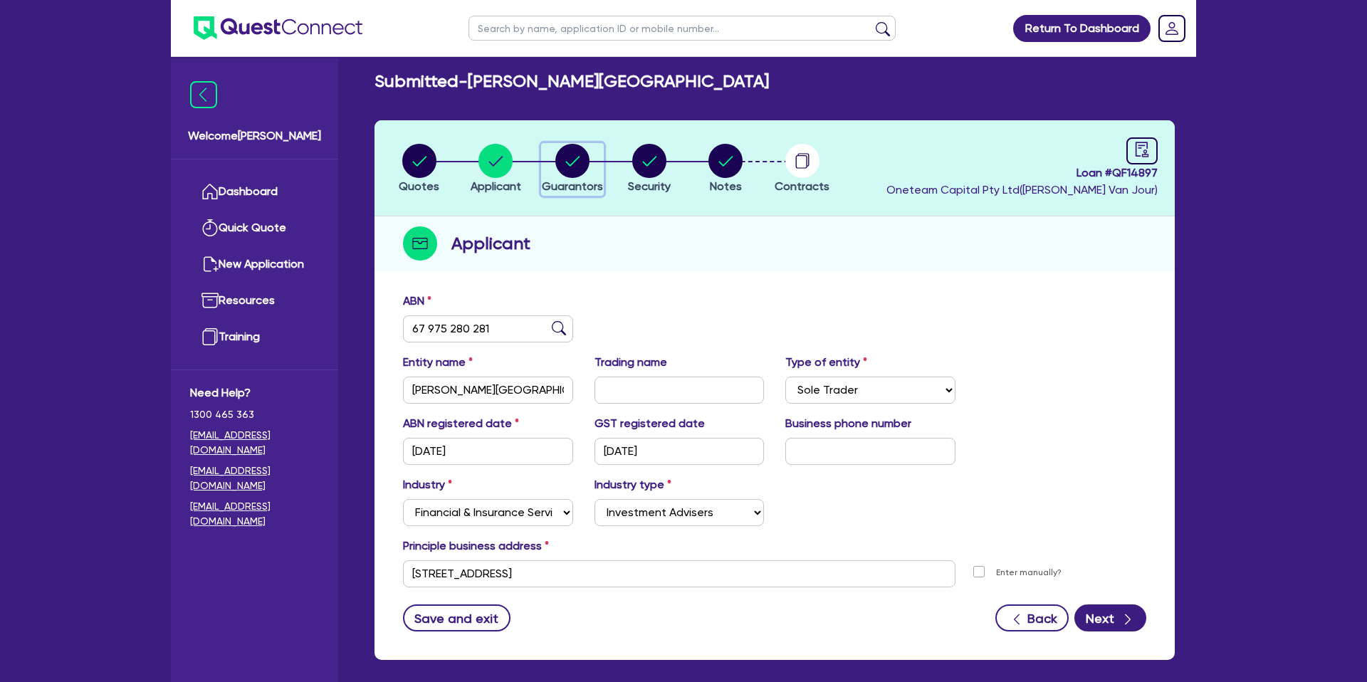
click at [571, 154] on circle "button" at bounding box center [573, 161] width 34 height 34
select select "MRS"
select select "[GEOGRAPHIC_DATA]"
select select "MARRIED"
select select "CASH"
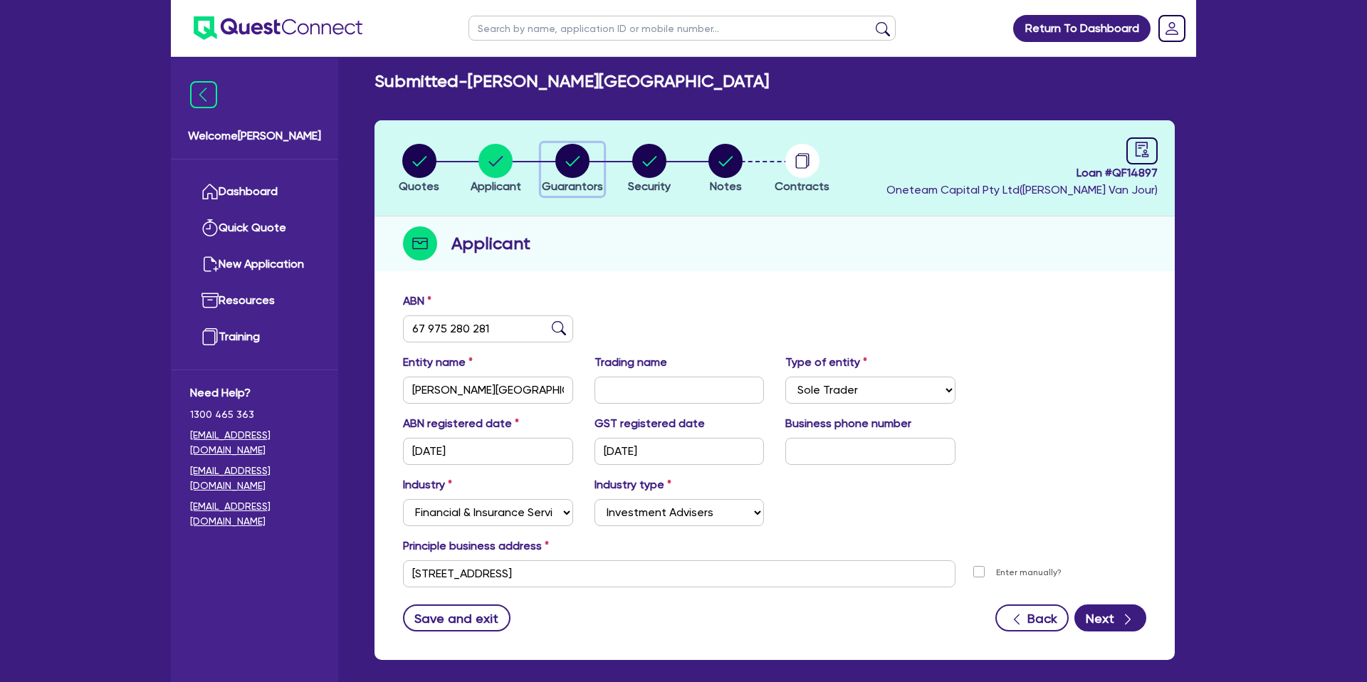
select select "VEHICLE"
select select "VEHICLE_LOAN"
select select "CREDIT_CARD"
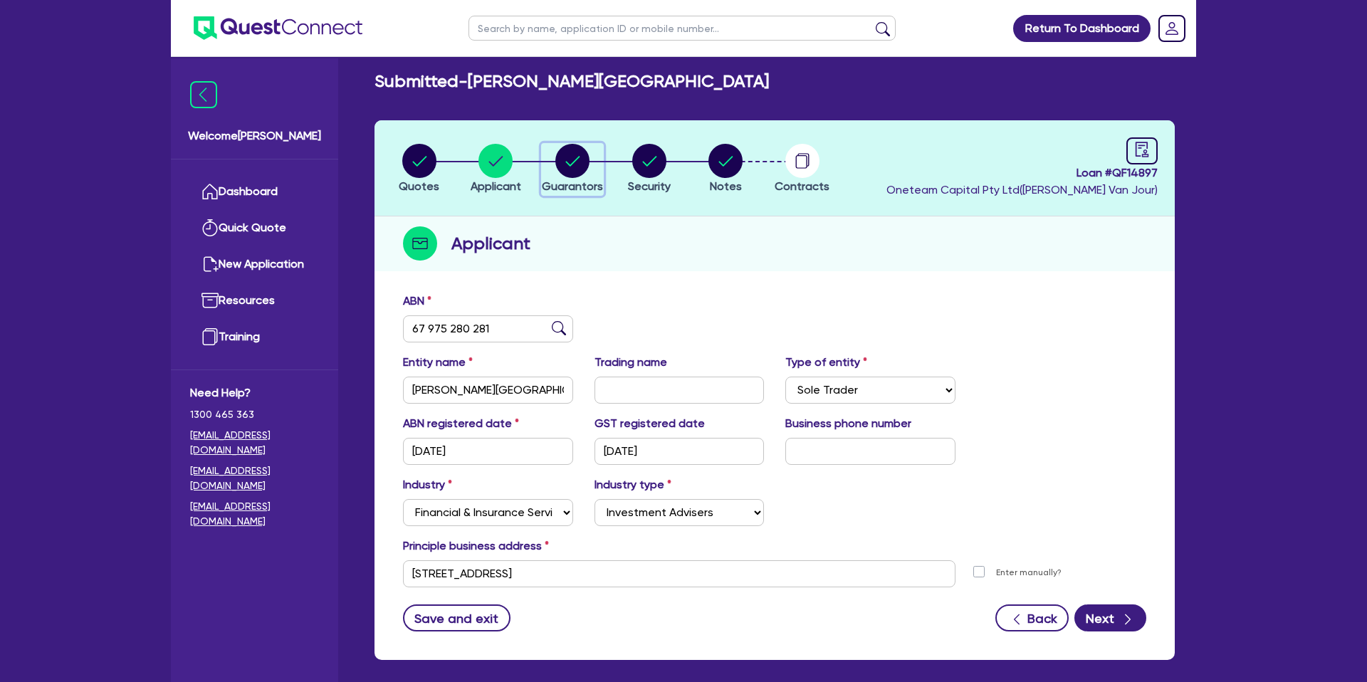
select select "CREDIT_CARD"
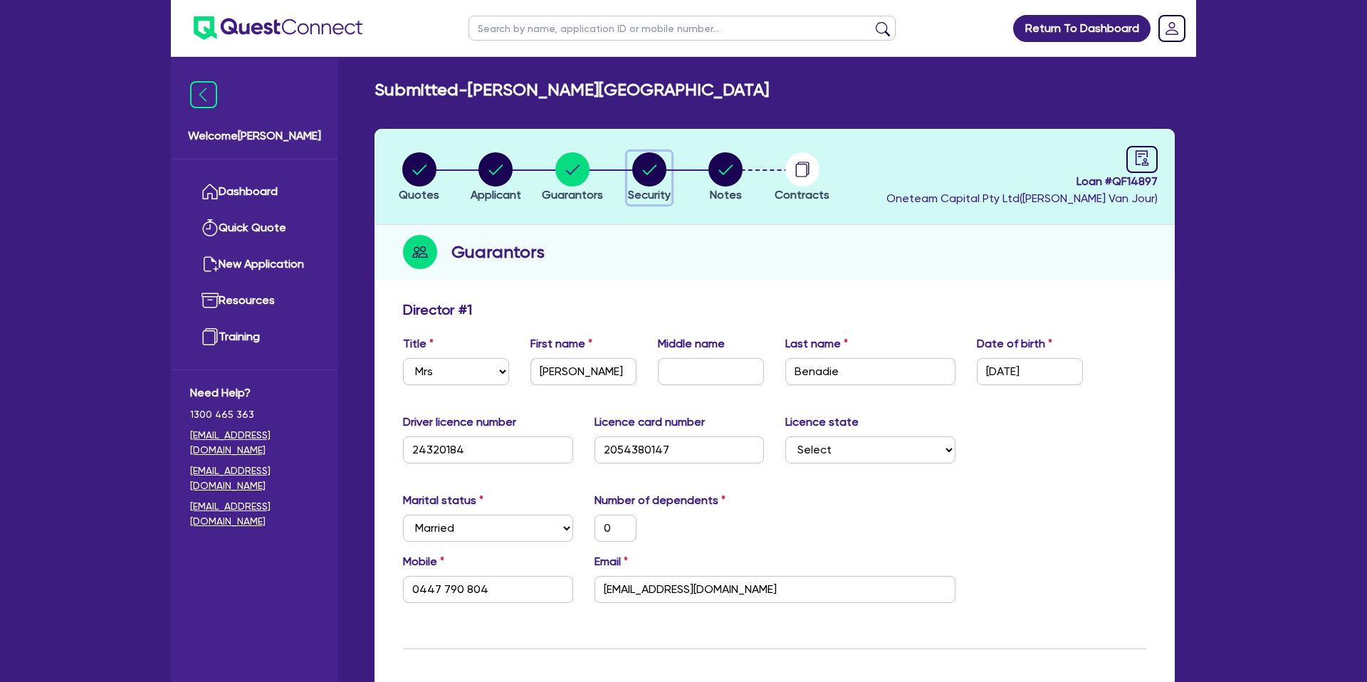
click at [660, 175] on circle "button" at bounding box center [649, 169] width 34 height 34
select select "CARS_AND_LIGHT_TRUCKS"
select select "PASSENGER_VEHICLES"
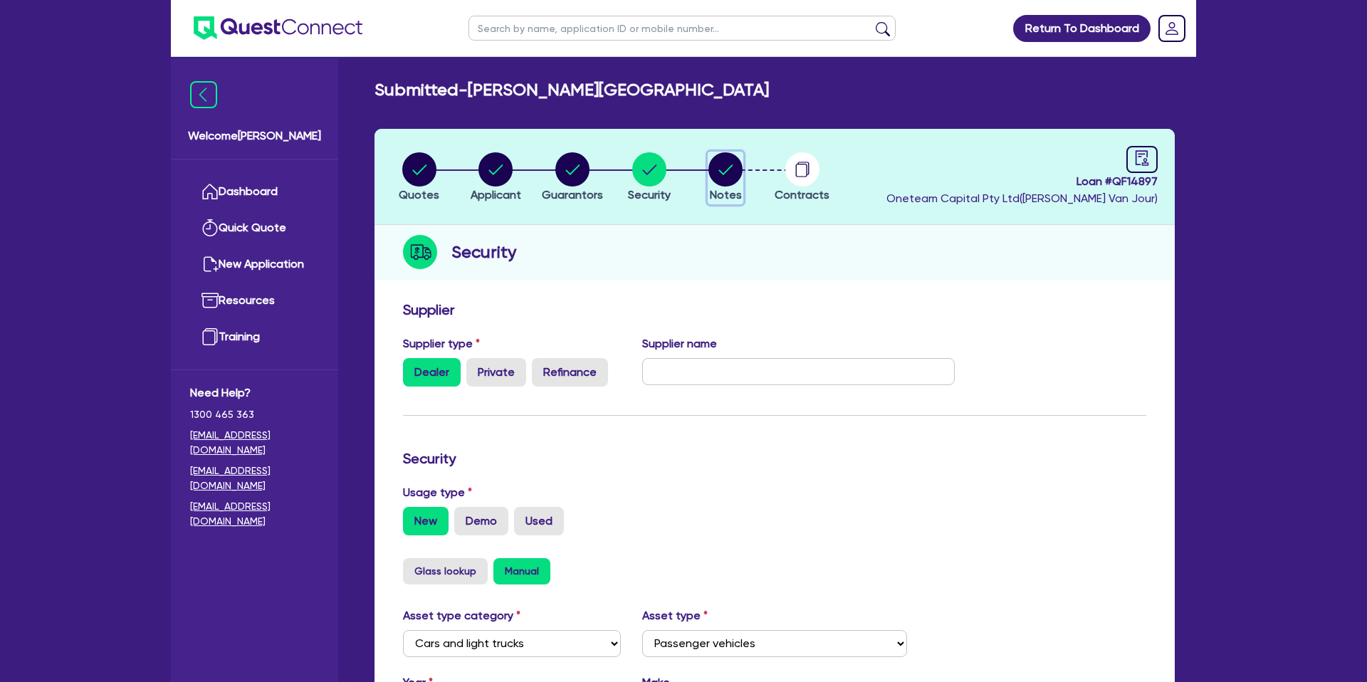
click at [729, 164] on circle "button" at bounding box center [726, 169] width 34 height 34
select select "Other"
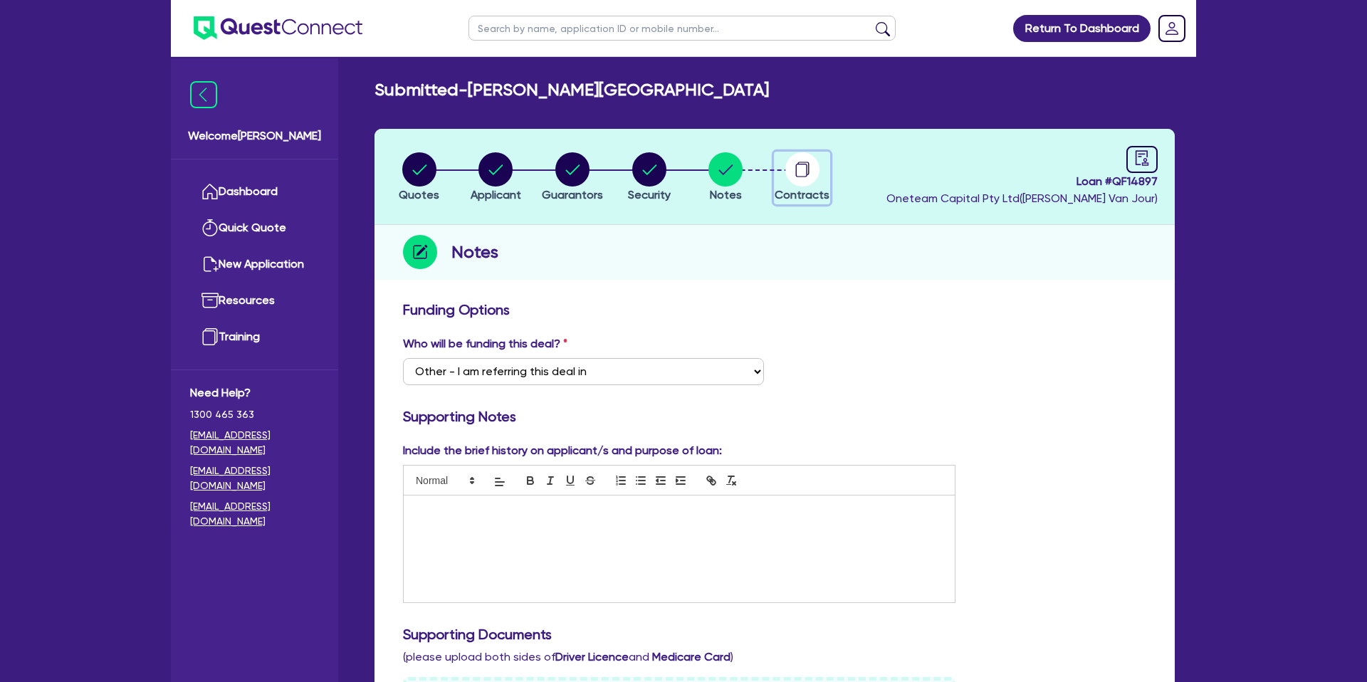
click at [789, 165] on circle "button" at bounding box center [803, 169] width 34 height 34
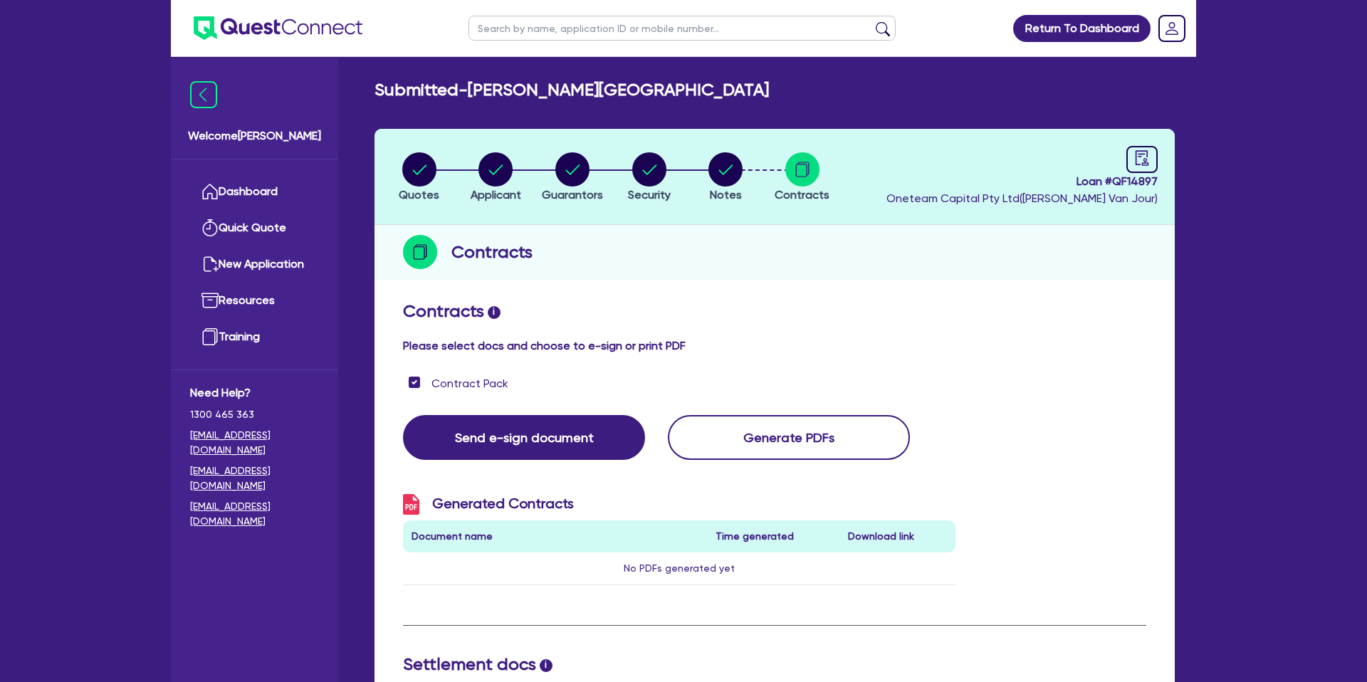
click at [1001, 244] on div "Contracts" at bounding box center [775, 252] width 801 height 55
click at [283, 183] on link "Dashboard" at bounding box center [254, 192] width 129 height 36
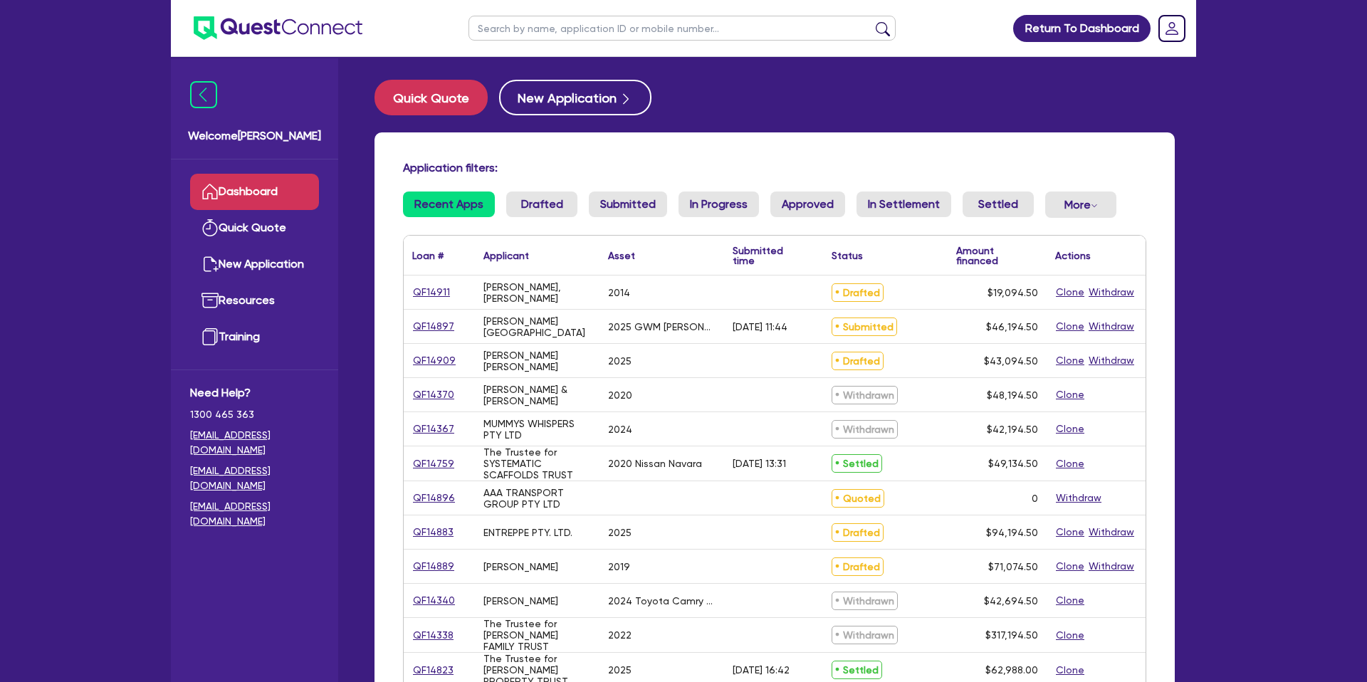
click at [558, 13] on ul at bounding box center [682, 28] width 456 height 56
click at [557, 27] on input "text" at bounding box center [682, 28] width 427 height 25
type input "681"
click at [872, 21] on button "submit" at bounding box center [883, 31] width 23 height 20
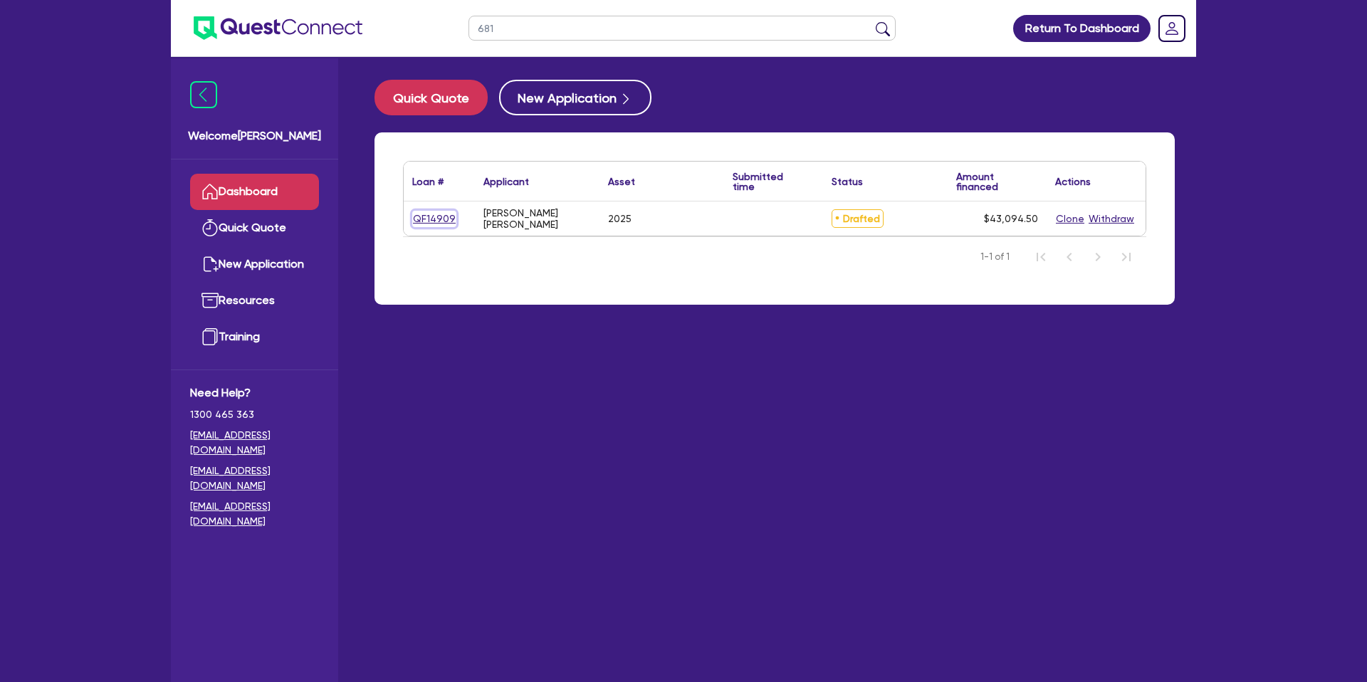
click at [439, 220] on link "QF14909" at bounding box center [434, 219] width 44 height 16
select select "CARS_AND_LIGHT_TRUCKS"
select select "PASSENGER_VEHICLES"
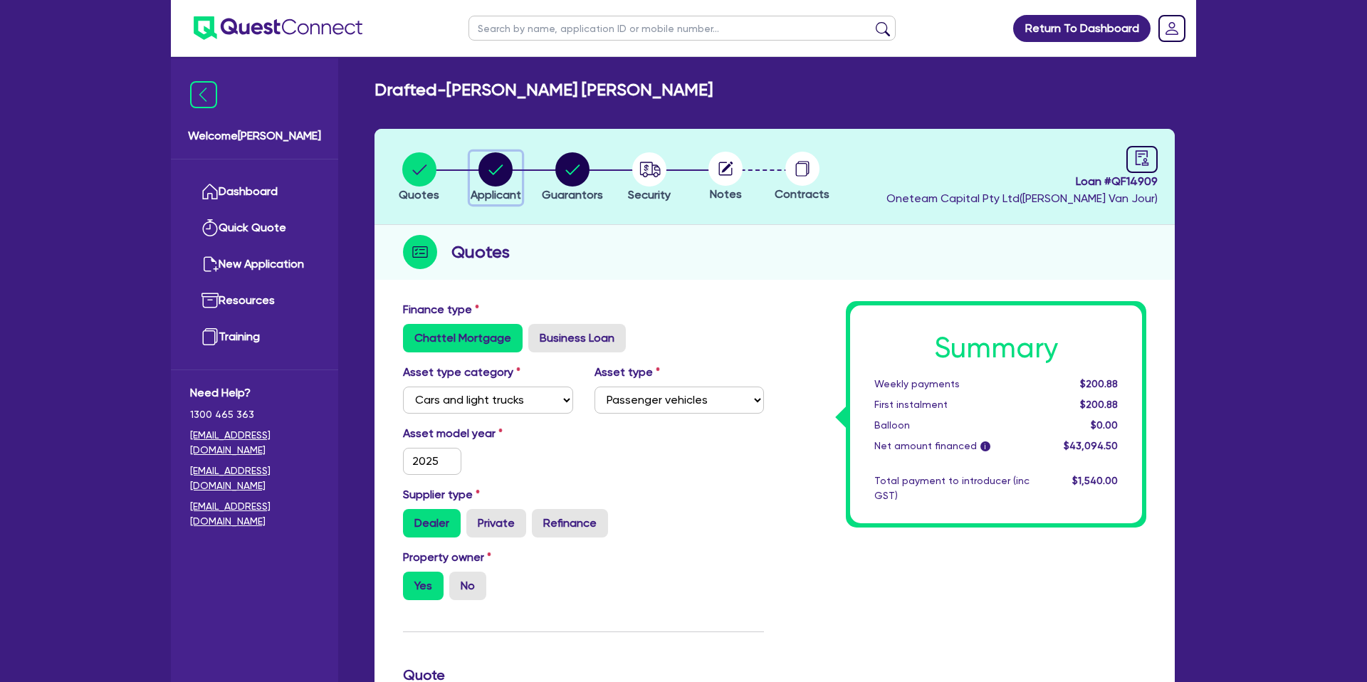
click at [495, 160] on circle "button" at bounding box center [496, 169] width 34 height 34
select select "SOLE_TRADER"
select select "ADMINISTRATIVE_SUPPORT"
select select "EMPLOYMENT"
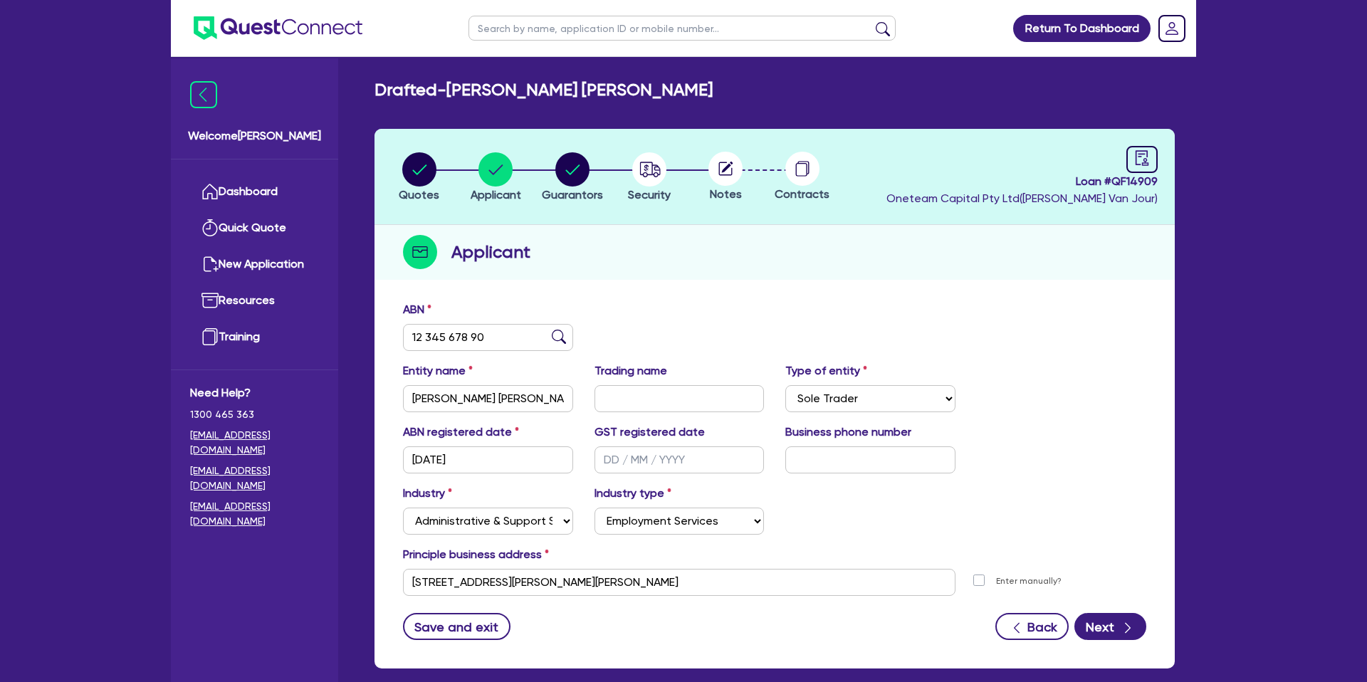
click at [975, 267] on div "Applicant" at bounding box center [775, 252] width 801 height 55
click at [556, 176] on icon "button" at bounding box center [573, 169] width 34 height 34
select select "MR"
select select "[GEOGRAPHIC_DATA]"
select select "MARRIED"
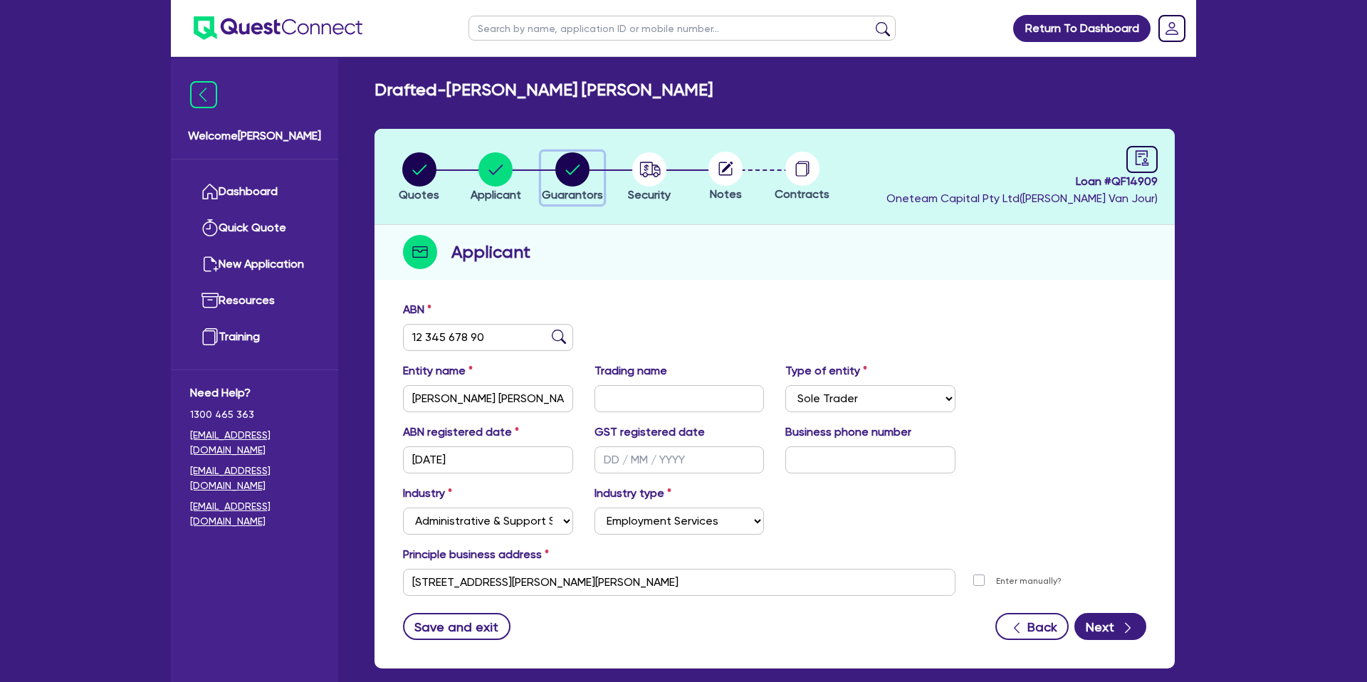
select select "PROPERTY"
select select "CASH"
select select "VEHICLE"
select select "MORTGAGE"
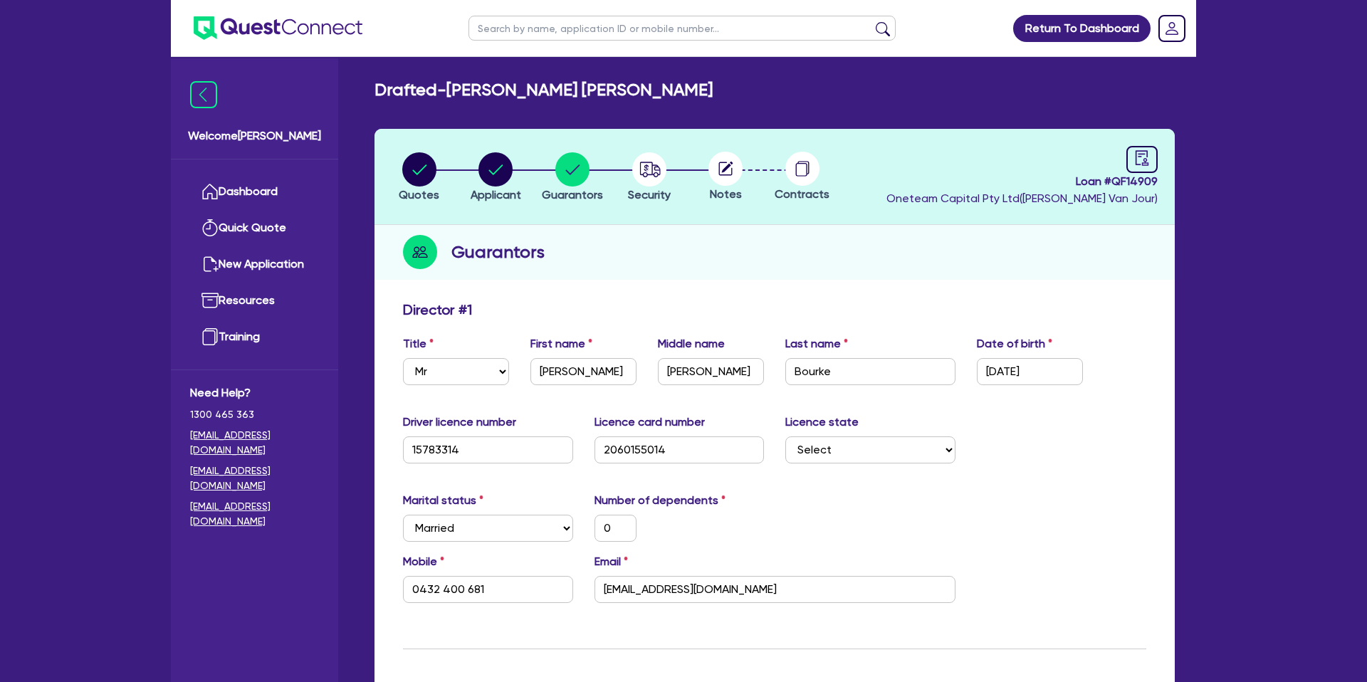
drag, startPoint x: 702, startPoint y: 264, endPoint x: 724, endPoint y: 262, distance: 22.1
click at [714, 263] on div "Guarantors" at bounding box center [775, 252] width 801 height 55
click at [1144, 162] on icon "audit" at bounding box center [1142, 157] width 13 height 15
select select "DRAFTED_NEW"
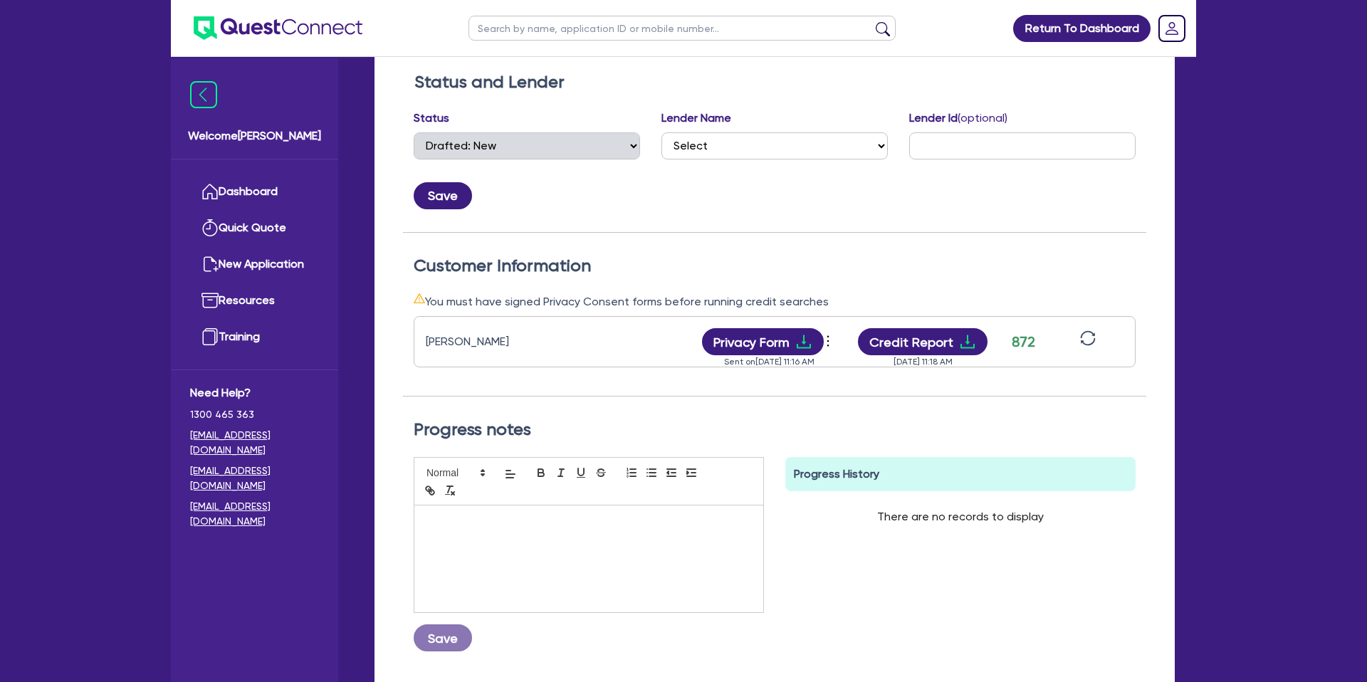
scroll to position [28, 0]
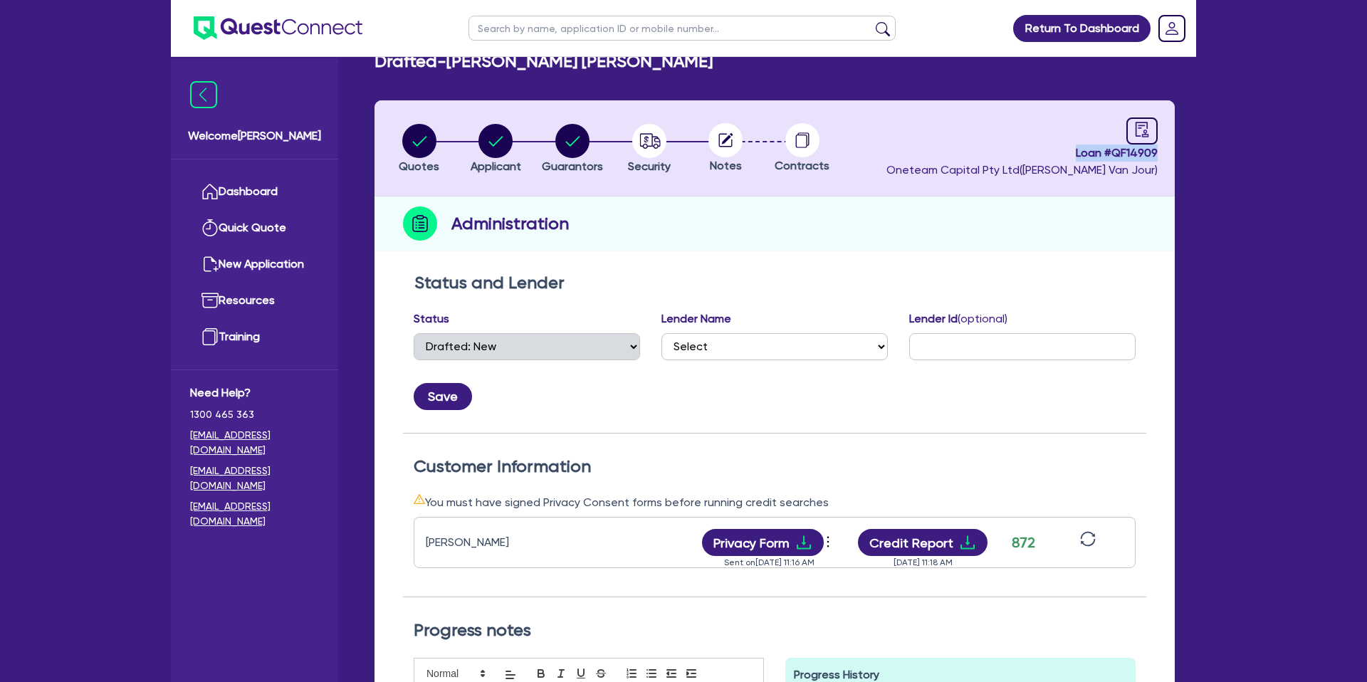
drag, startPoint x: 1090, startPoint y: 154, endPoint x: 1177, endPoint y: 149, distance: 87.0
click at [1177, 149] on div "Quotes Applicant Guarantors Security Notes Contracts Loan # QF14909 Oneteam Cap…" at bounding box center [775, 516] width 822 height 832
copy span "Loan # QF14909"
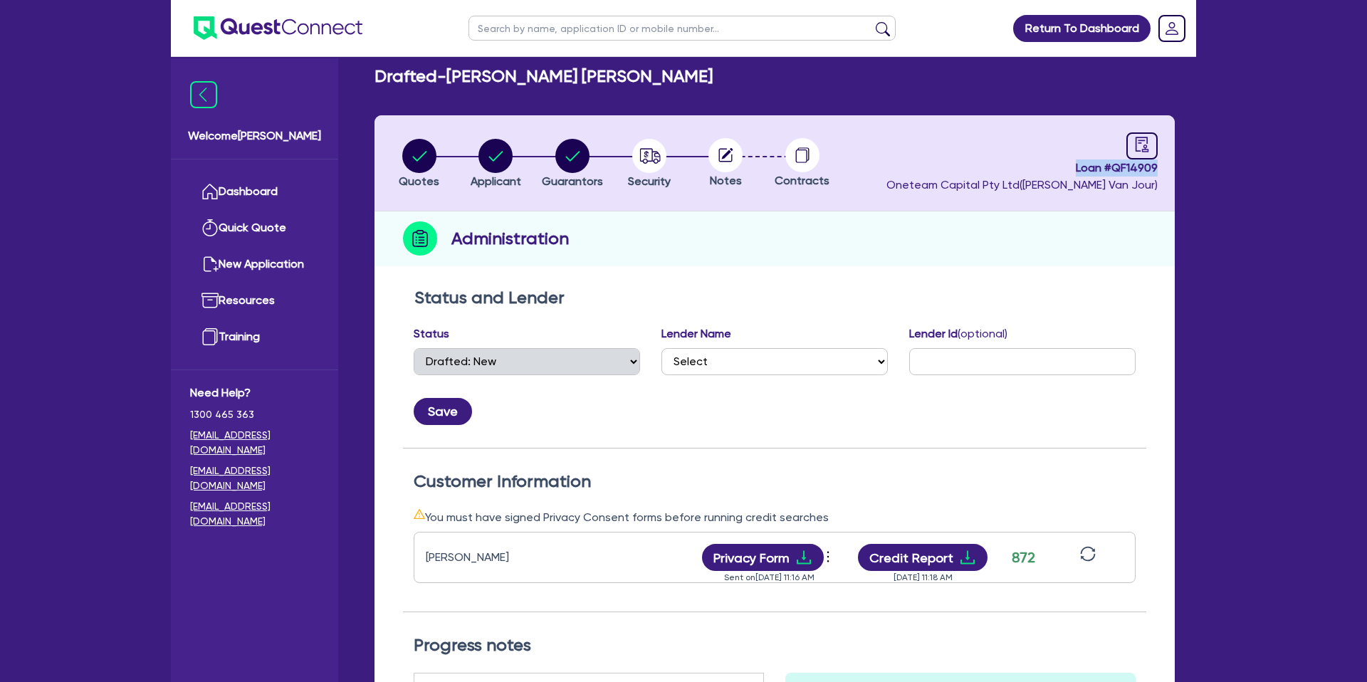
scroll to position [0, 0]
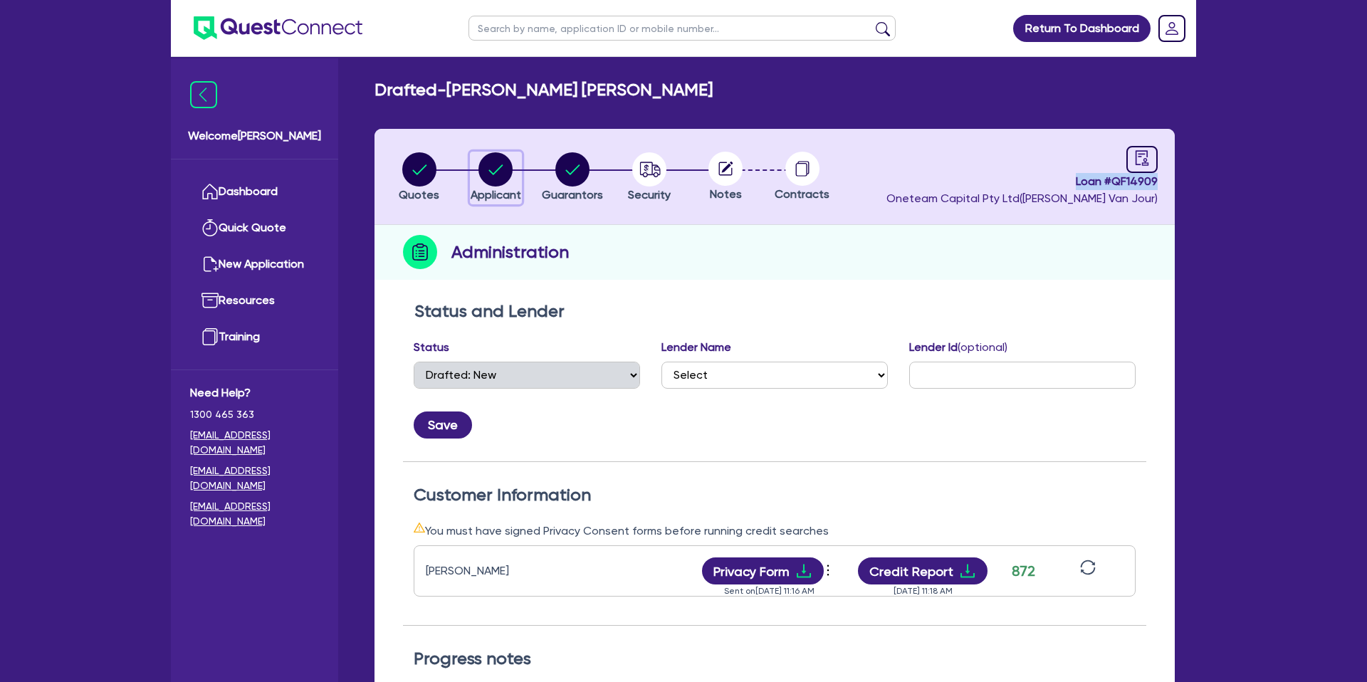
click at [489, 167] on circle "button" at bounding box center [496, 169] width 34 height 34
select select "SOLE_TRADER"
select select "ADMINISTRATIVE_SUPPORT"
select select "EMPLOYMENT"
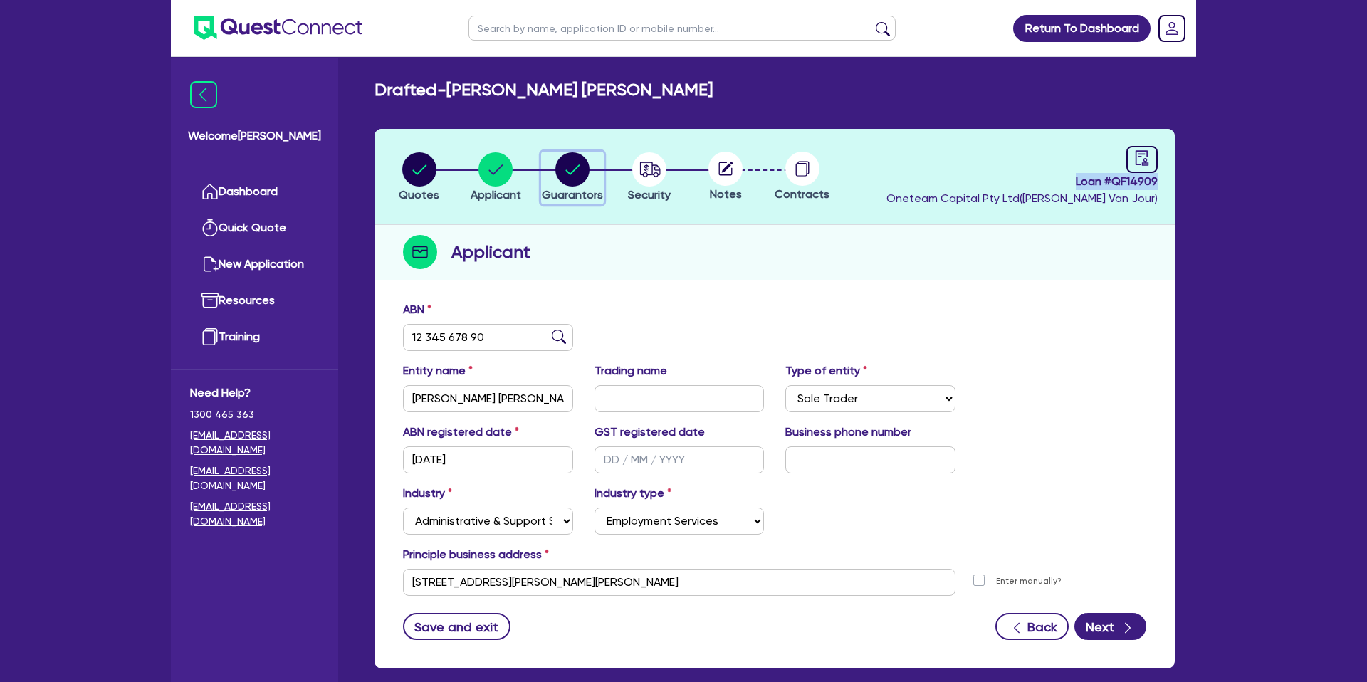
click at [593, 166] on div "button" at bounding box center [572, 169] width 61 height 34
select select "MR"
select select "[GEOGRAPHIC_DATA]"
select select "MARRIED"
select select "PROPERTY"
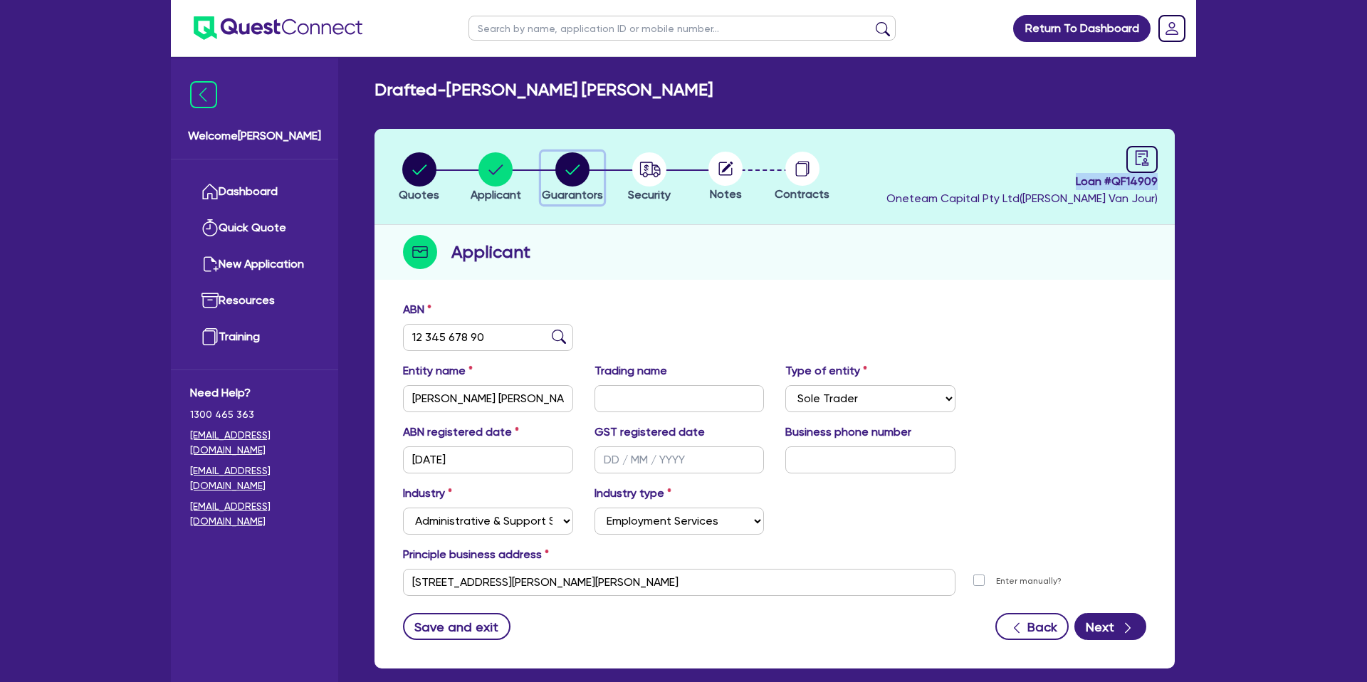
select select "CASH"
select select "VEHICLE"
select select "MORTGAGE"
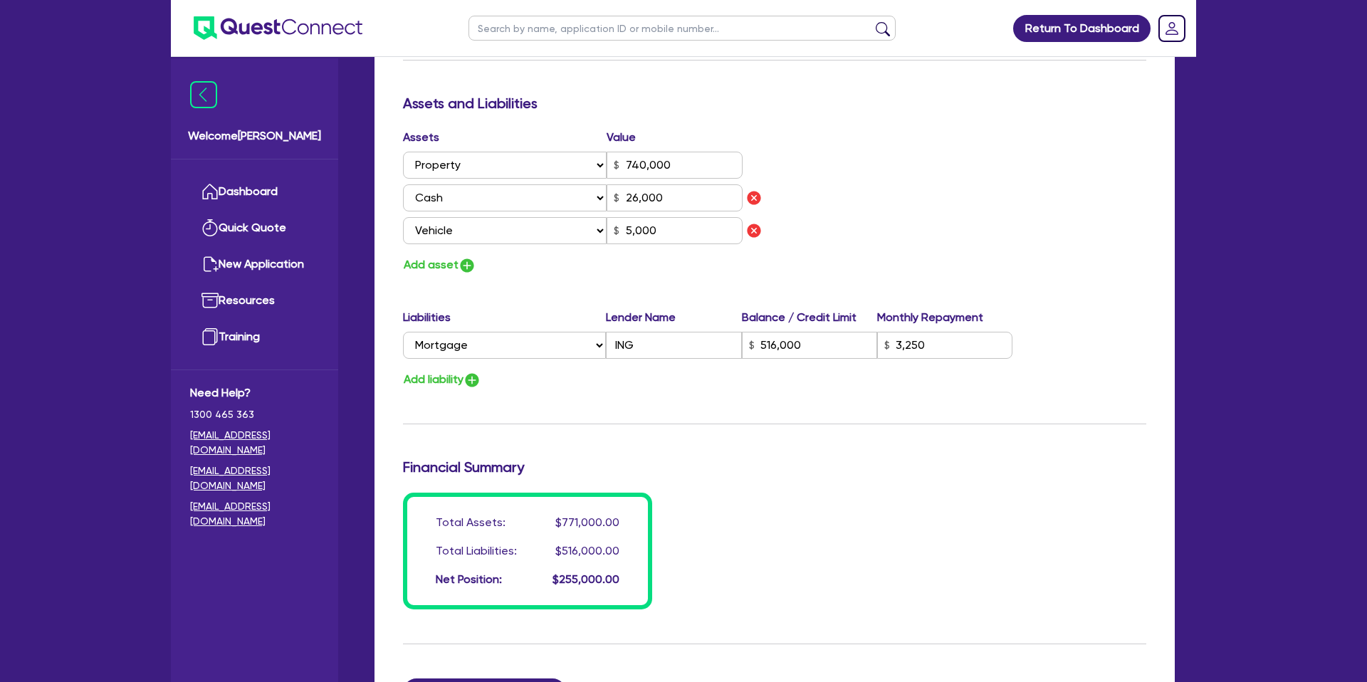
scroll to position [719, 0]
